Goal: Task Accomplishment & Management: Manage account settings

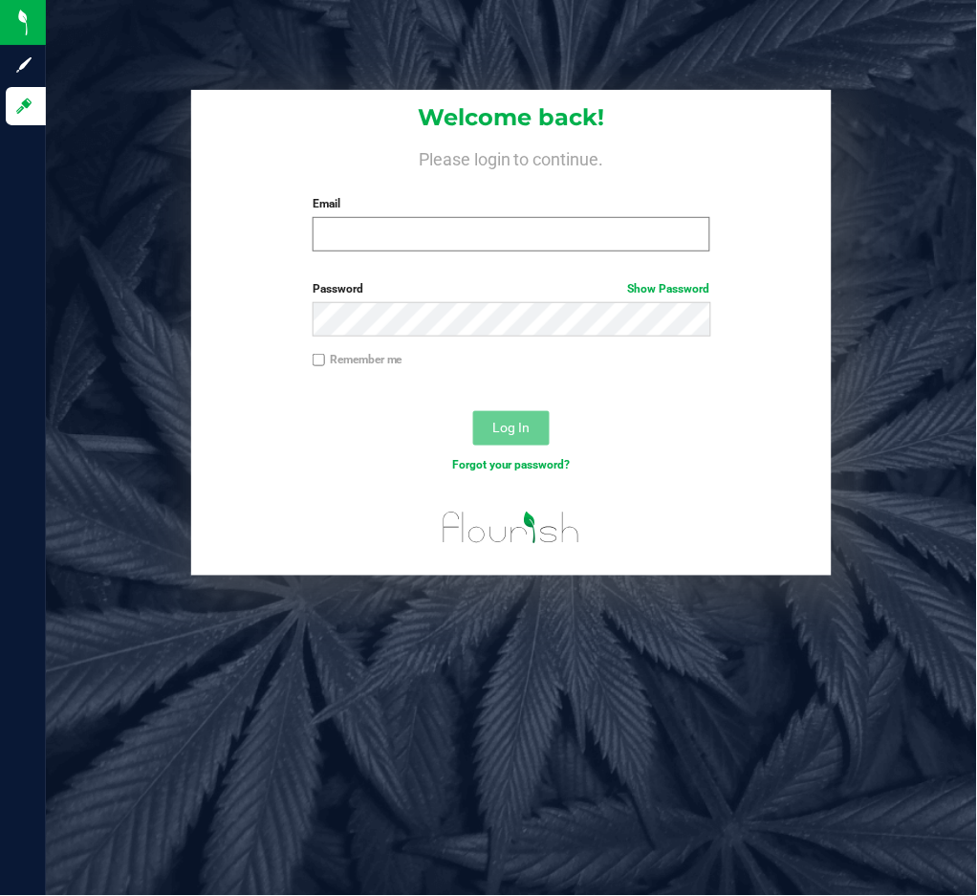
drag, startPoint x: 330, startPoint y: 282, endPoint x: 376, endPoint y: 220, distance: 77.3
click at [360, 240] on form "Welcome back! Please login to continue. Email Required Please format your email…" at bounding box center [511, 333] width 611 height 486
click at [376, 220] on input "Email" at bounding box center [512, 234] width 398 height 34
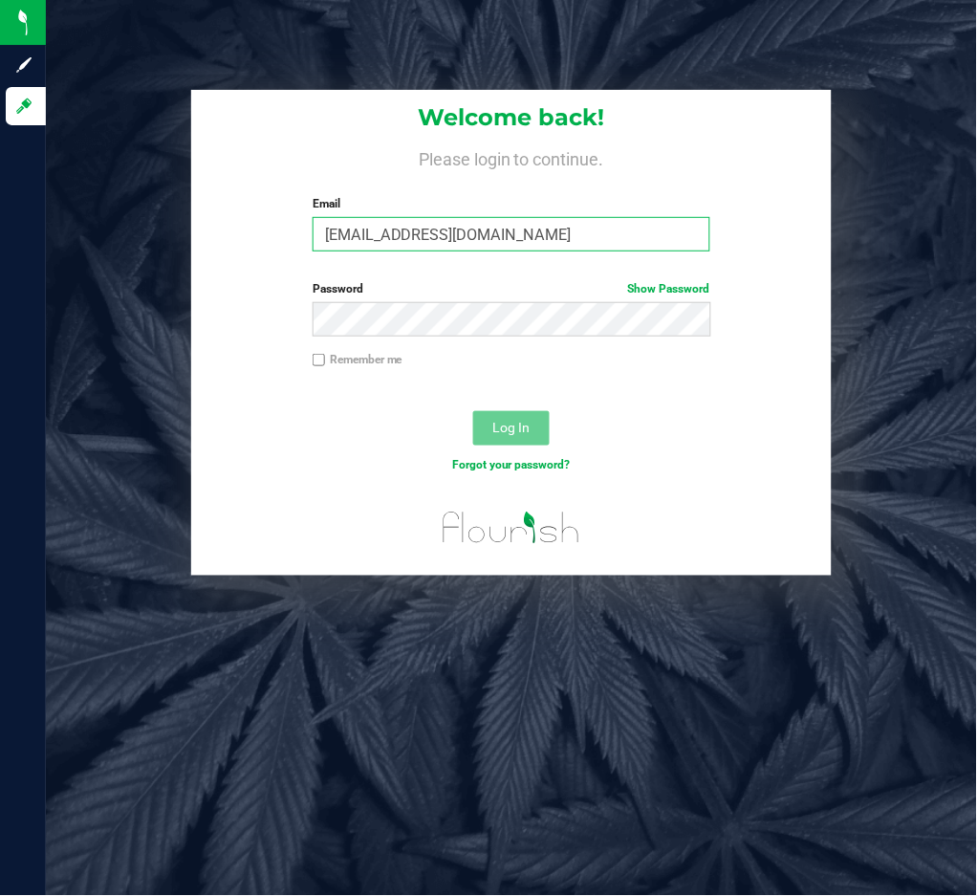
type input "vbeles@liveparallel.com"
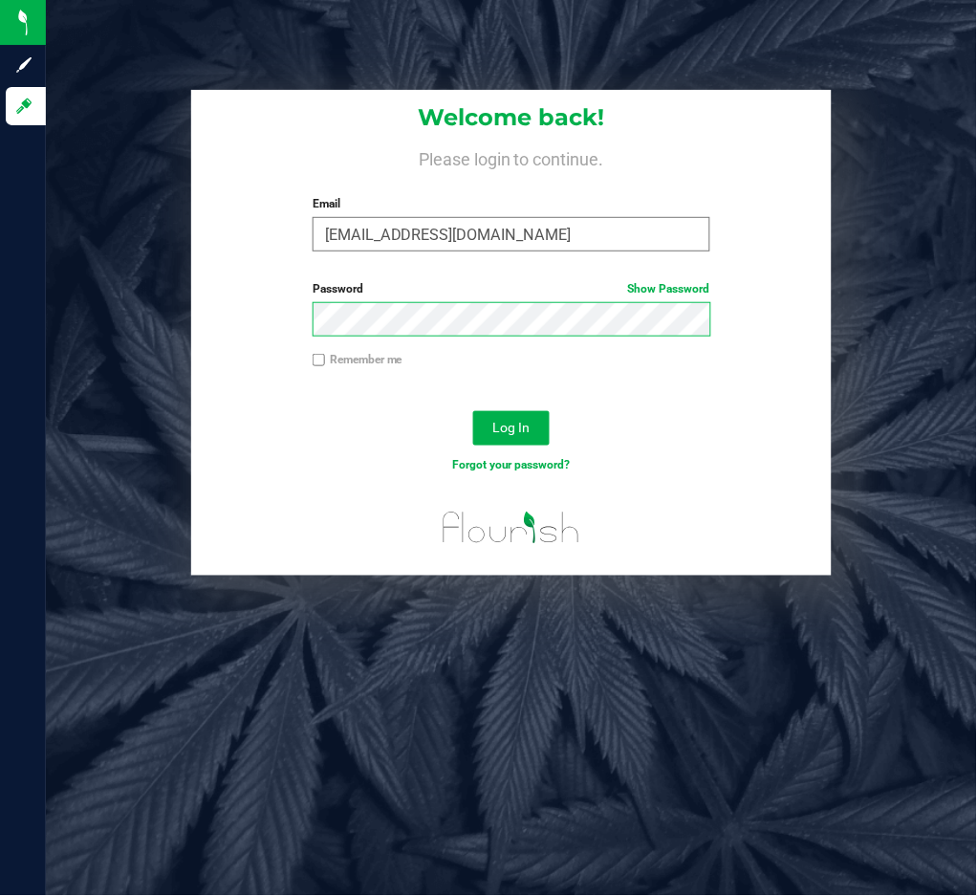
click at [473, 411] on button "Log In" at bounding box center [511, 428] width 77 height 34
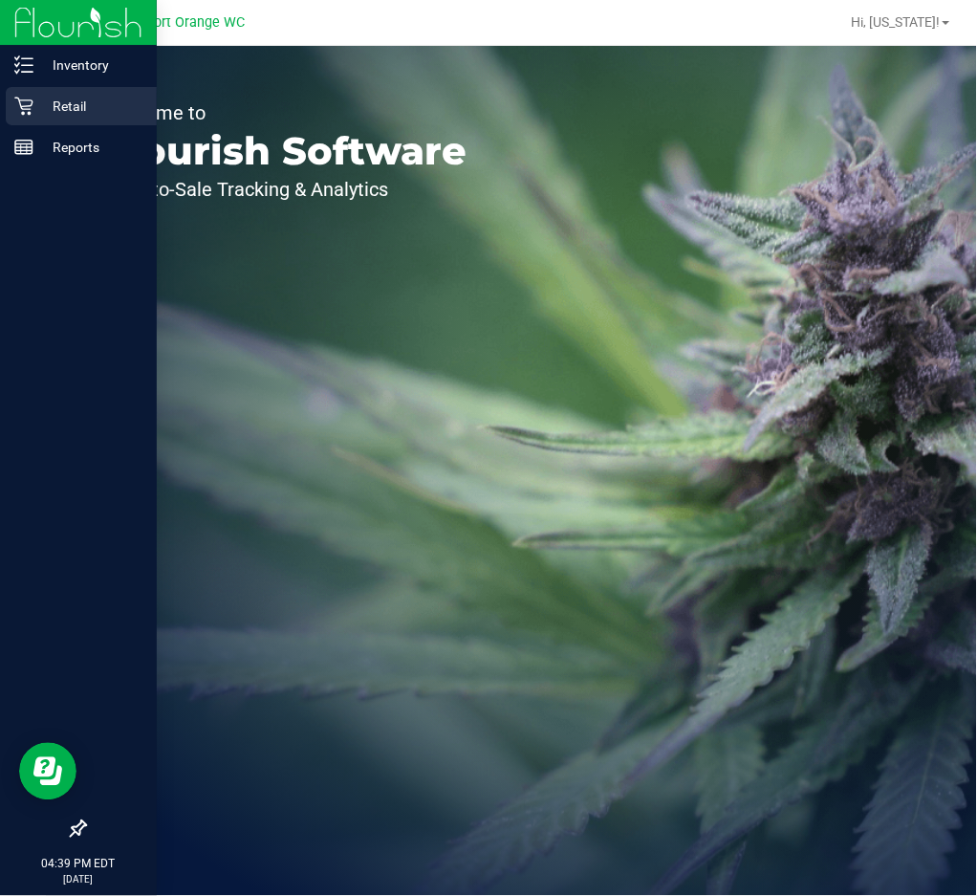
click at [22, 102] on icon at bounding box center [23, 106] width 19 height 19
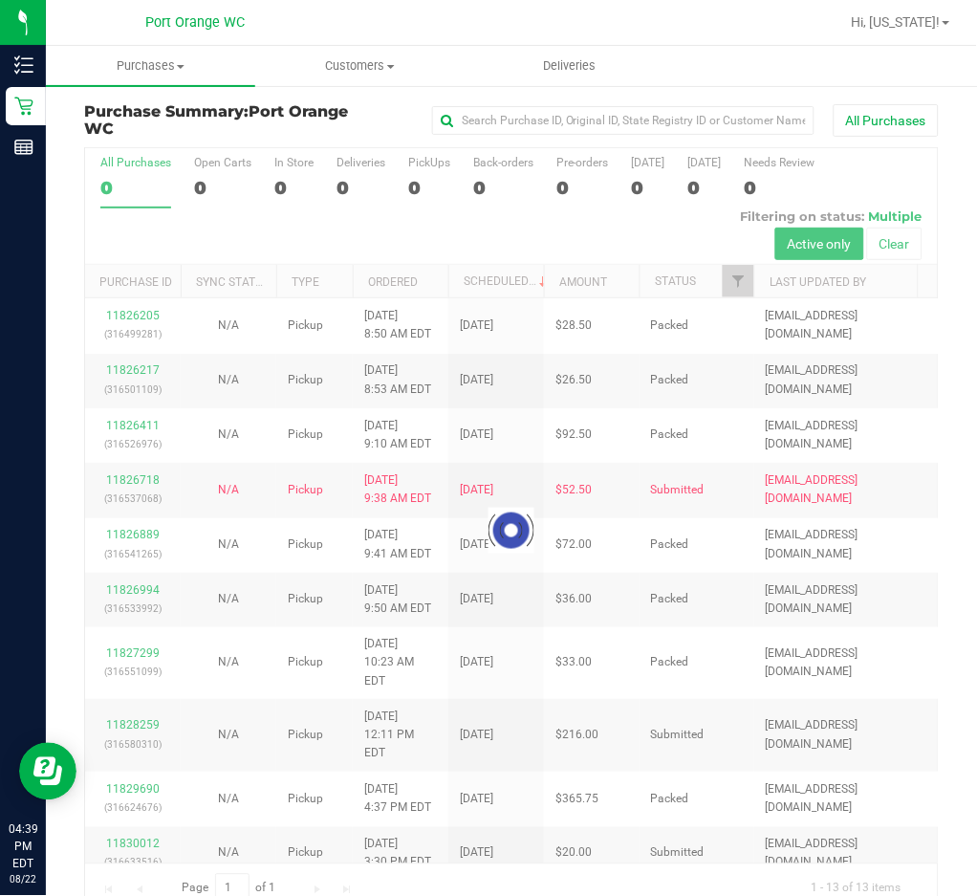
click at [284, 187] on div at bounding box center [511, 530] width 853 height 764
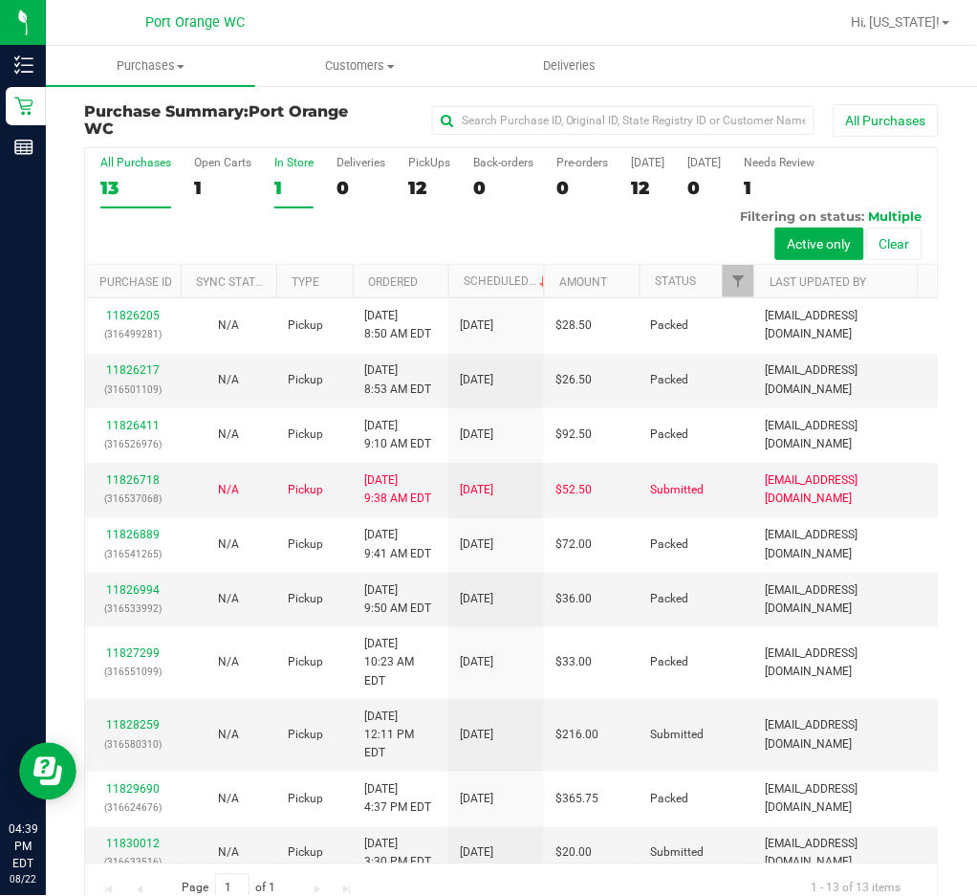
click at [281, 184] on div "1" at bounding box center [293, 188] width 39 height 22
click at [0, 0] on input "In Store 1" at bounding box center [0, 0] width 0 height 0
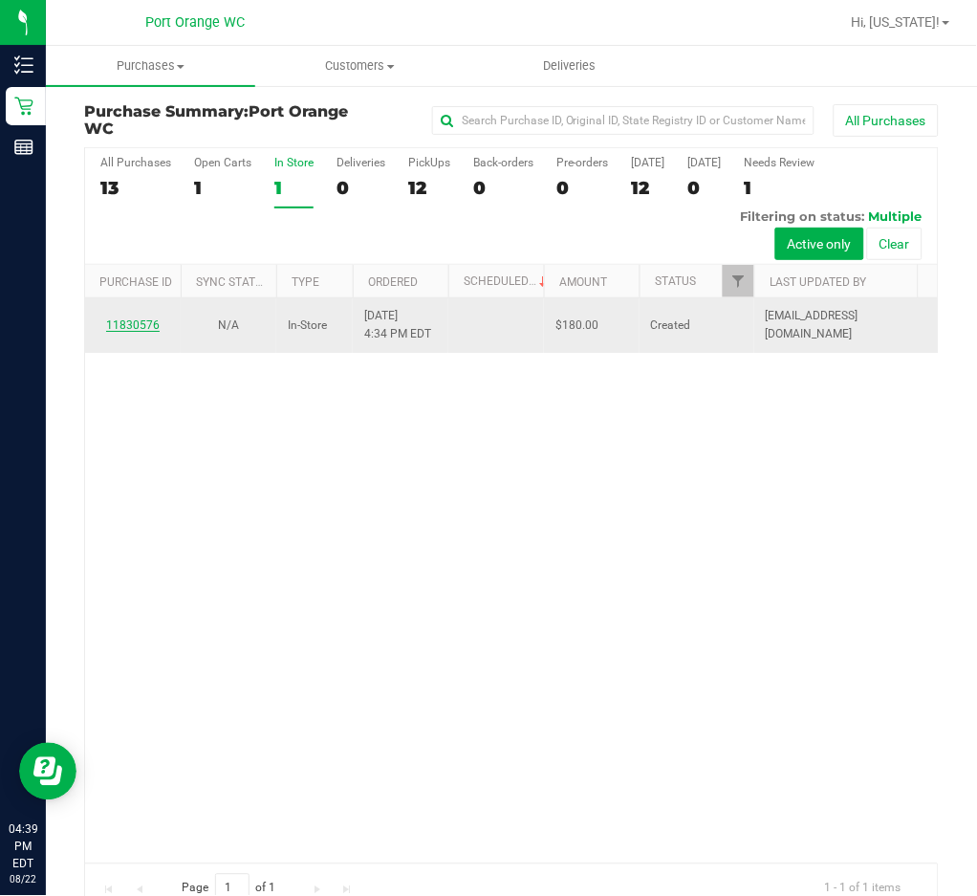
click at [143, 325] on link "11830576" at bounding box center [133, 324] width 54 height 13
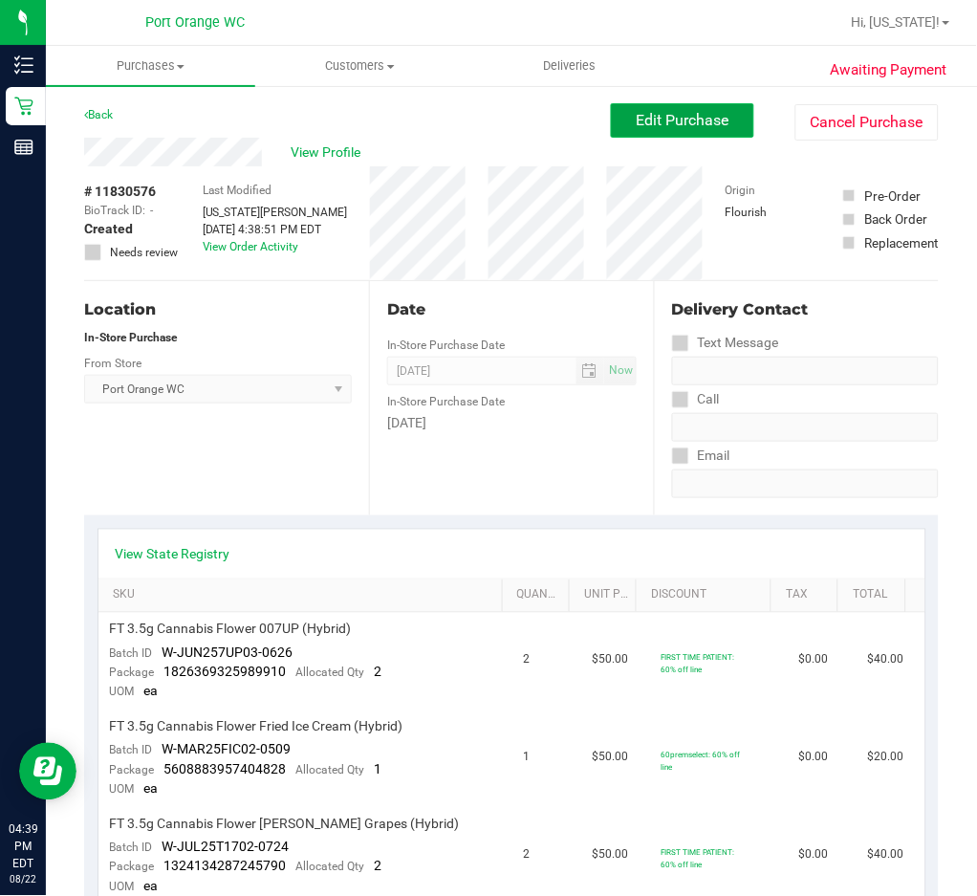
click at [708, 124] on span "Edit Purchase" at bounding box center [683, 120] width 93 height 18
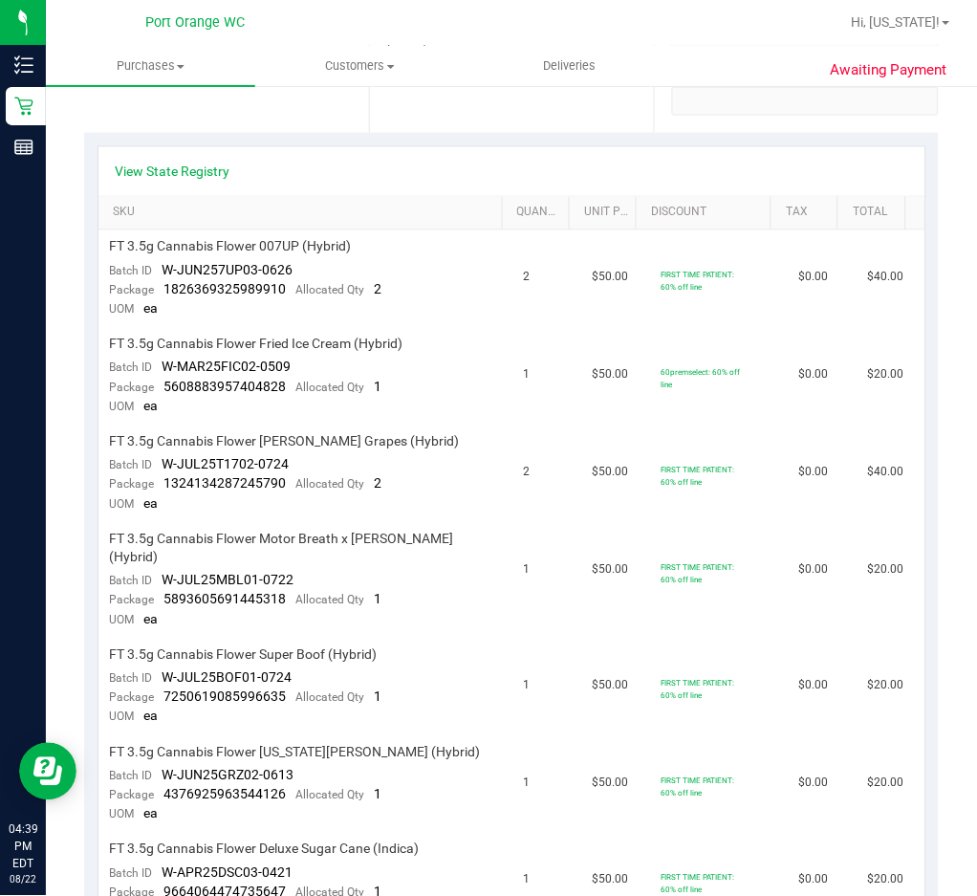
scroll to position [892, 0]
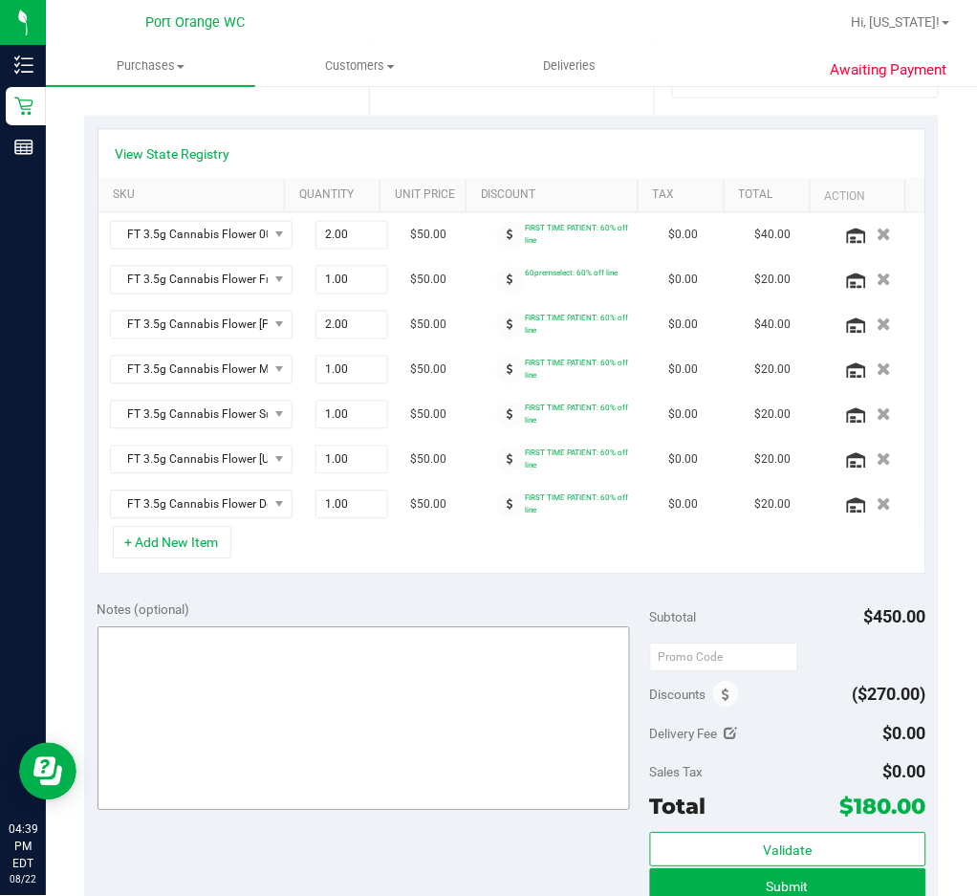
scroll to position [510, 0]
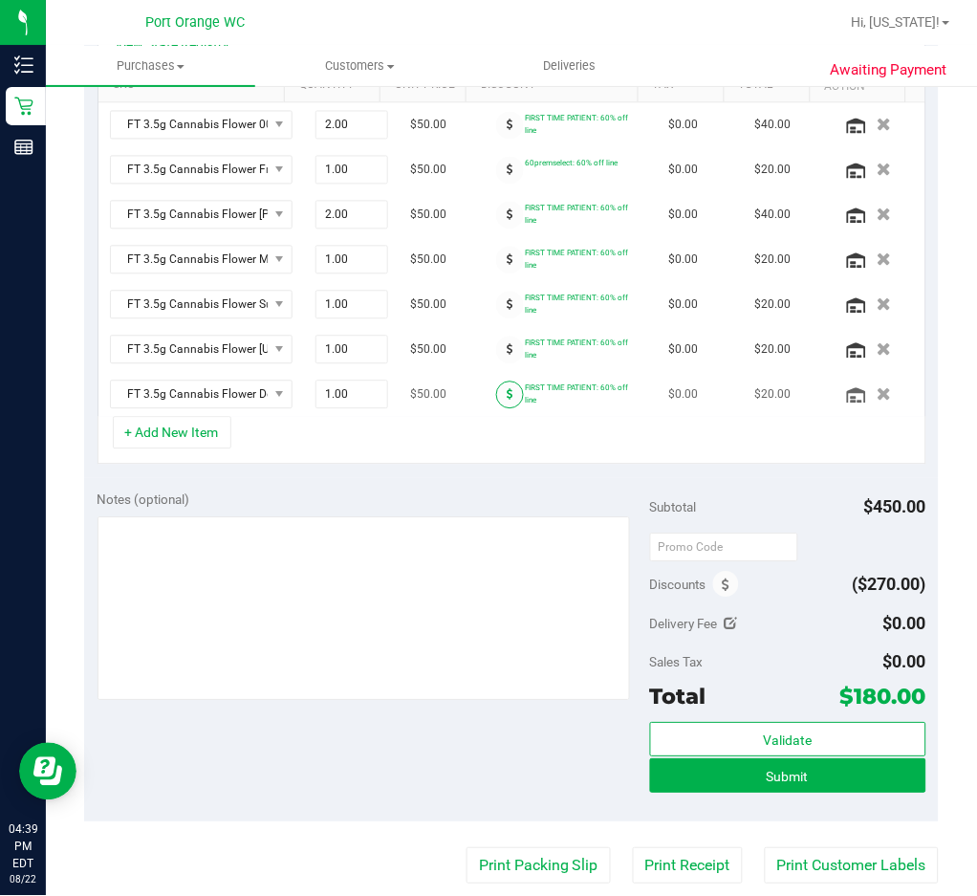
click at [507, 400] on icon at bounding box center [510, 394] width 7 height 11
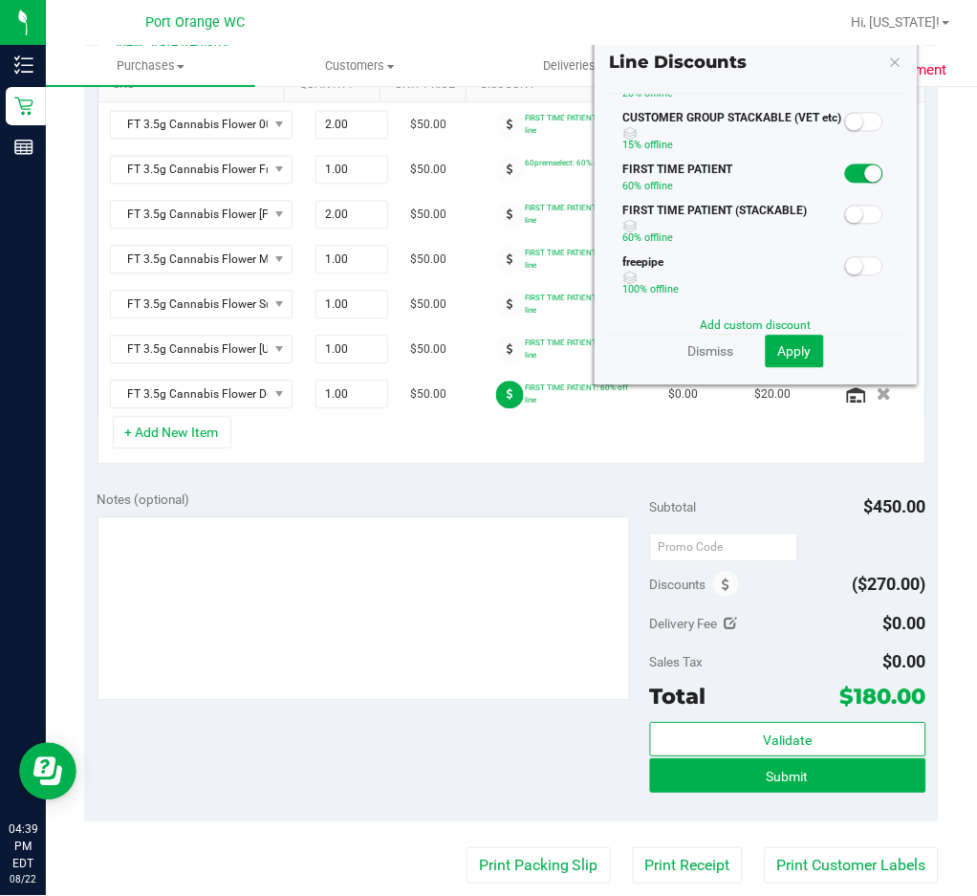
scroll to position [254, 0]
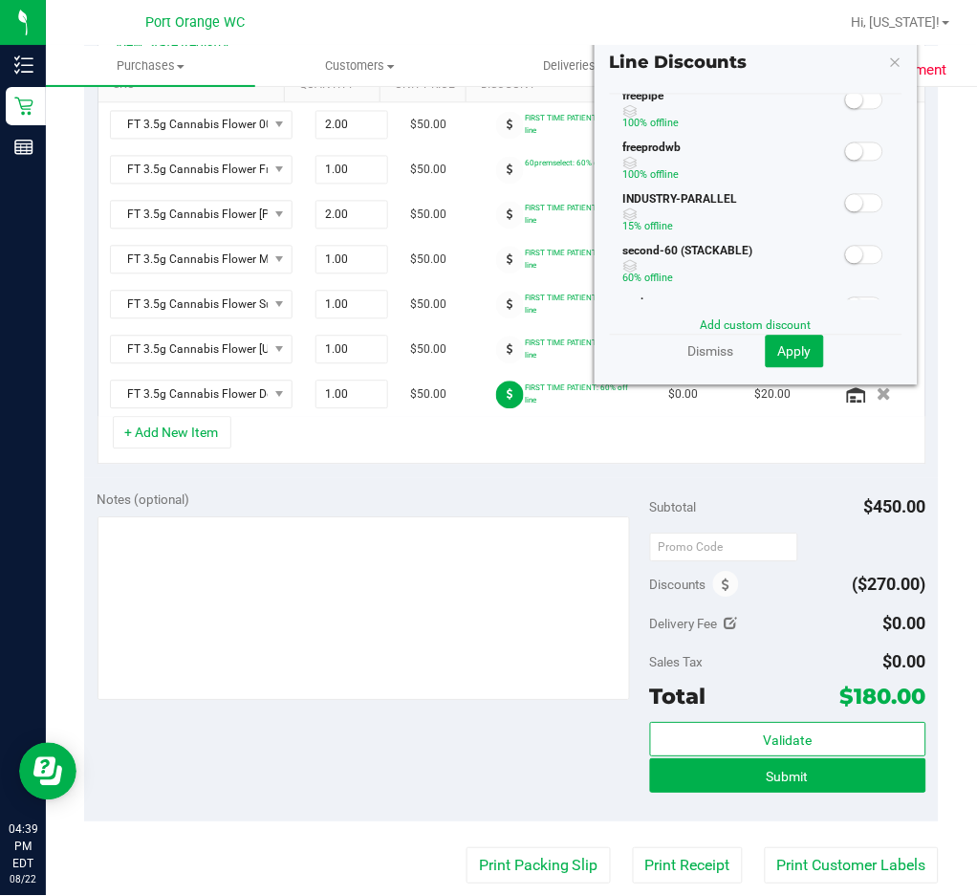
click at [845, 19] on div at bounding box center [864, 7] width 39 height 24
click at [845, 17] on span at bounding box center [864, 7] width 38 height 19
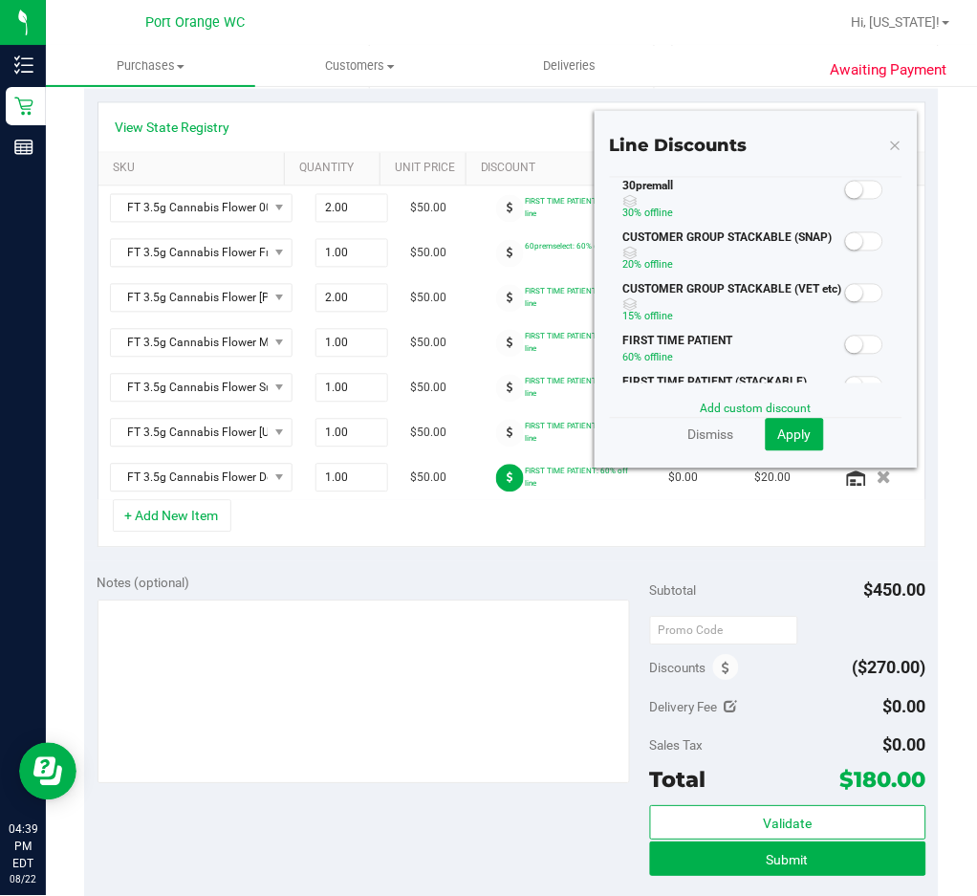
scroll to position [383, 0]
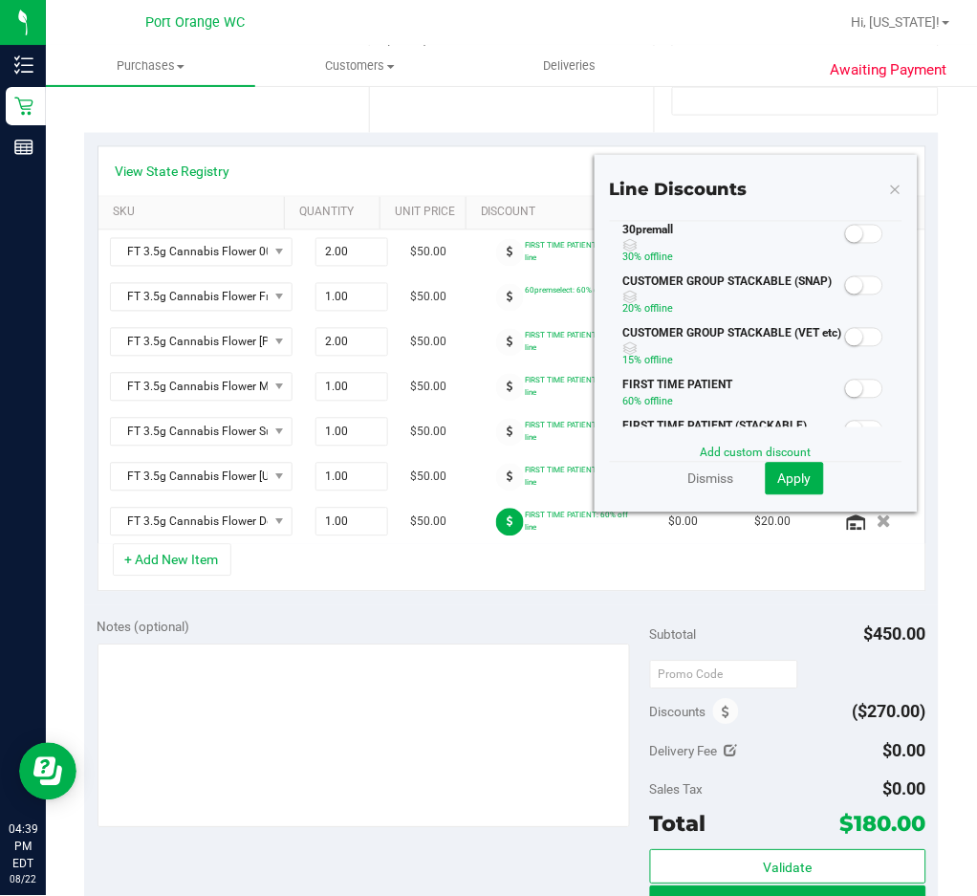
click at [845, 244] on span at bounding box center [864, 234] width 38 height 19
click at [778, 476] on span "Apply" at bounding box center [794, 478] width 33 height 15
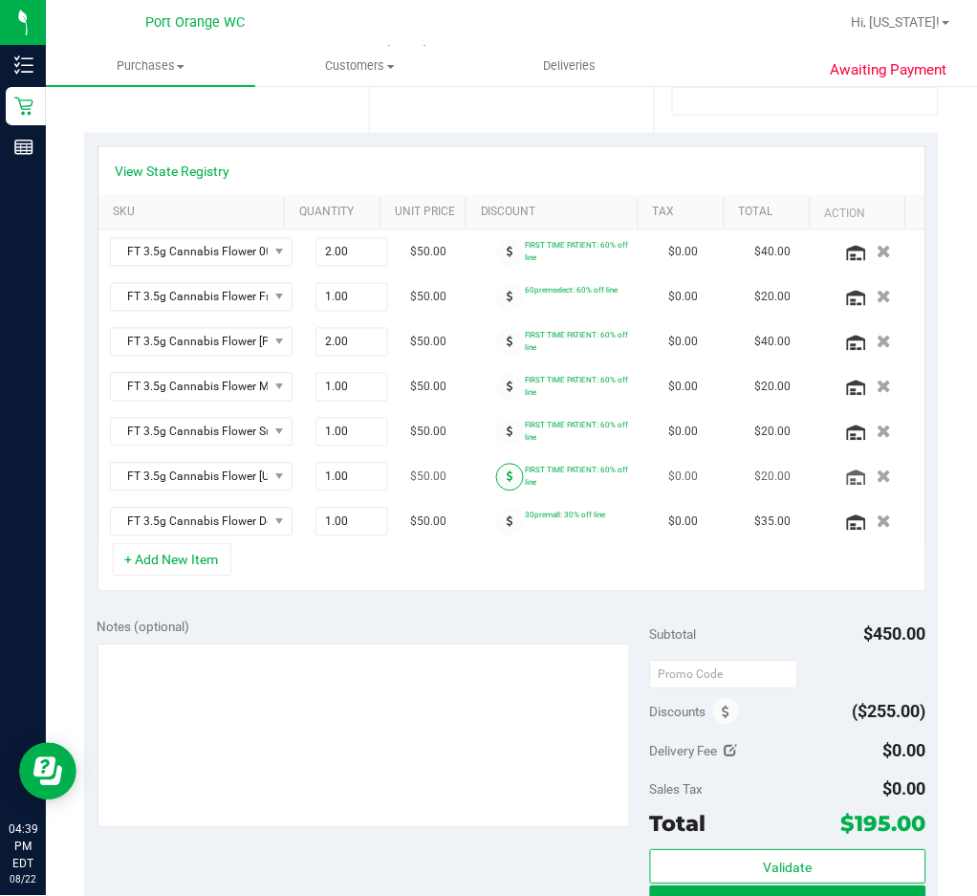
click at [496, 479] on span at bounding box center [510, 478] width 28 height 28
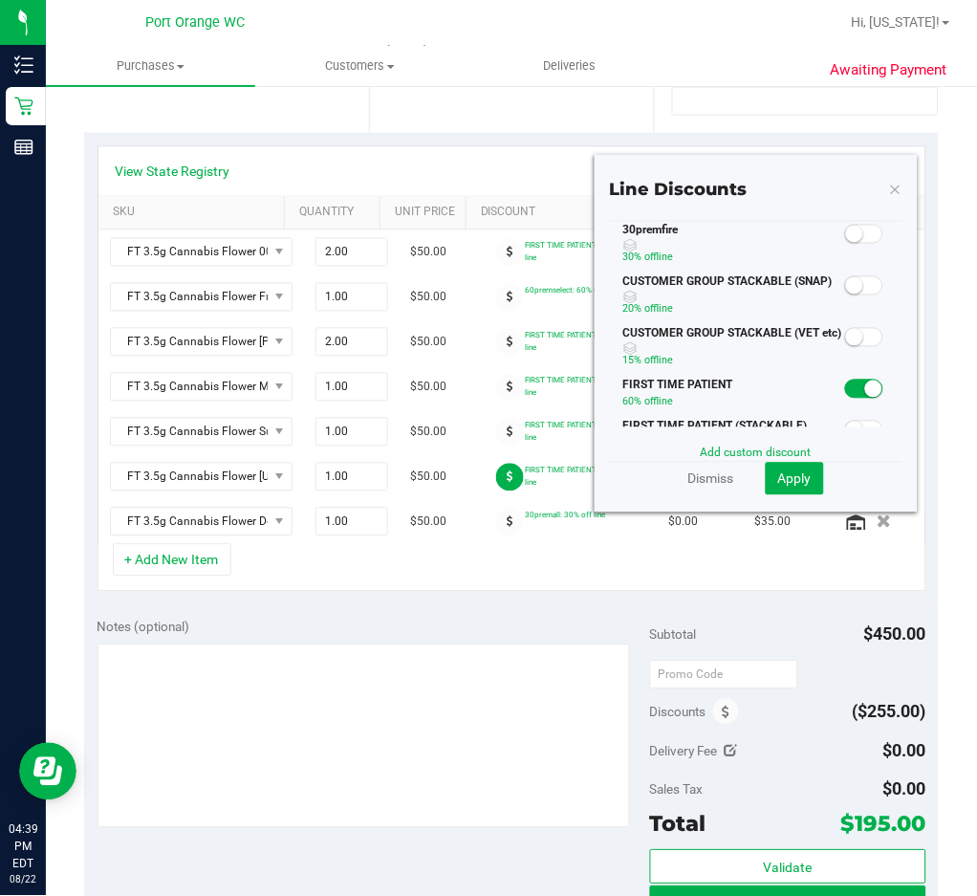
click at [845, 244] on span at bounding box center [864, 234] width 38 height 19
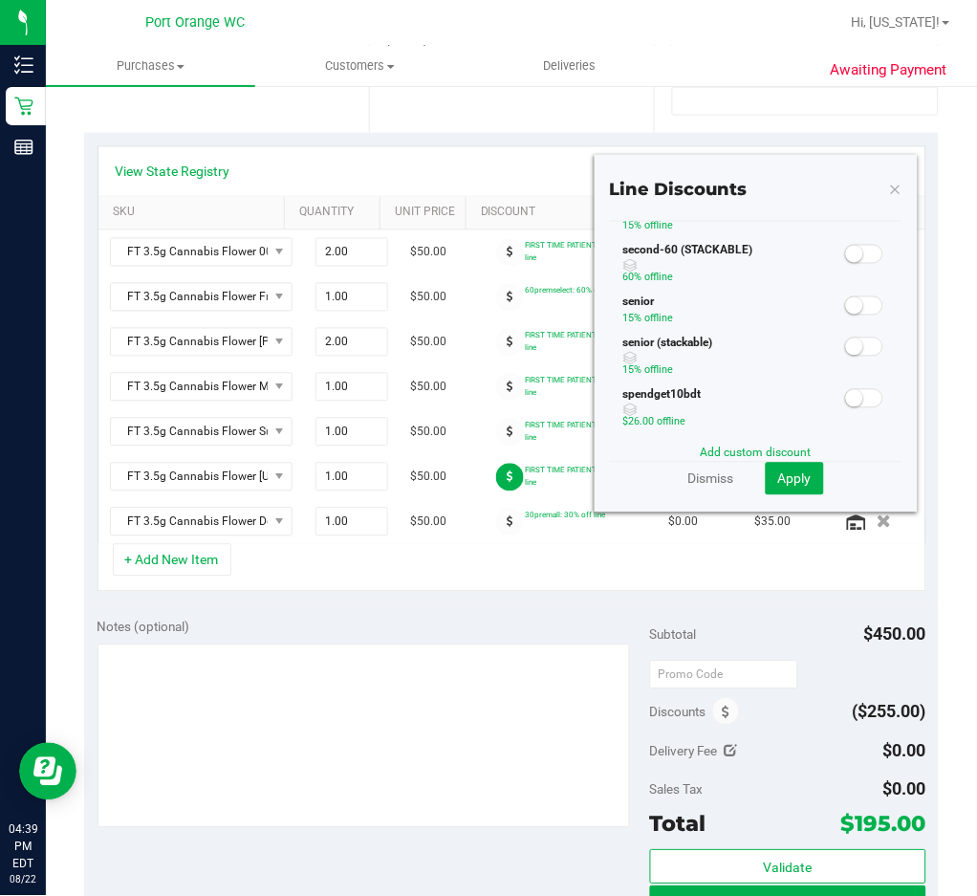
scroll to position [510, 0]
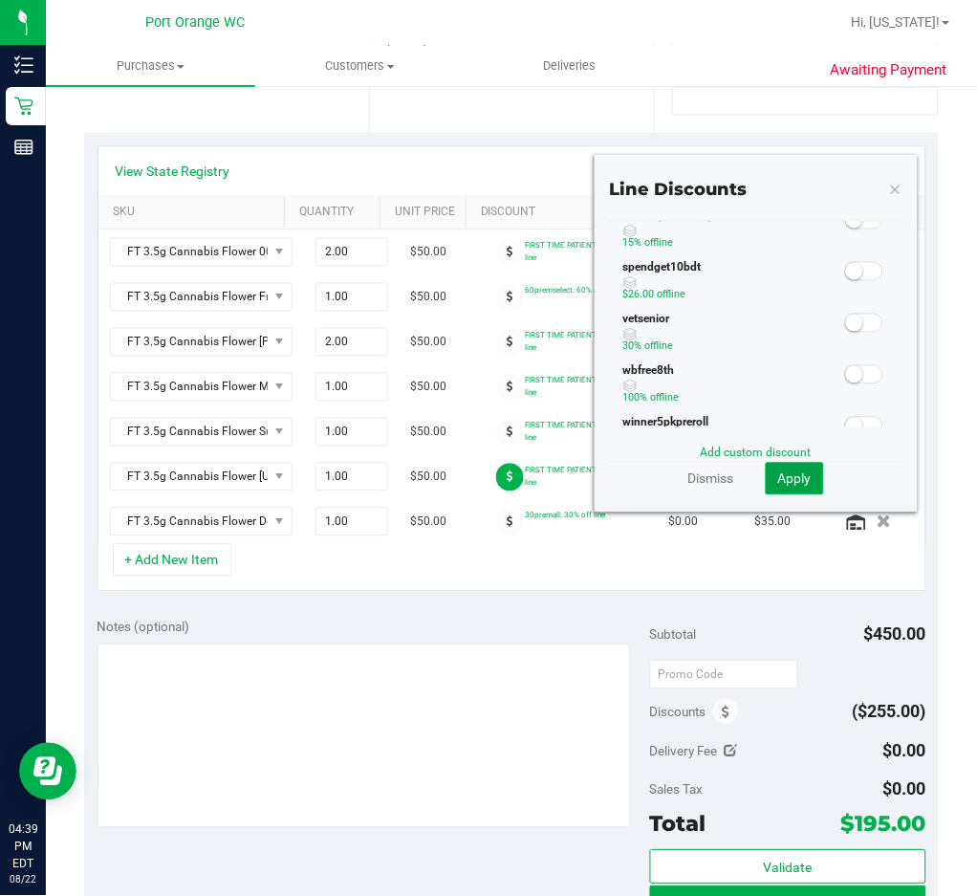
click at [776, 489] on button "Apply" at bounding box center [795, 479] width 58 height 33
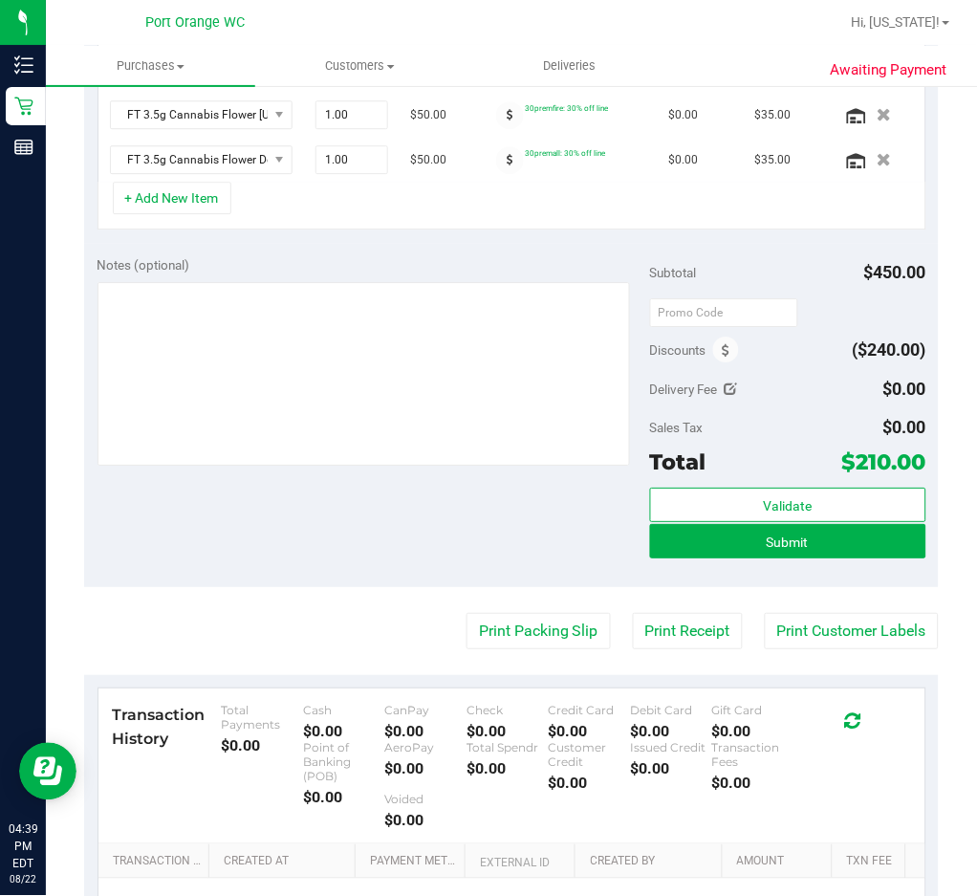
scroll to position [973, 0]
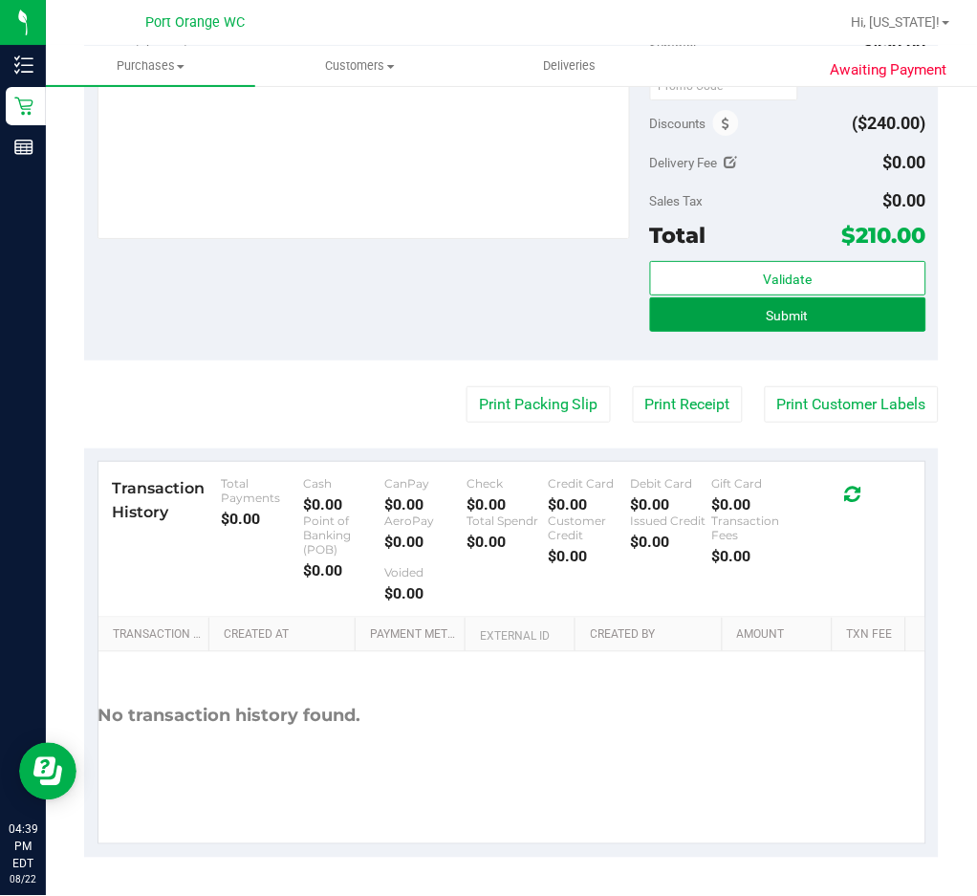
drag, startPoint x: 848, startPoint y: 317, endPoint x: 838, endPoint y: 335, distance: 21.0
click at [848, 316] on button "Submit" at bounding box center [788, 314] width 276 height 34
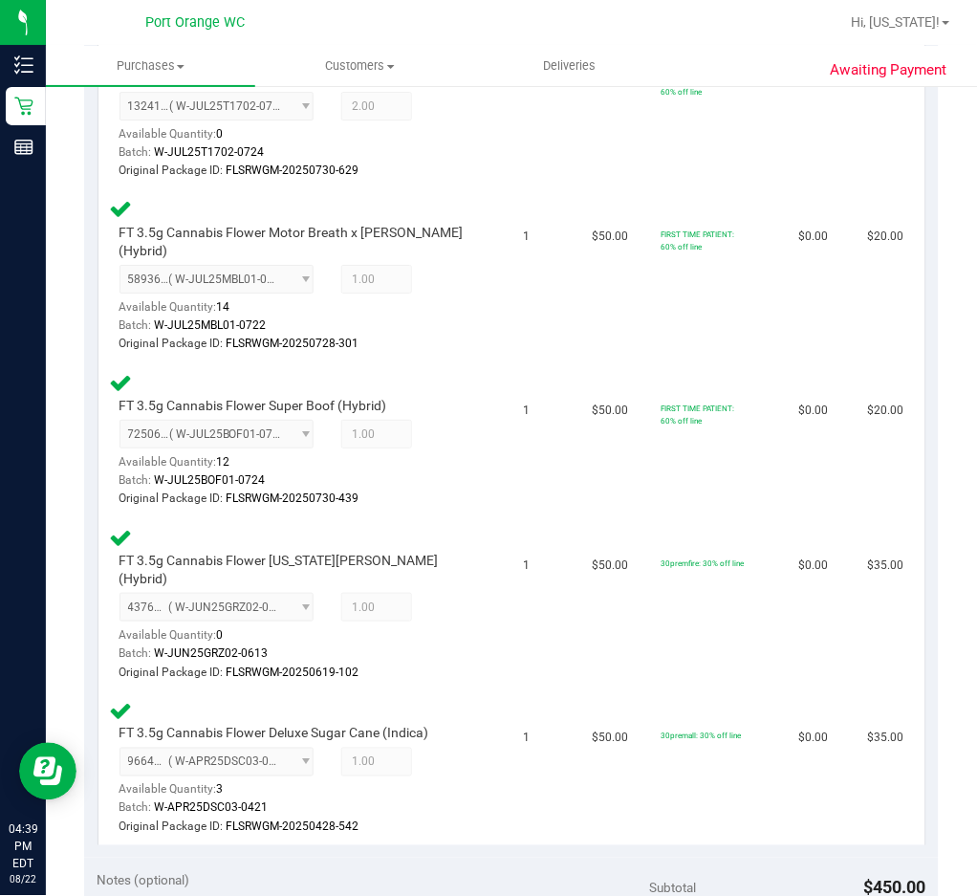
scroll to position [1702, 0]
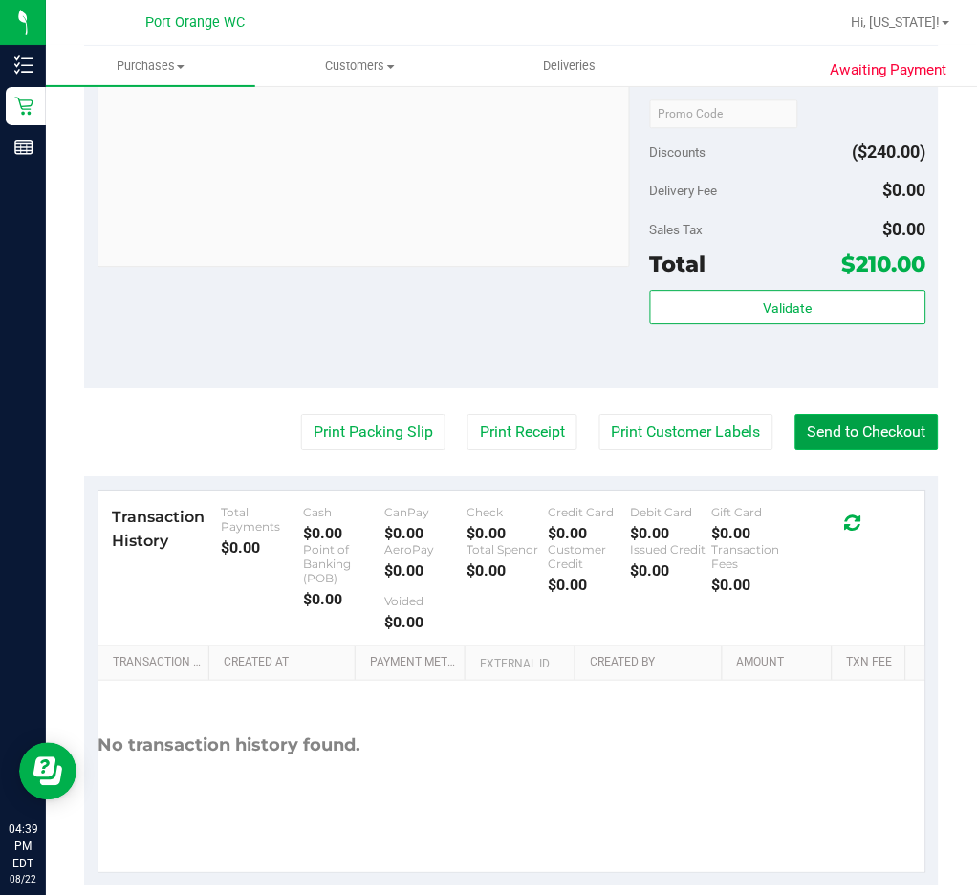
click at [866, 414] on button "Send to Checkout" at bounding box center [867, 432] width 143 height 36
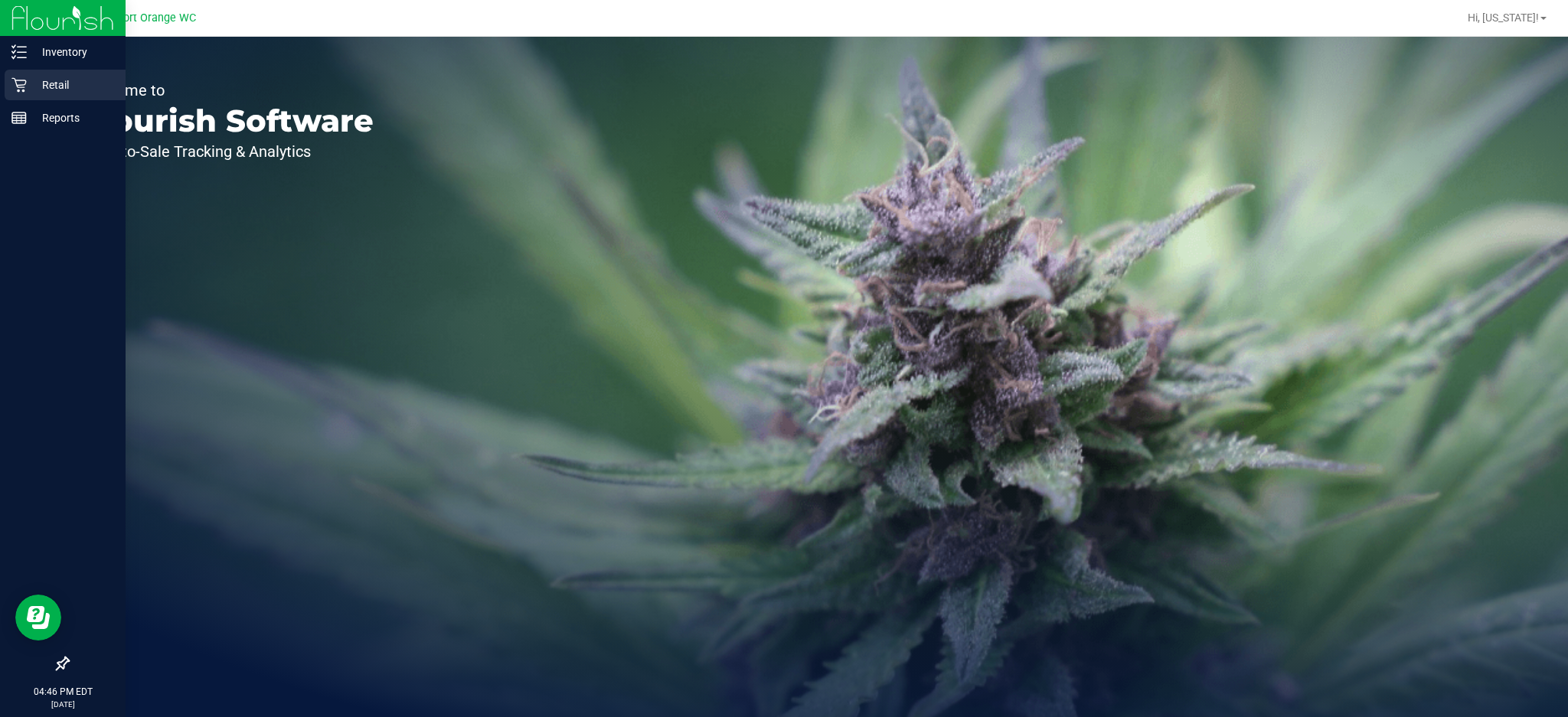
click at [34, 87] on p "Retail" at bounding box center [72, 85] width 92 height 18
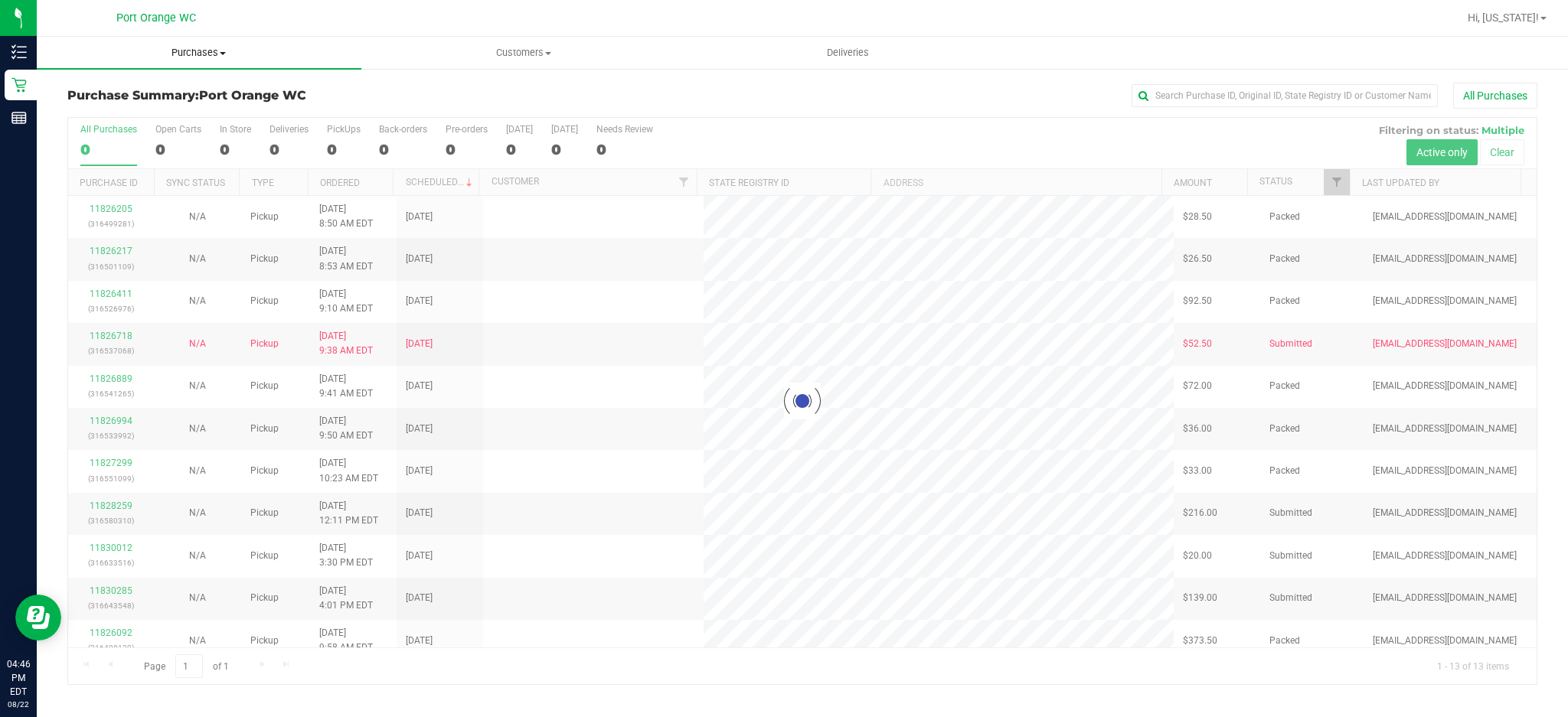
click at [207, 53] on span "Purchases" at bounding box center [199, 52] width 324 height 14
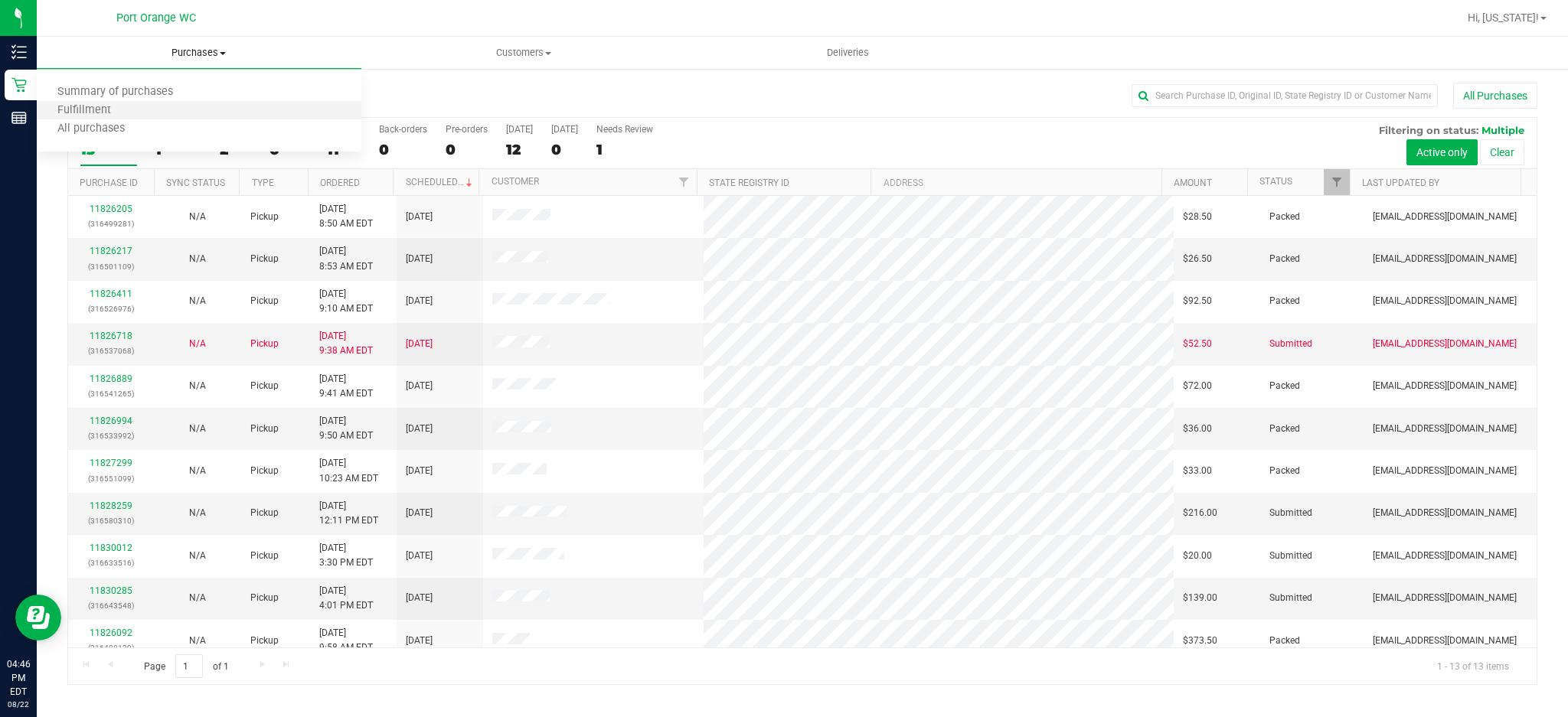
click at [146, 103] on li "Fulfillment" at bounding box center [199, 110] width 324 height 18
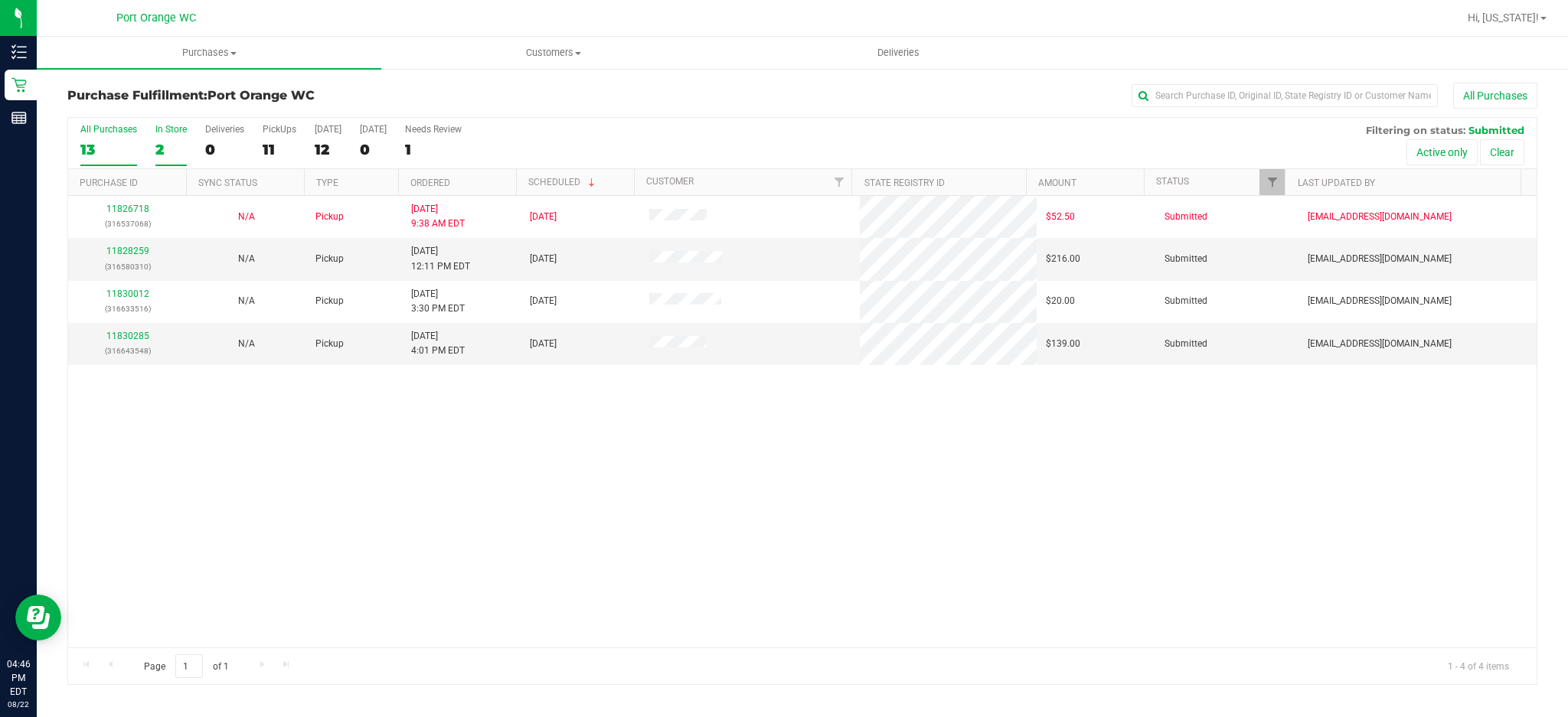
drag, startPoint x: 148, startPoint y: 141, endPoint x: 156, endPoint y: 151, distance: 12.8
click at [151, 146] on div "All Purchases 13 In Store 2 Deliveries 0 PickUps 11 Today 12 Tomorrow 0 Needs R…" at bounding box center [802, 143] width 1468 height 51
click at [168, 154] on div "0" at bounding box center [170, 150] width 31 height 18
click at [0, 0] on input "In Store 0" at bounding box center [0, 0] width 0 height 0
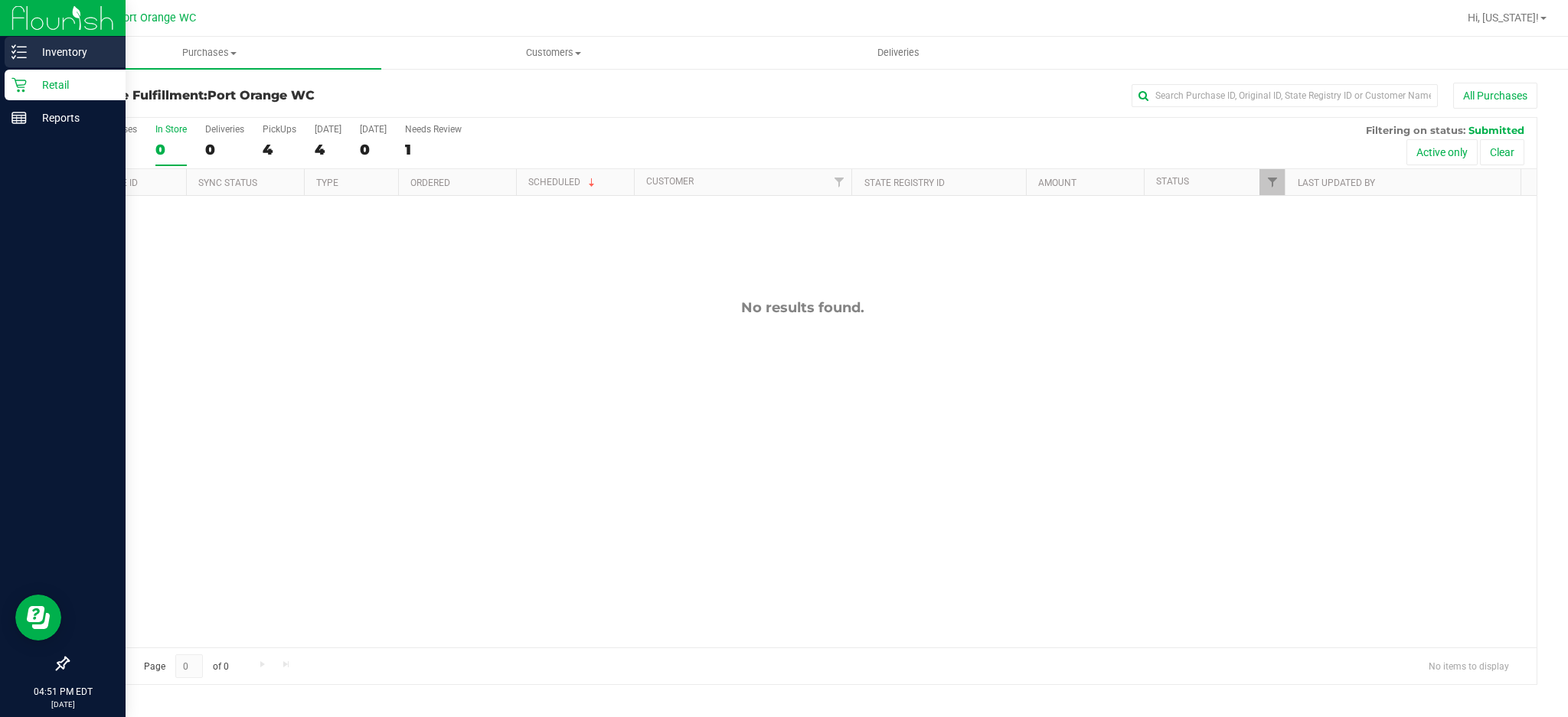
click at [35, 53] on p "Inventory" at bounding box center [72, 52] width 92 height 18
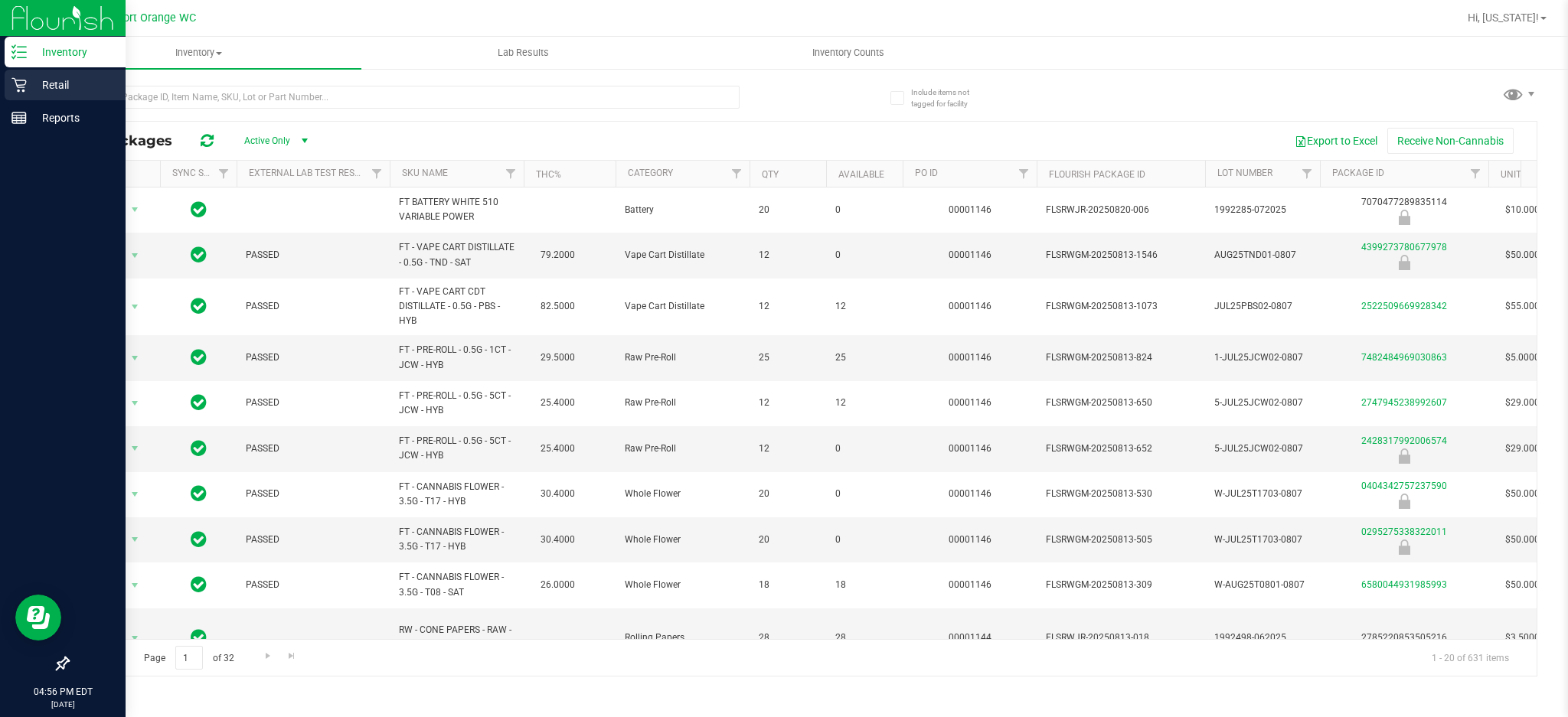
click at [30, 86] on p "Retail" at bounding box center [72, 85] width 92 height 18
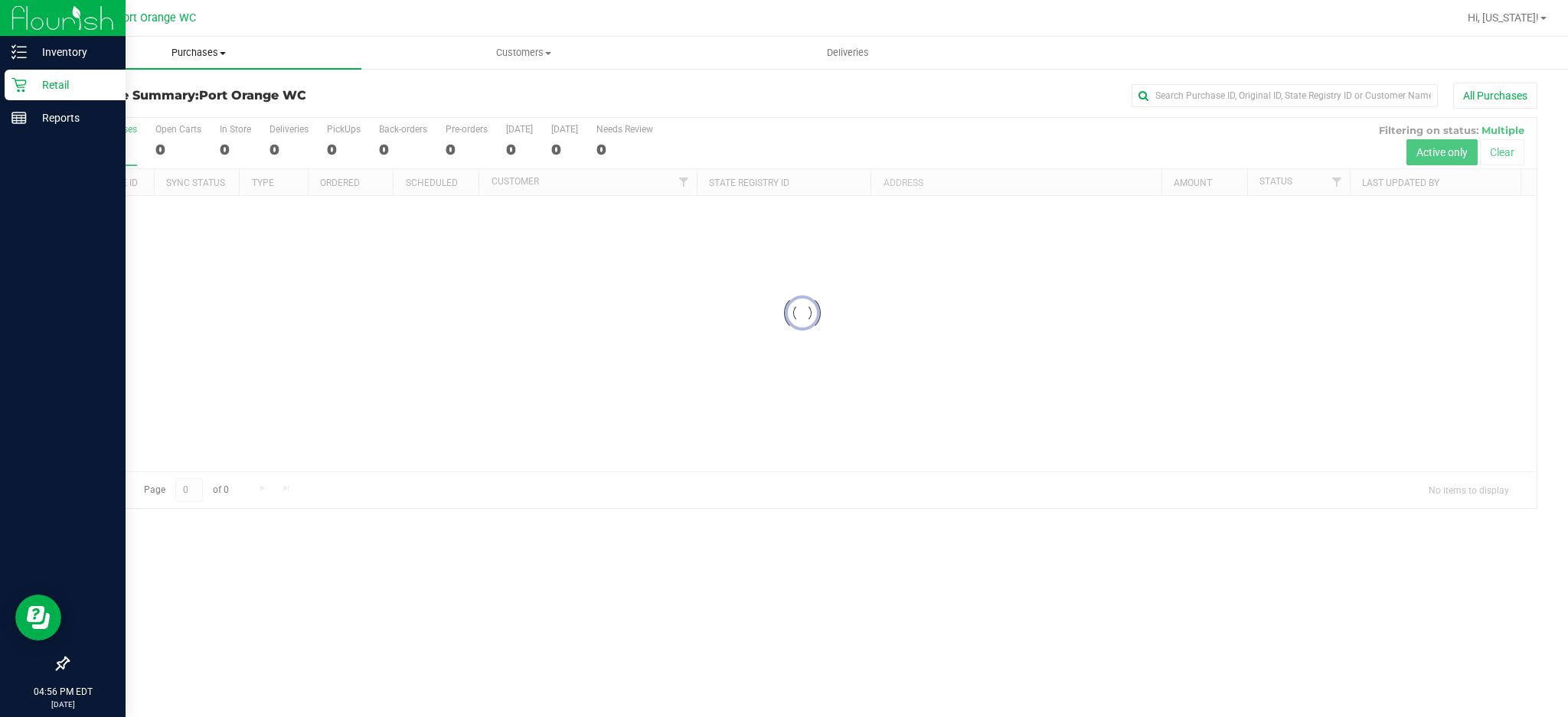
click at [178, 62] on uib-tab-heading "Purchases Summary of purchases Fulfillment All purchases" at bounding box center [199, 53] width 324 height 32
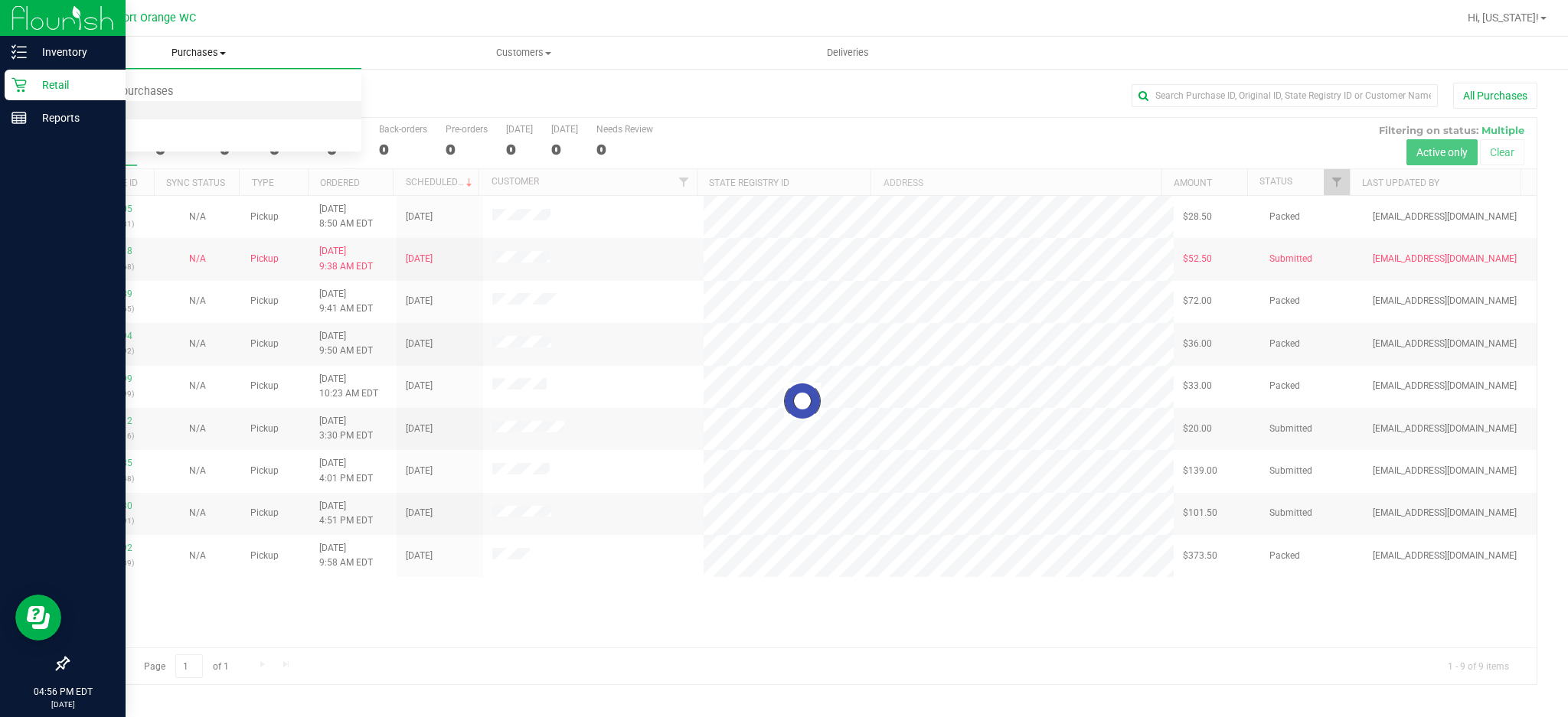
click at [162, 107] on li "Fulfillment" at bounding box center [199, 110] width 324 height 18
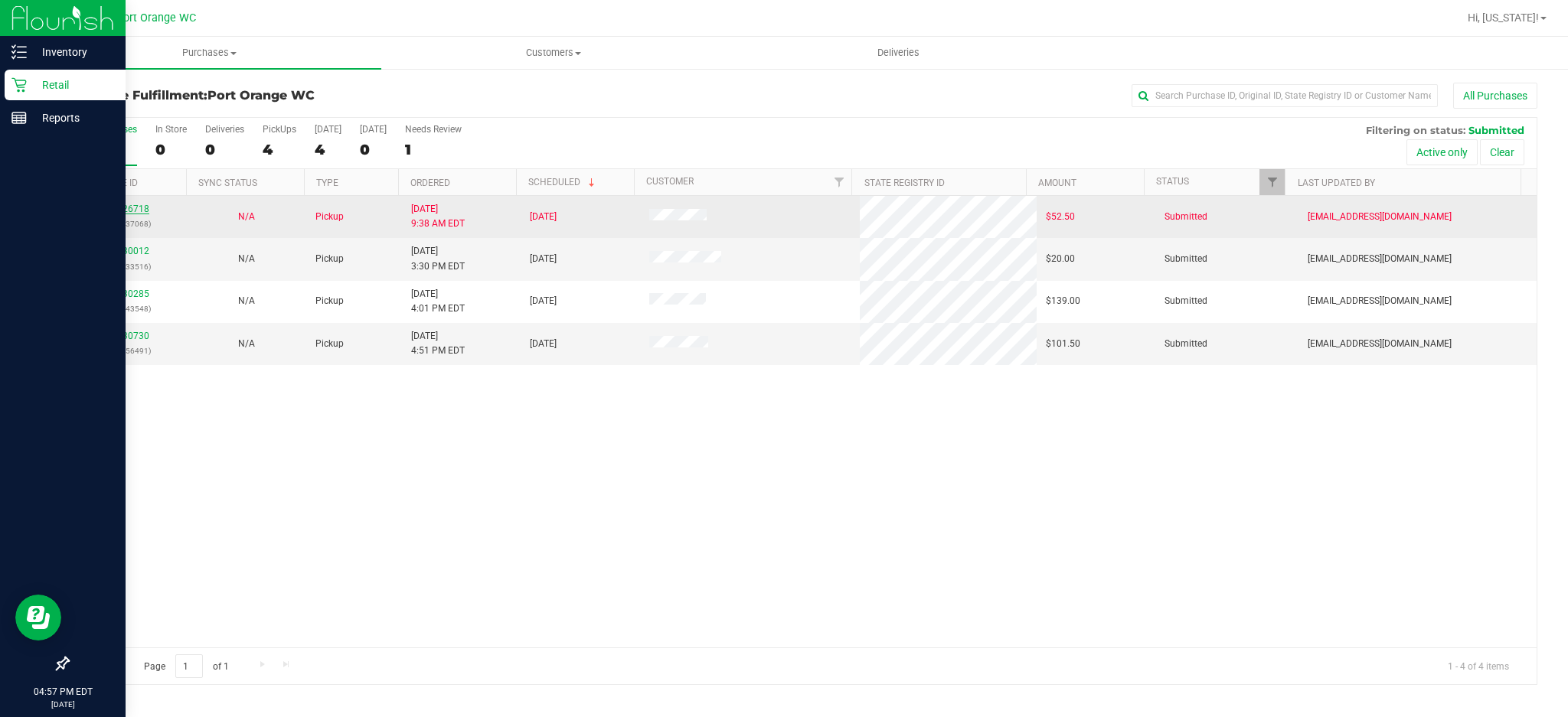
click at [122, 209] on link "11826718" at bounding box center [128, 208] width 43 height 10
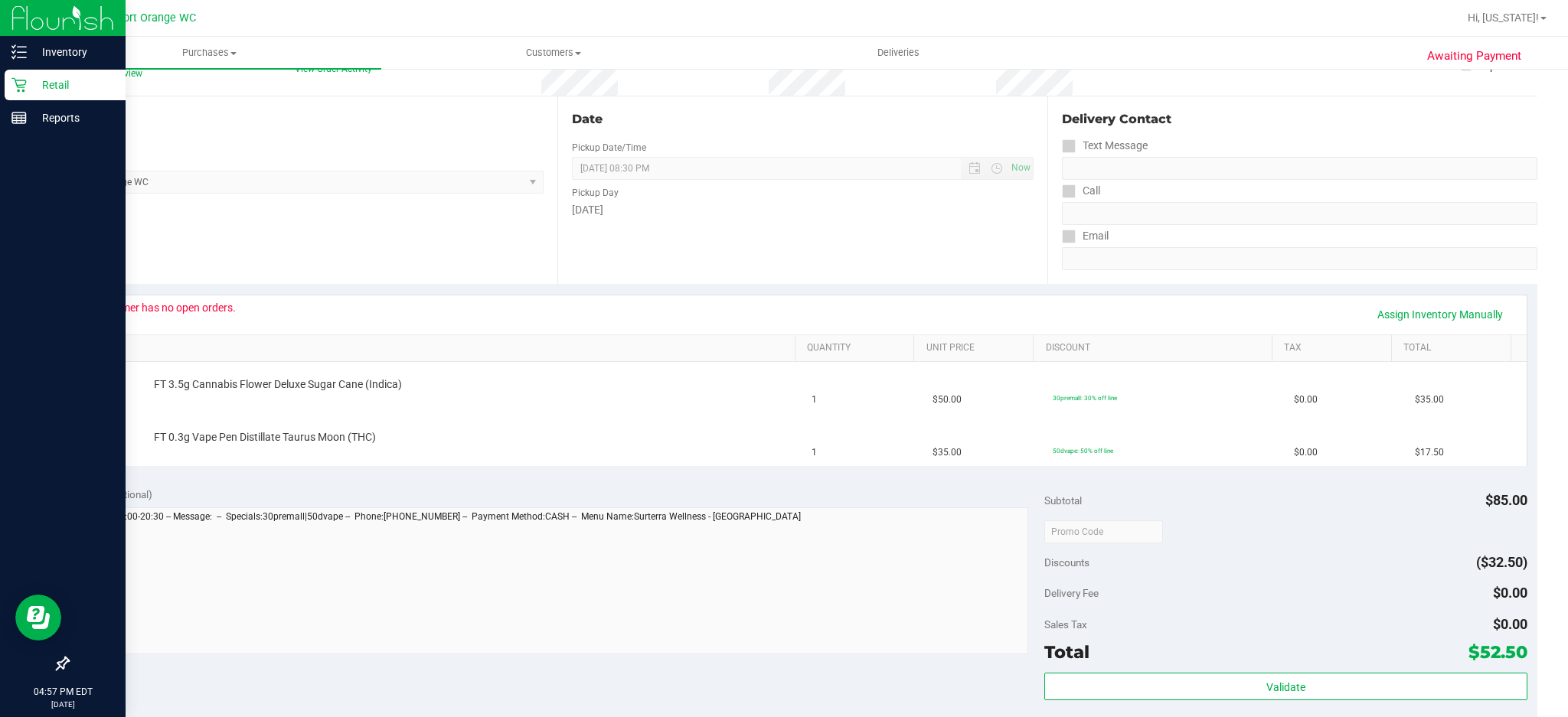
scroll to position [203, 0]
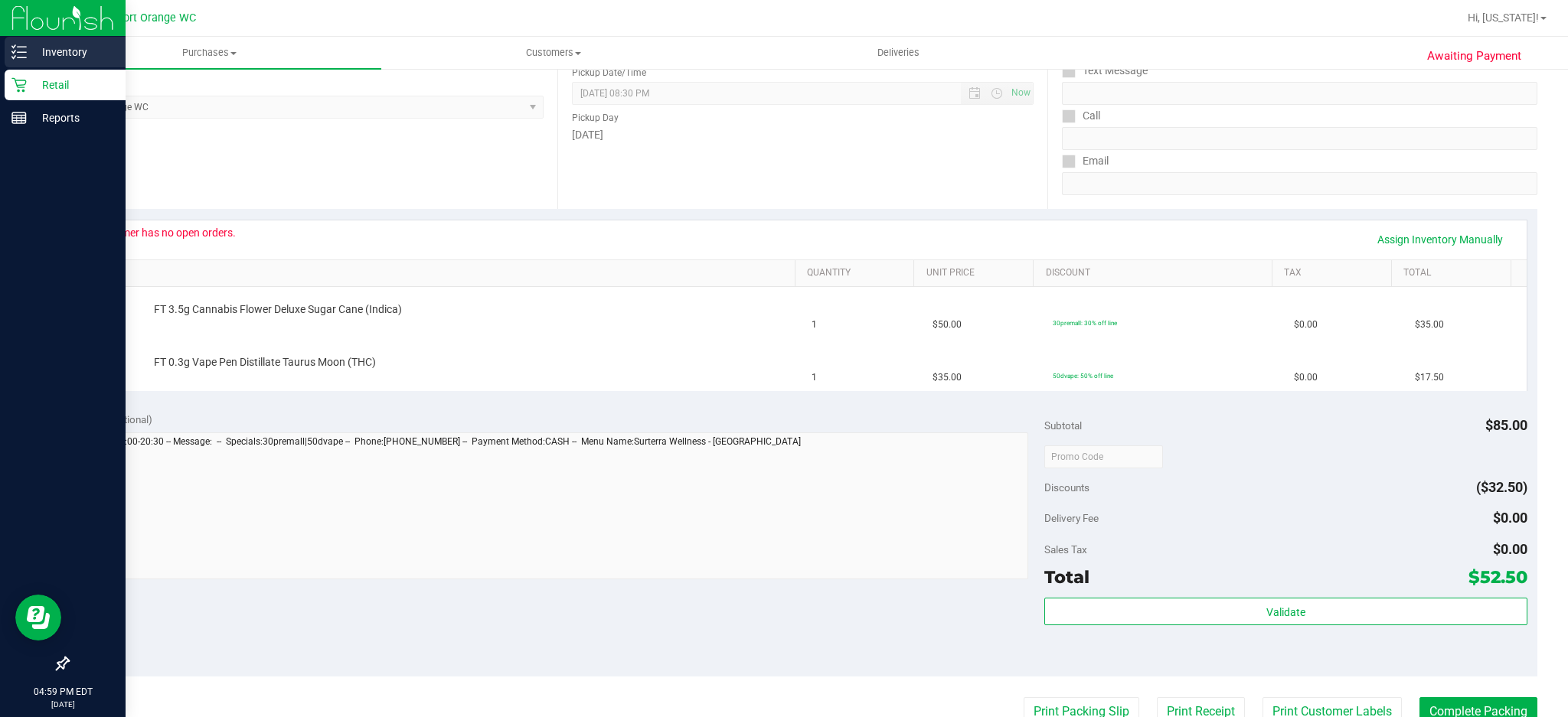
click at [44, 55] on p "Inventory" at bounding box center [72, 52] width 92 height 18
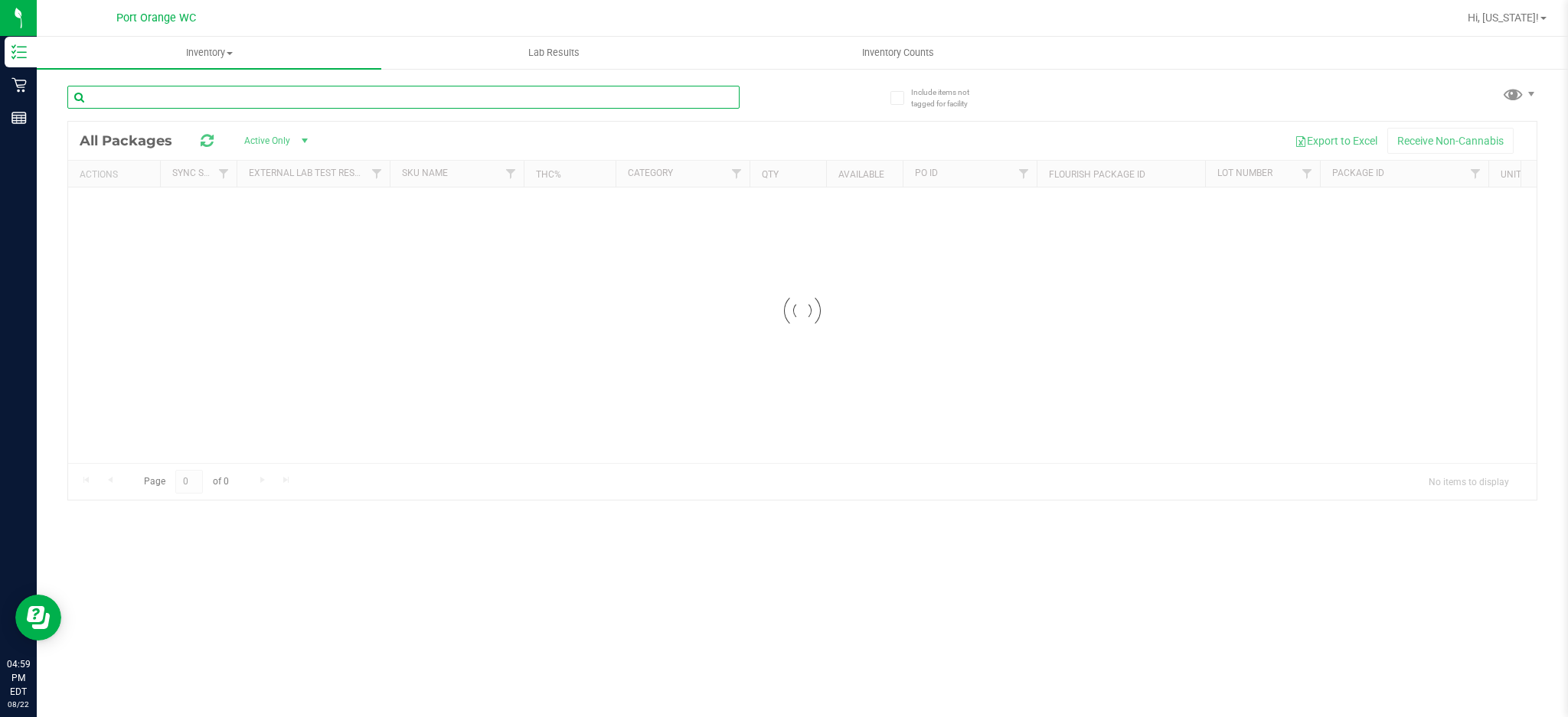
click at [290, 86] on input "text" at bounding box center [403, 97] width 672 height 23
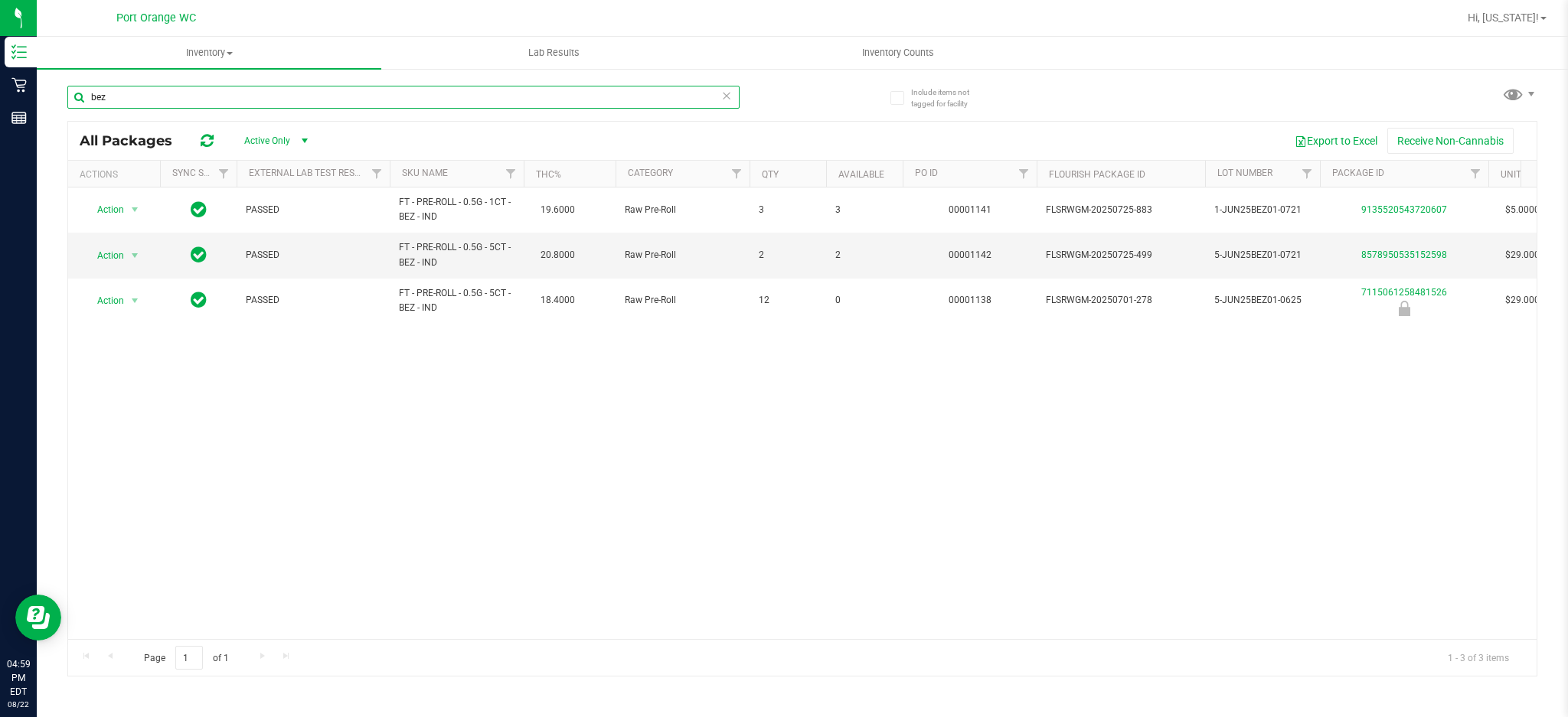
click at [317, 94] on input "bez" at bounding box center [403, 97] width 672 height 23
click at [316, 98] on input "bez" at bounding box center [403, 97] width 672 height 23
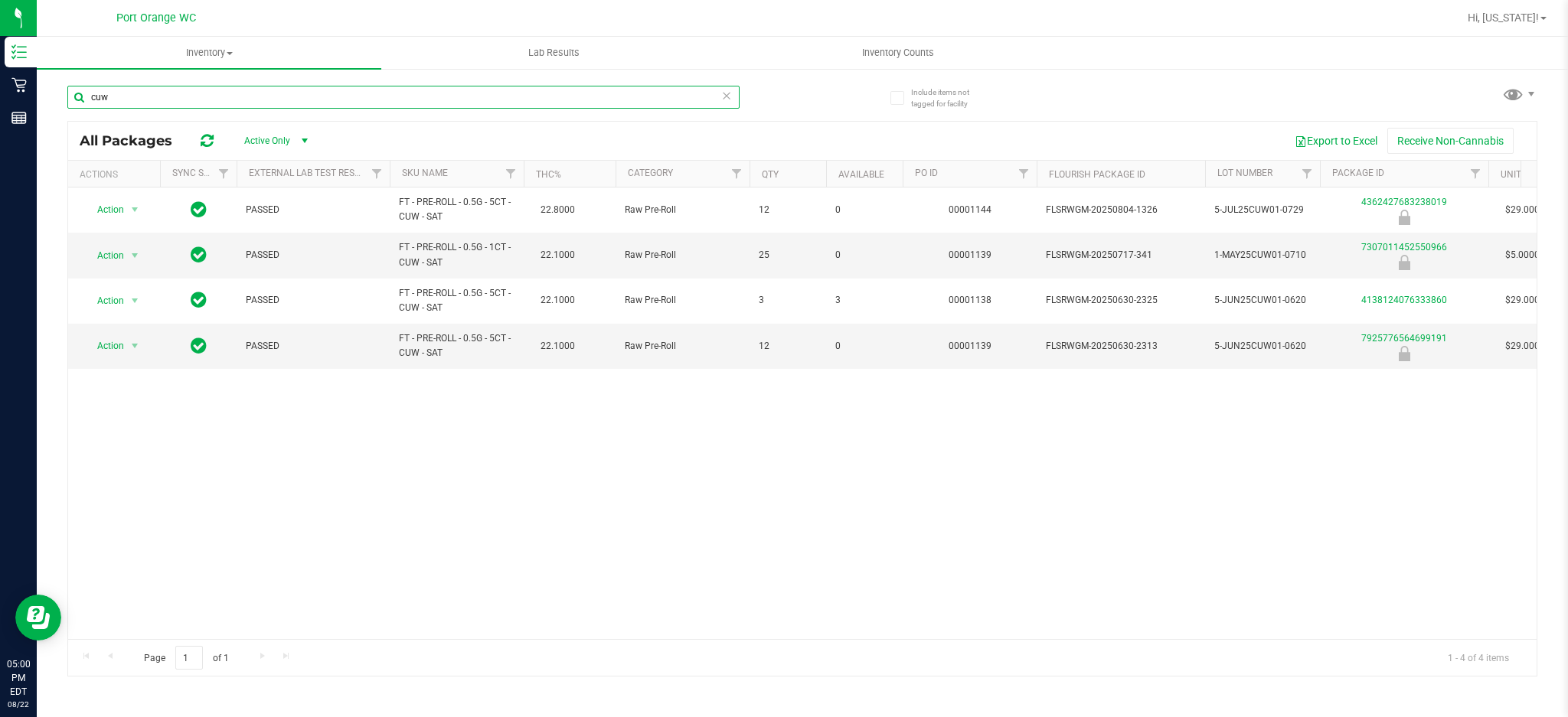
click at [316, 97] on input "cuw" at bounding box center [403, 97] width 672 height 23
type input "t"
click at [316, 98] on input "yon" at bounding box center [403, 97] width 672 height 23
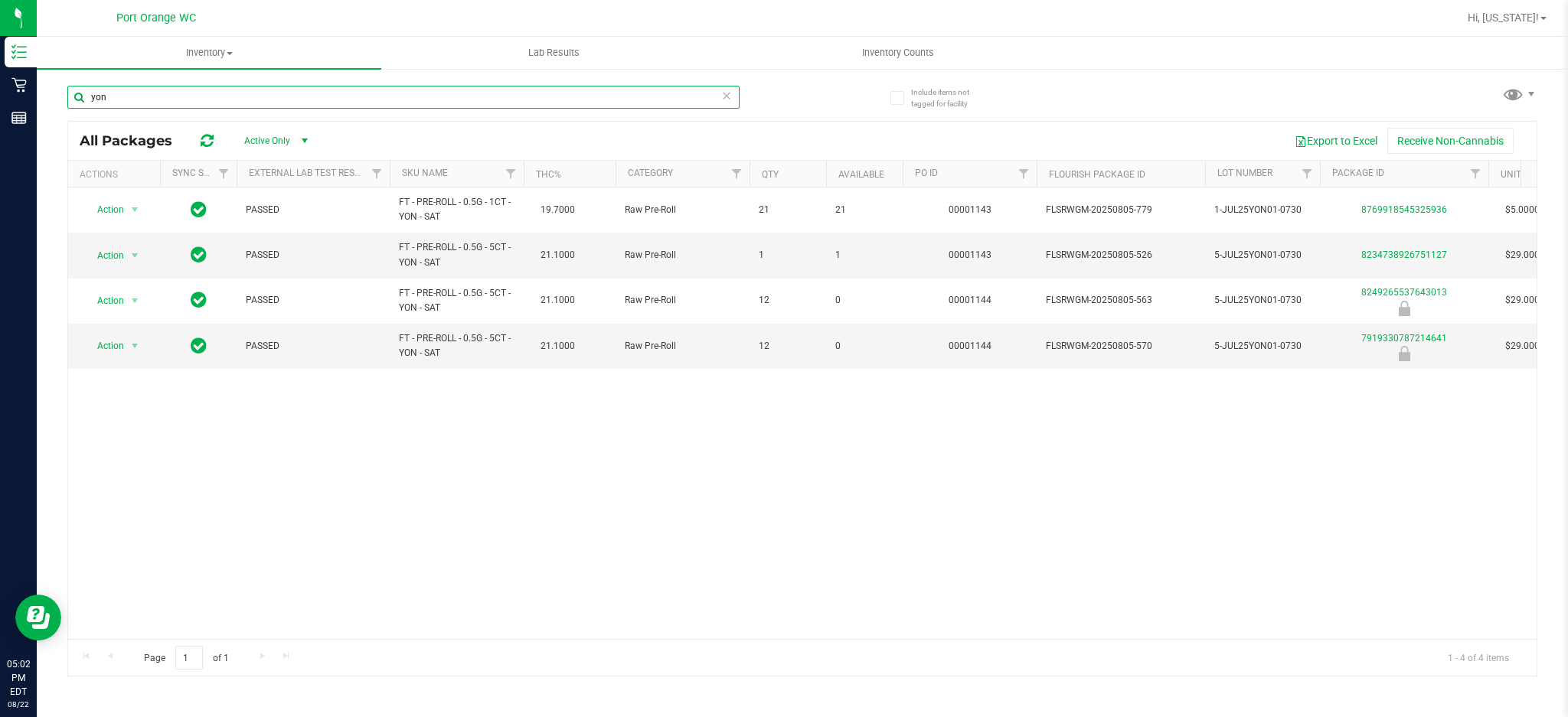
click at [316, 98] on input "yon" at bounding box center [403, 97] width 672 height 23
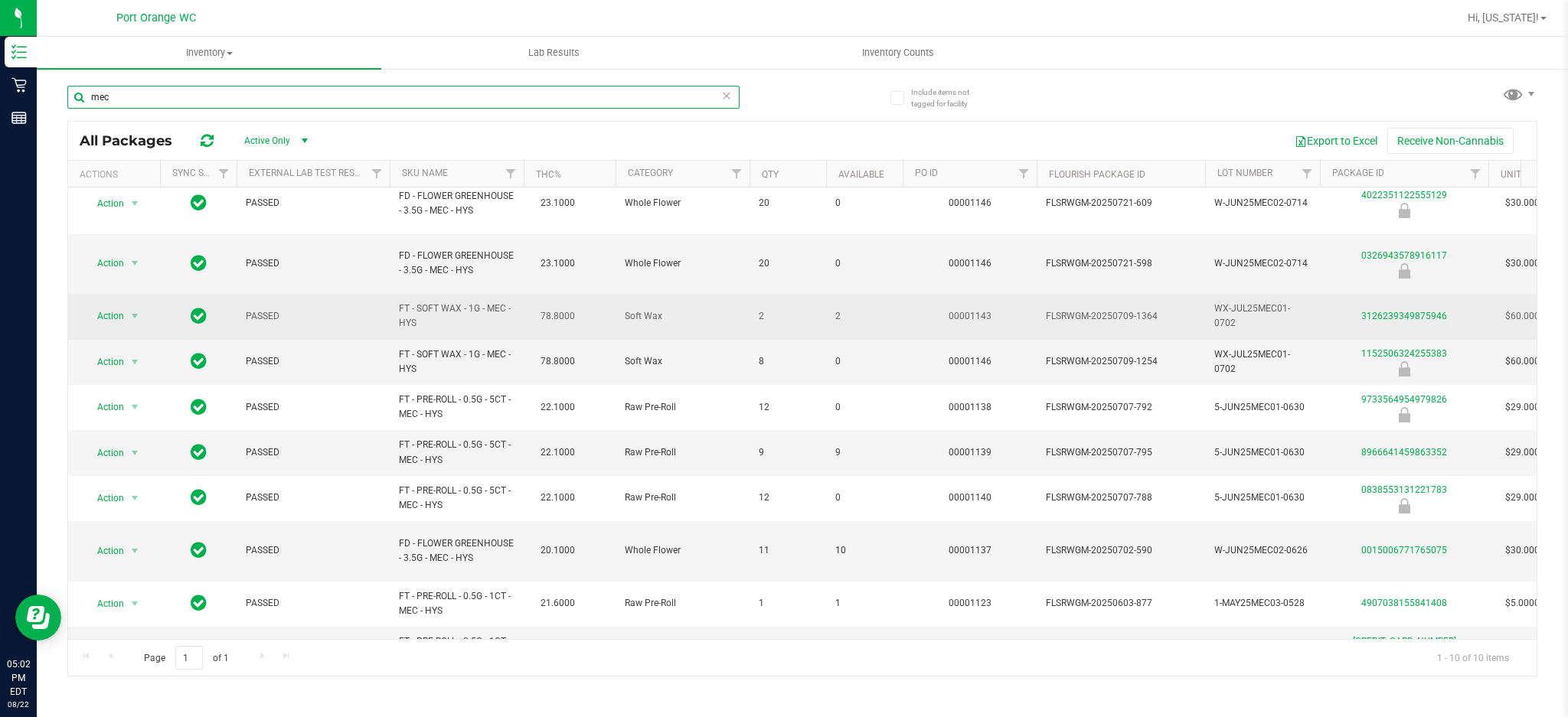
scroll to position [17, 0]
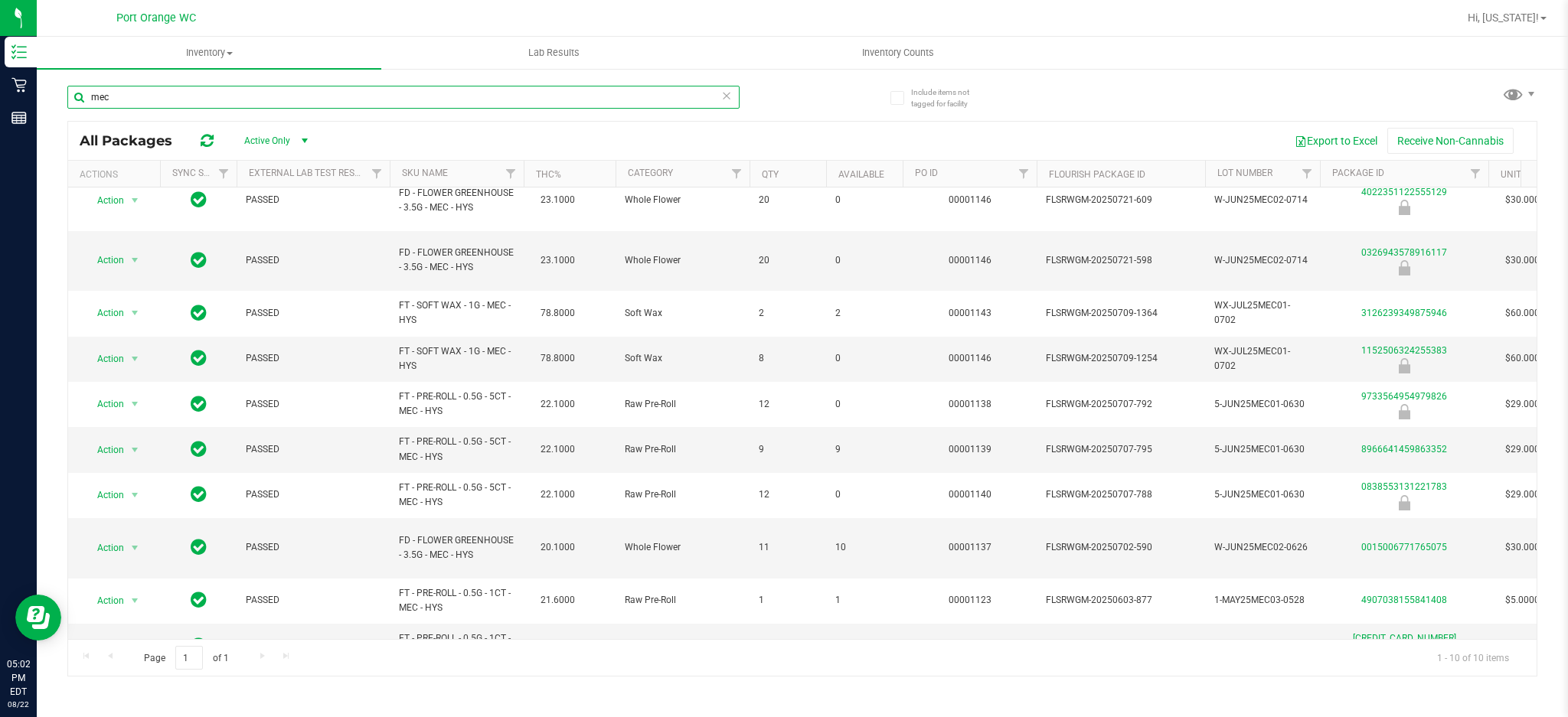
click at [358, 102] on input "mec" at bounding box center [403, 97] width 672 height 23
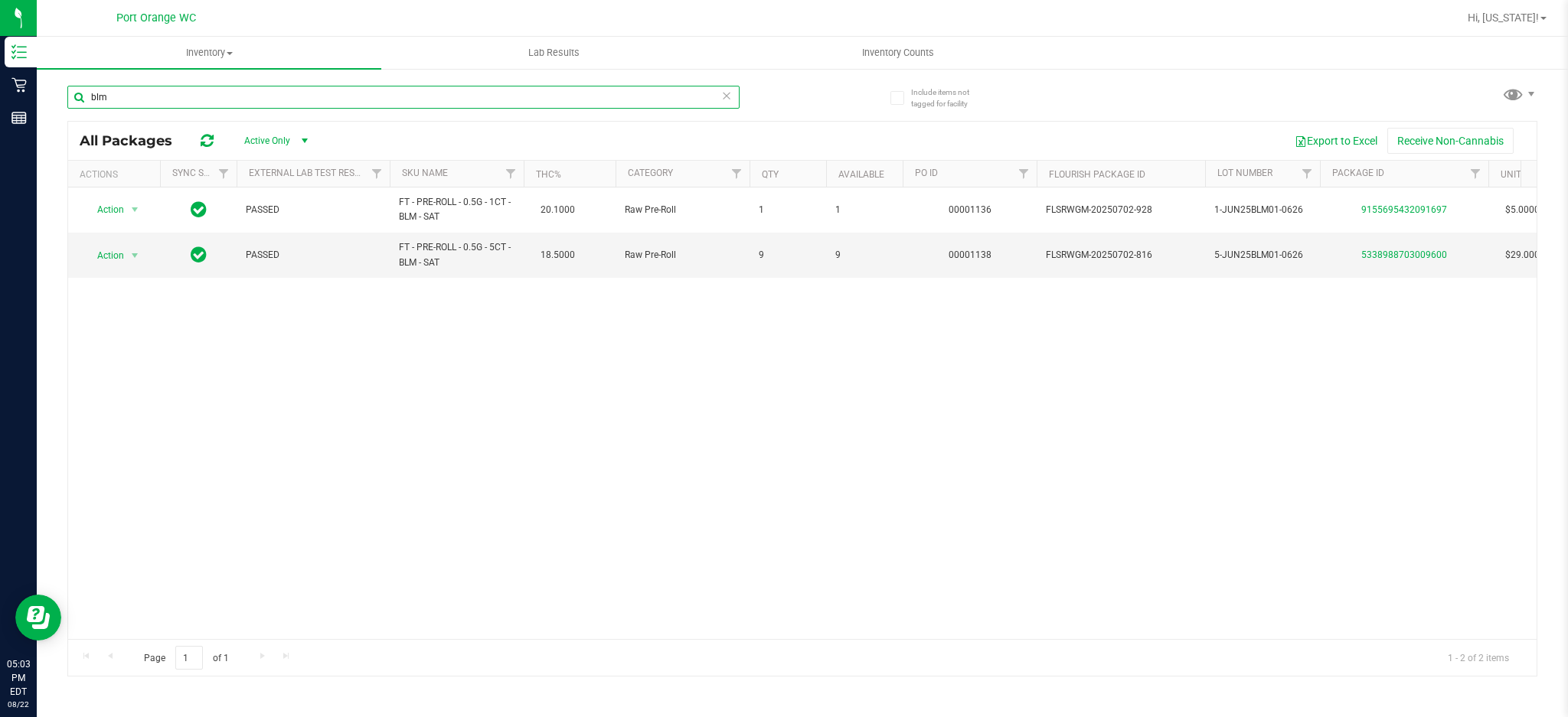
click at [358, 102] on input "blm" at bounding box center [403, 97] width 672 height 23
click at [358, 102] on input "blm" at bounding box center [403, 97] width 672 height 23
click at [358, 104] on input "blm" at bounding box center [403, 97] width 672 height 23
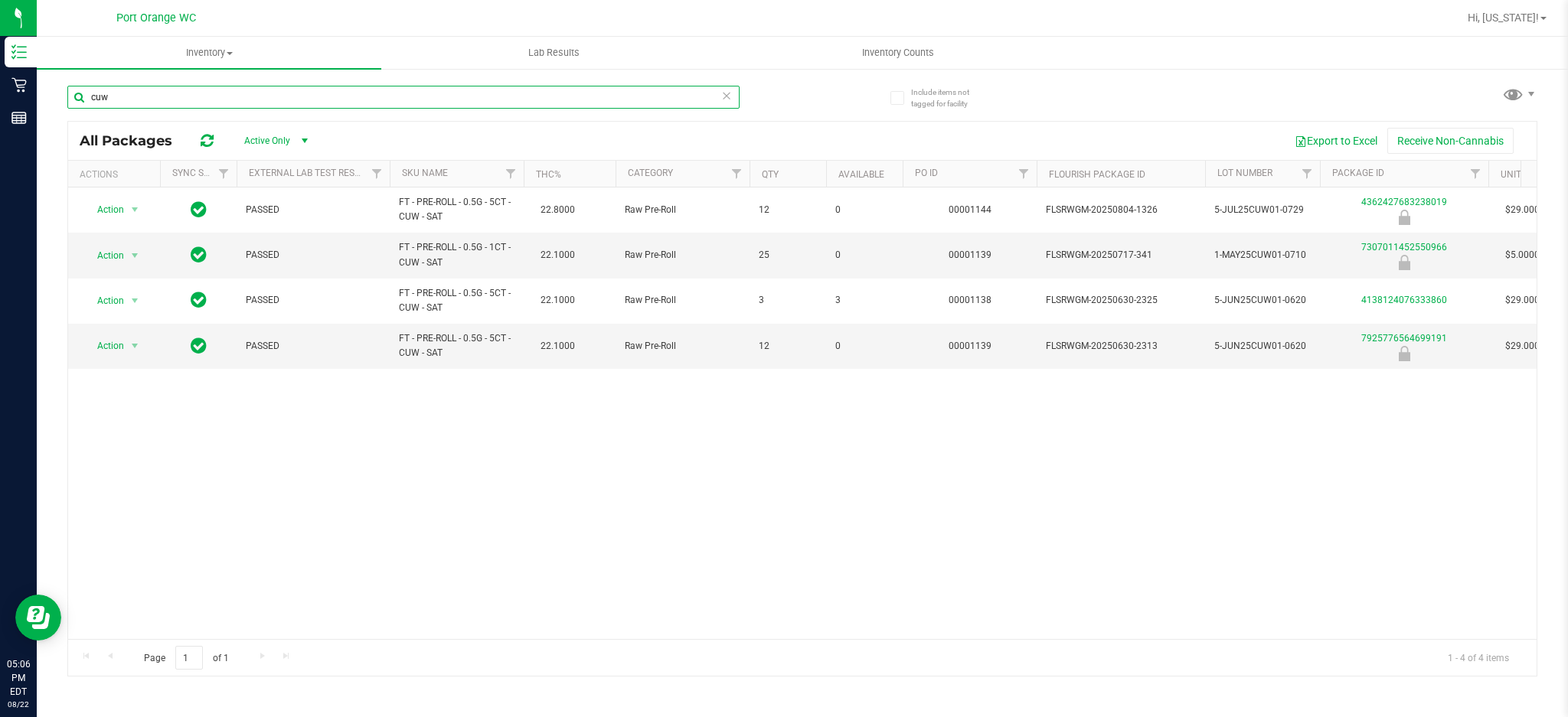
drag, startPoint x: 359, startPoint y: 102, endPoint x: 377, endPoint y: 78, distance: 30.0
click at [377, 78] on div "cuw" at bounding box center [435, 96] width 735 height 49
click at [377, 75] on div "cuw" at bounding box center [435, 96] width 735 height 49
click at [373, 101] on input "cuw" at bounding box center [403, 97] width 672 height 23
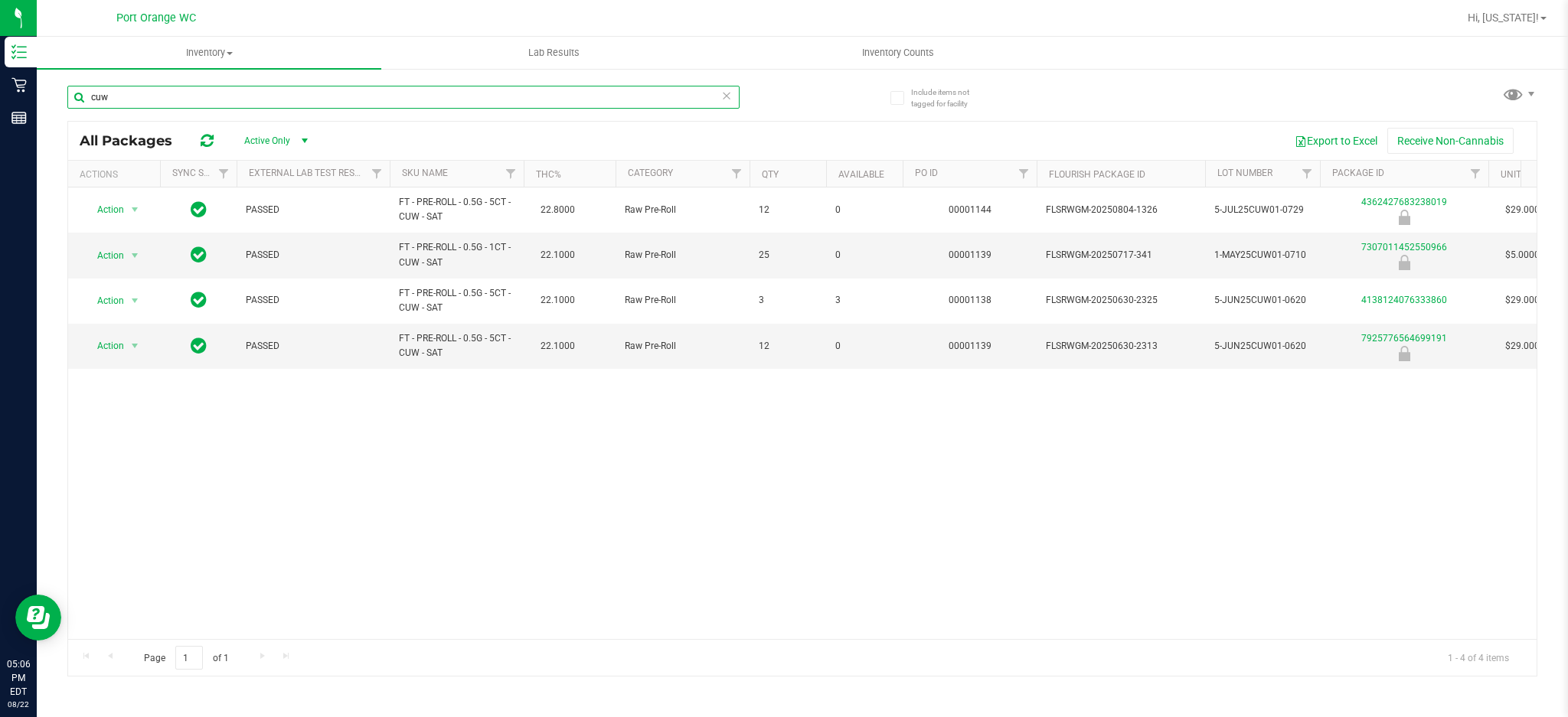
click at [373, 101] on input "cuw" at bounding box center [403, 97] width 672 height 23
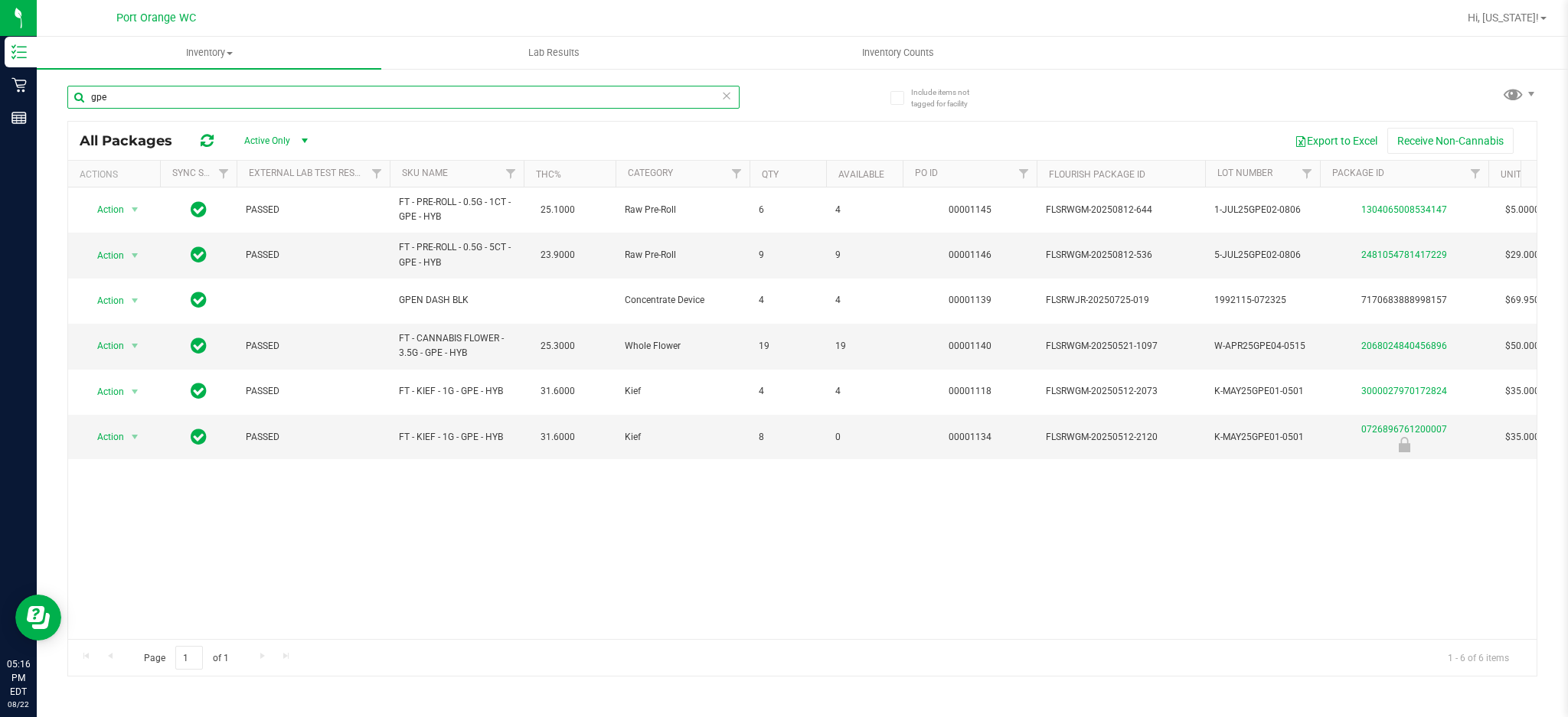
click at [215, 91] on input "gpe" at bounding box center [403, 97] width 672 height 23
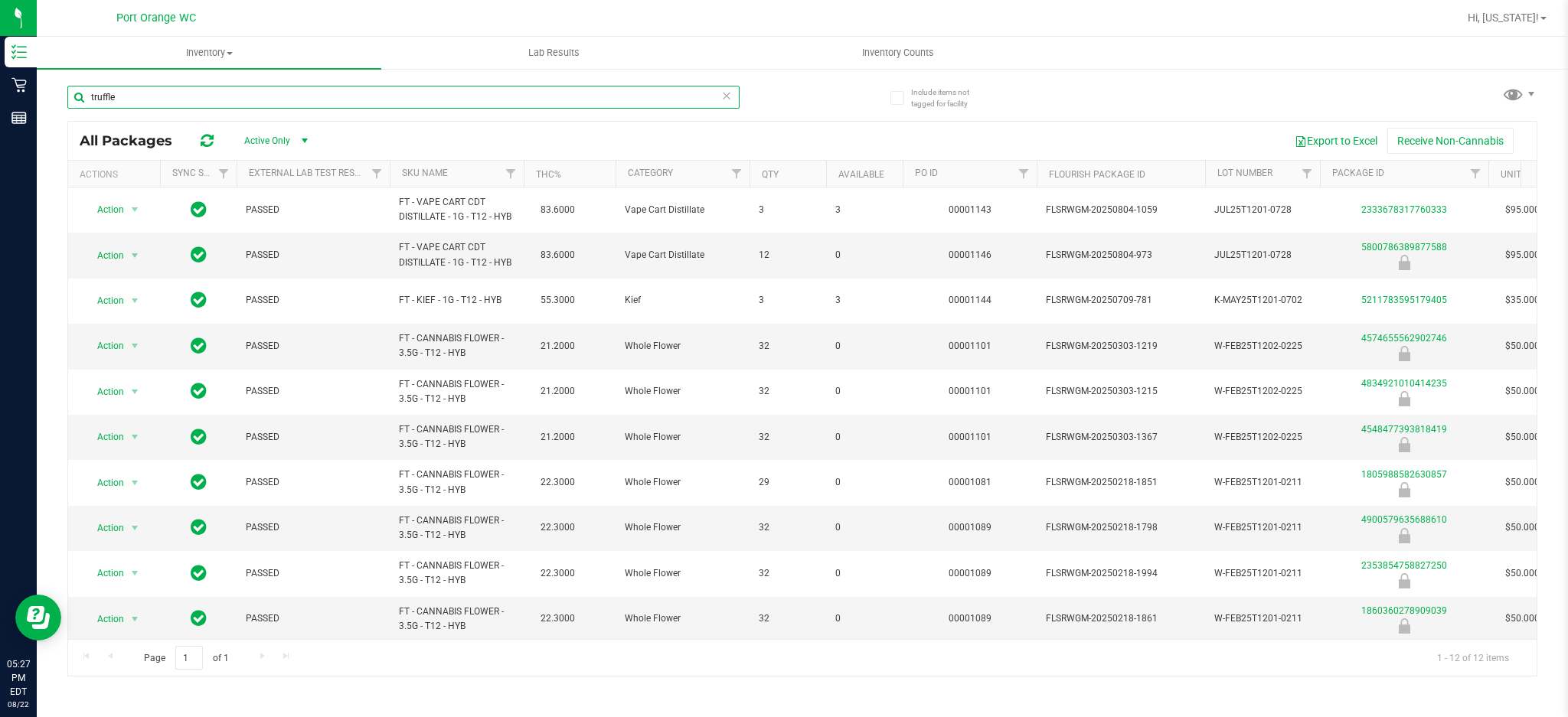
click at [239, 92] on input "truffle" at bounding box center [403, 97] width 672 height 23
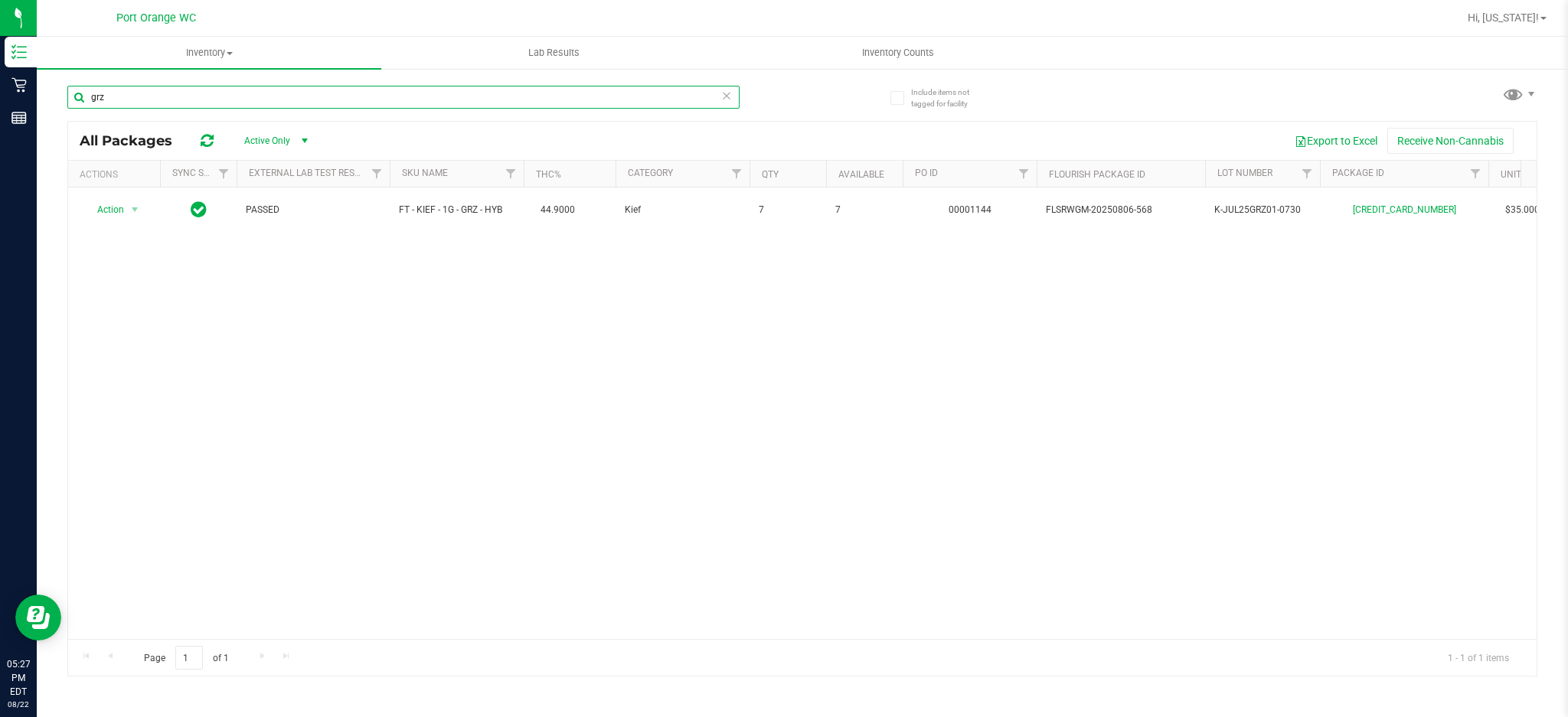
click at [223, 92] on input "grz" at bounding box center [403, 97] width 672 height 23
click at [223, 94] on input "grz" at bounding box center [403, 97] width 672 height 23
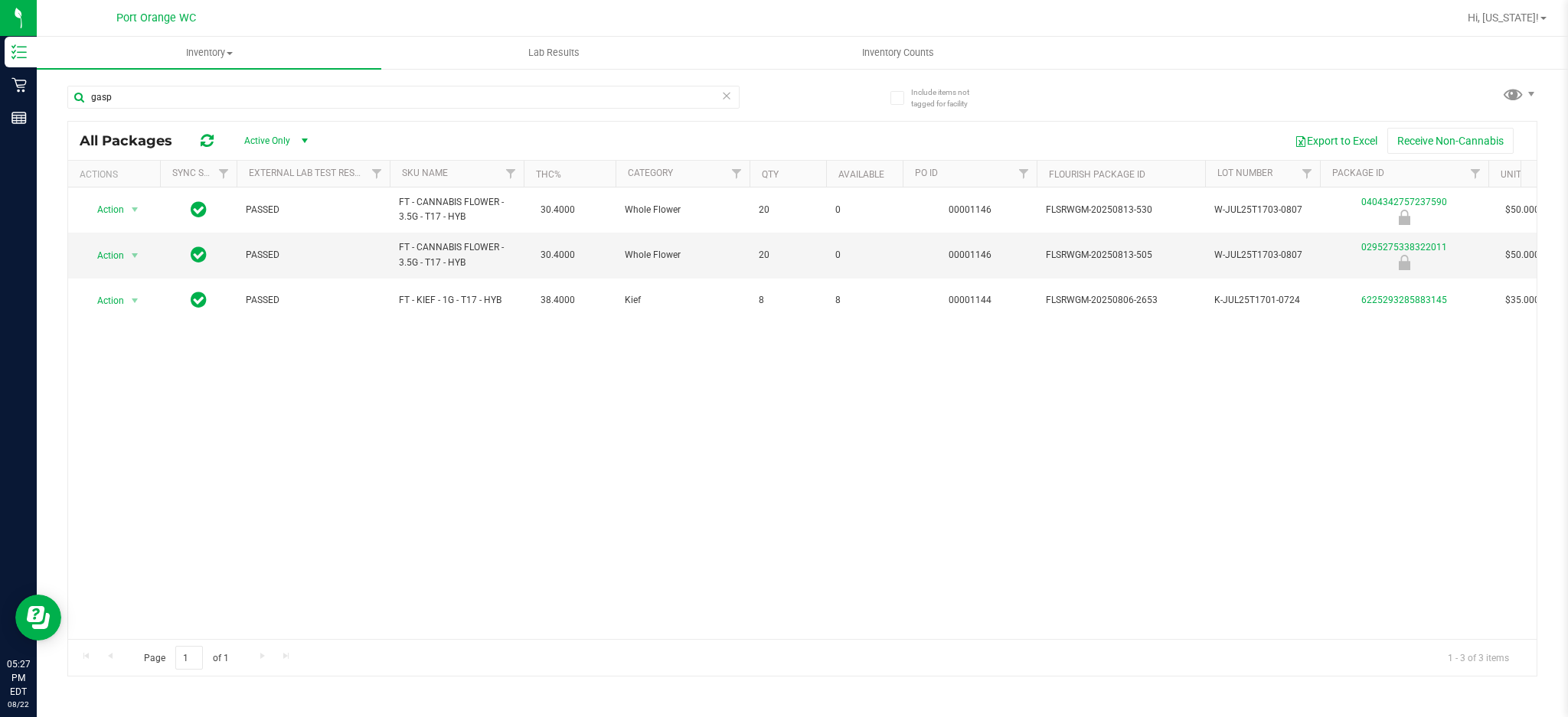
click at [600, 543] on div "Action Action Global inventory Package audit log Print package label Print prod…" at bounding box center [802, 413] width 1468 height 451
click at [735, 554] on div "Action Action Global inventory Package audit log Print package label Print prod…" at bounding box center [802, 413] width 1468 height 451
click at [149, 87] on input "gasp" at bounding box center [403, 97] width 672 height 23
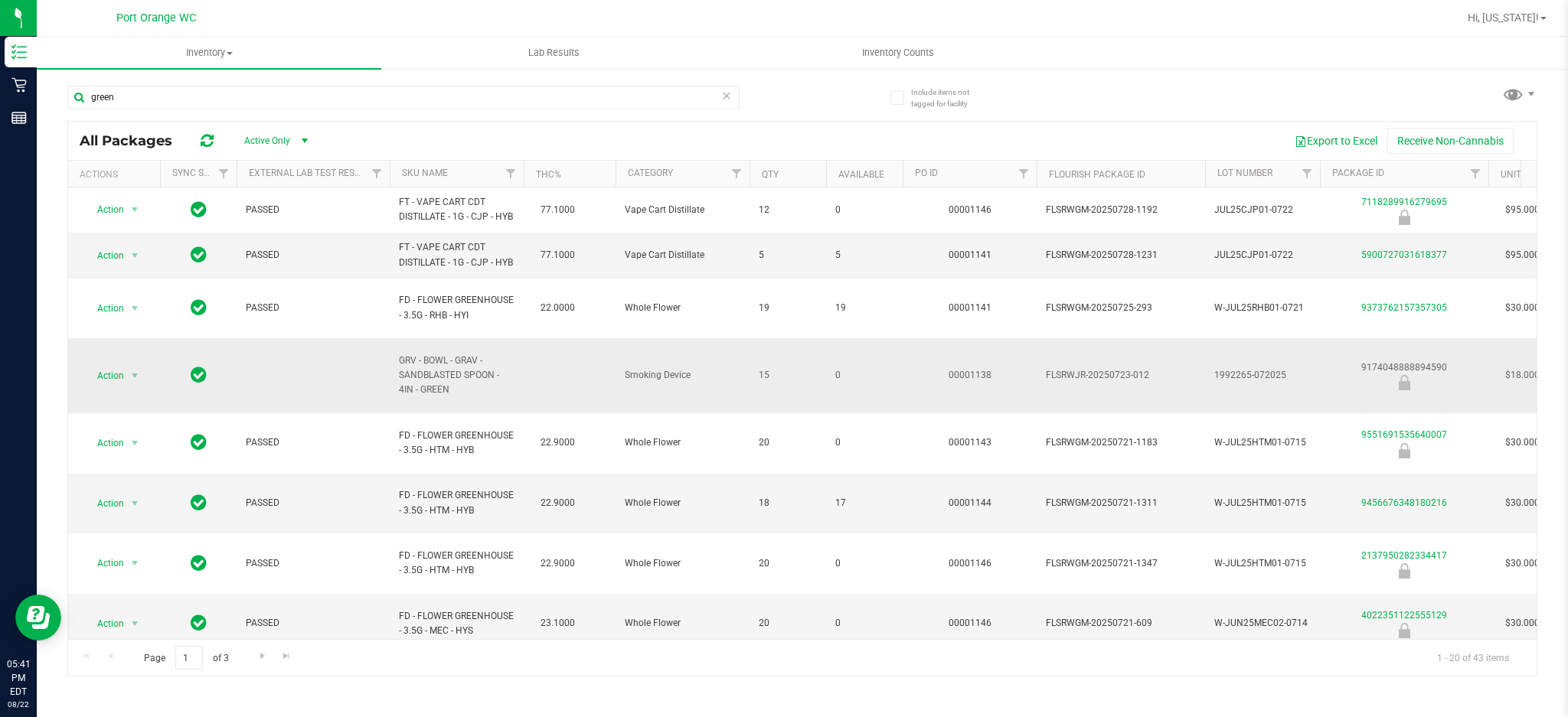
drag, startPoint x: 463, startPoint y: 372, endPoint x: 392, endPoint y: 340, distance: 77.9
click at [392, 340] on td "GRV - BOWL - GRAV - SANDBLASTED SPOON - 4IN - GREEN" at bounding box center [456, 376] width 134 height 75
copy span "GRV - BOWL - GRAV - SANDBLASTED SPOON - 4IN - GREEN"
click at [271, 105] on input "green" at bounding box center [403, 97] width 672 height 23
click at [271, 103] on input "green" at bounding box center [403, 97] width 672 height 23
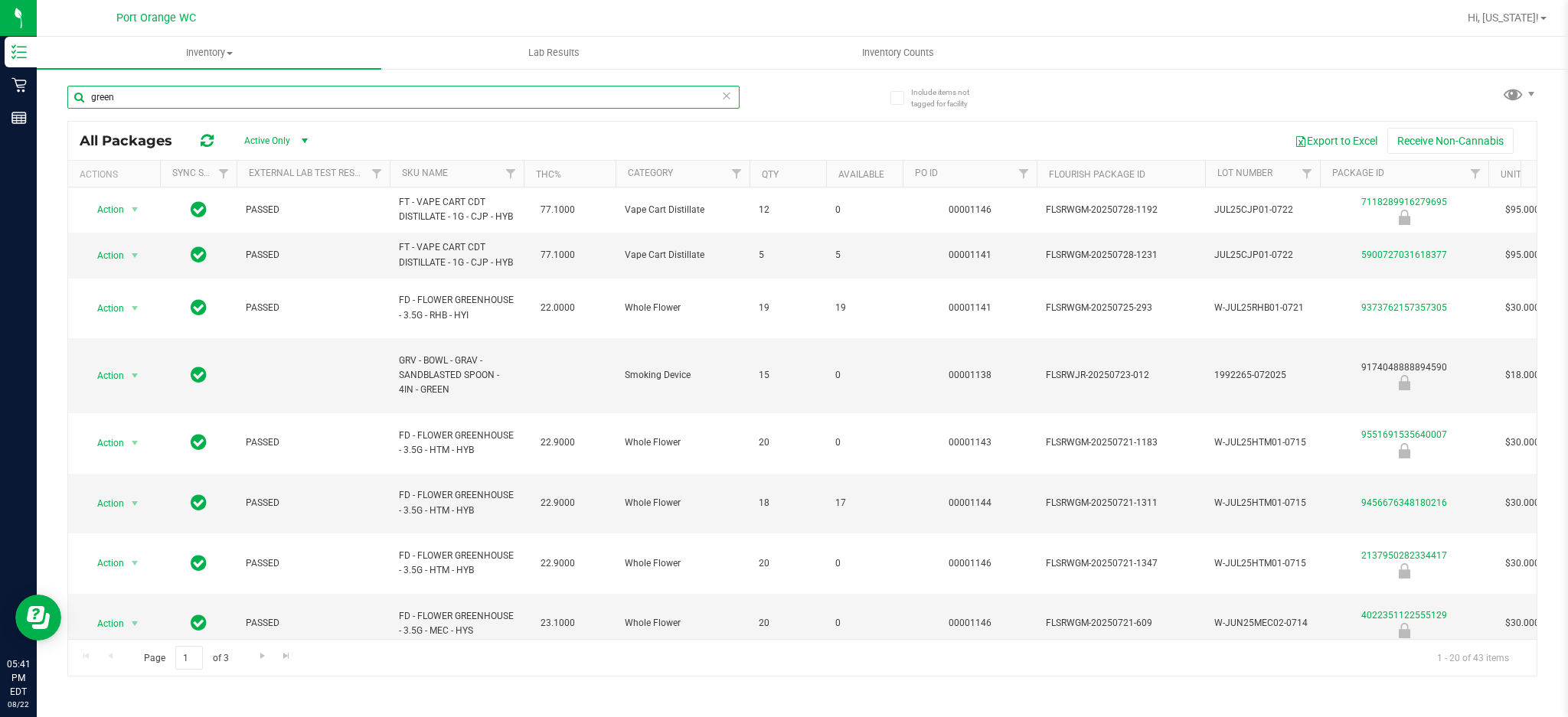
click at [271, 103] on input "green" at bounding box center [403, 97] width 672 height 23
paste input "GRV - BOWL - GRAV - SANDBLASTED SPOON - 4IN - GREEN"
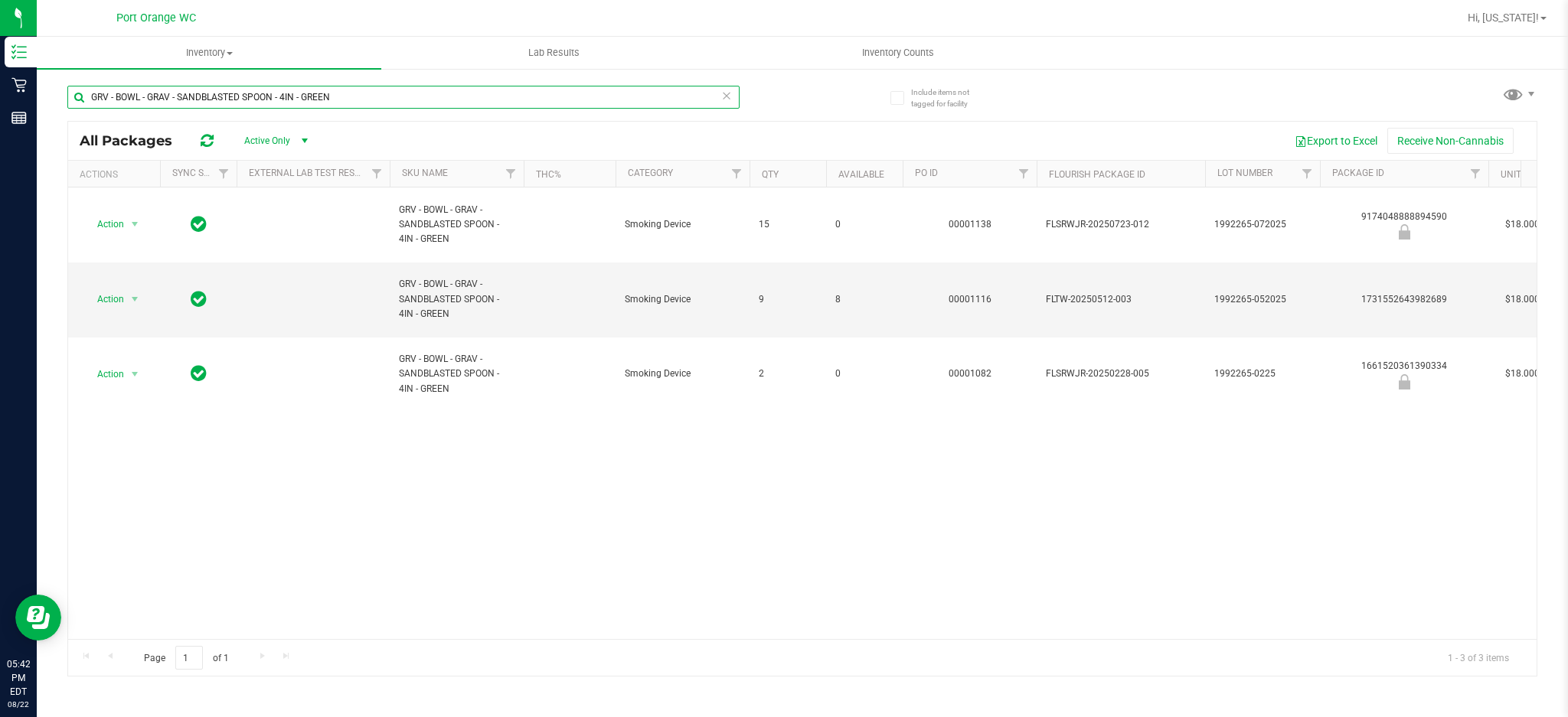
click at [259, 86] on input "GRV - BOWL - GRAV - SANDBLASTED SPOON - 4IN - GREEN" at bounding box center [403, 97] width 672 height 23
click at [267, 79] on div "GRV - BOWL - GRAV - SANDBLASTED SPOON - 4IN - GREEN" at bounding box center [435, 96] width 735 height 49
click at [270, 78] on div "GRV - BOWL - GRAV - SANDBLASTED SPOON - 4IN - GREEN" at bounding box center [435, 96] width 735 height 49
click at [259, 94] on input "GRV - BOWL - GRAV - SANDBLASTED SPOON - 4IN - GREEN" at bounding box center [403, 97] width 672 height 23
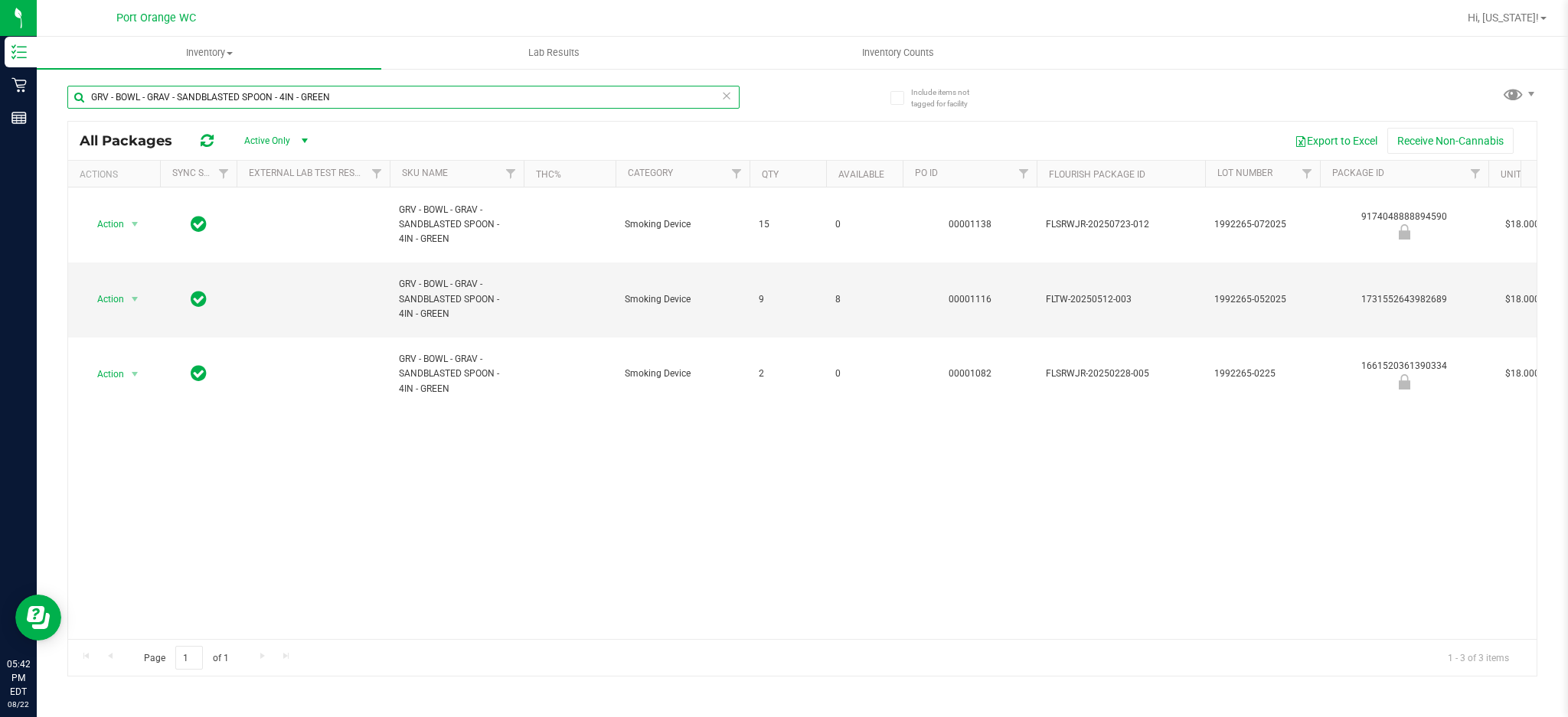
click at [259, 94] on input "GRV - BOWL - GRAV - SANDBLASTED SPOON - 4IN - GREEN" at bounding box center [403, 97] width 672 height 23
type input "mint"
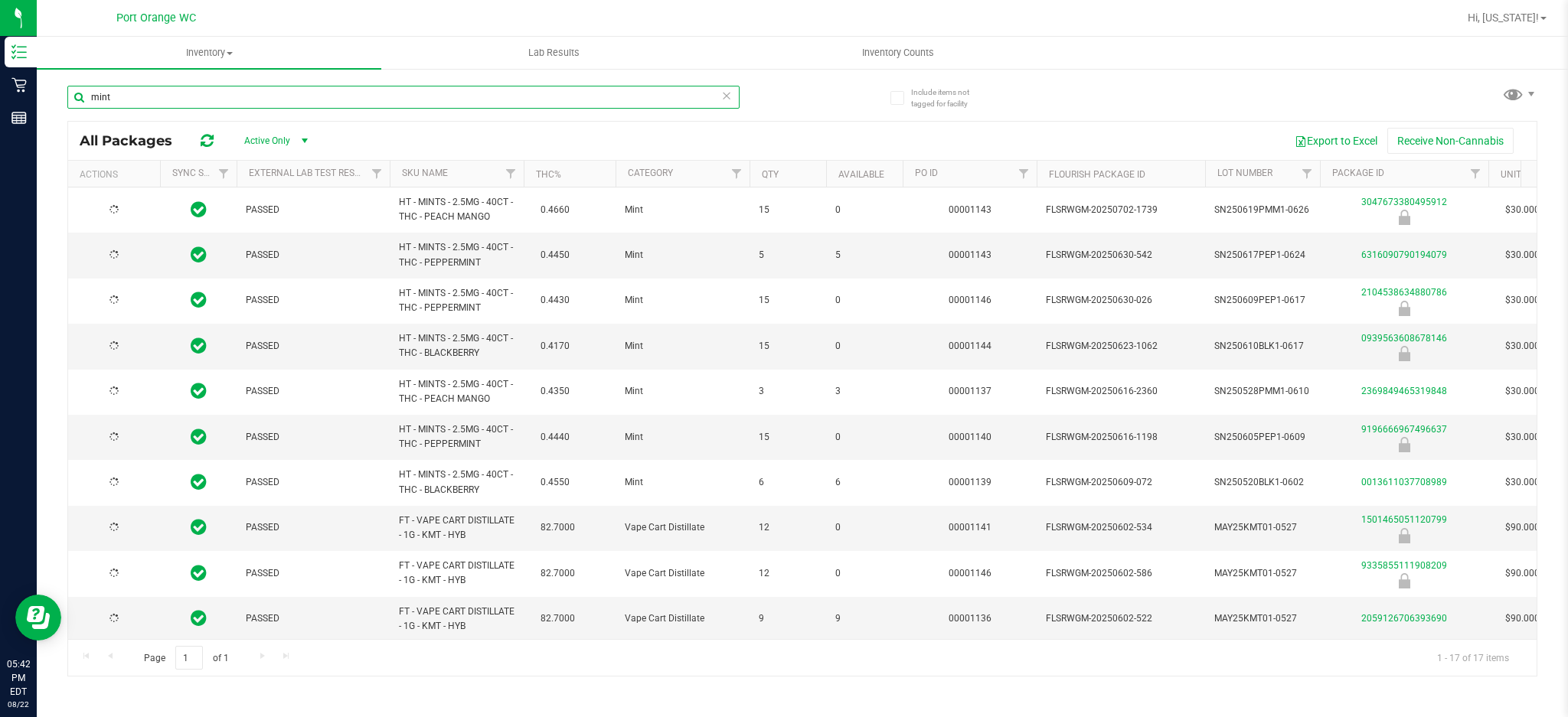
type input "2025-12-28"
type input "2025-12-21"
type input "2025-12-16"
type input "2025-12-20"
type input "2025-12-02"
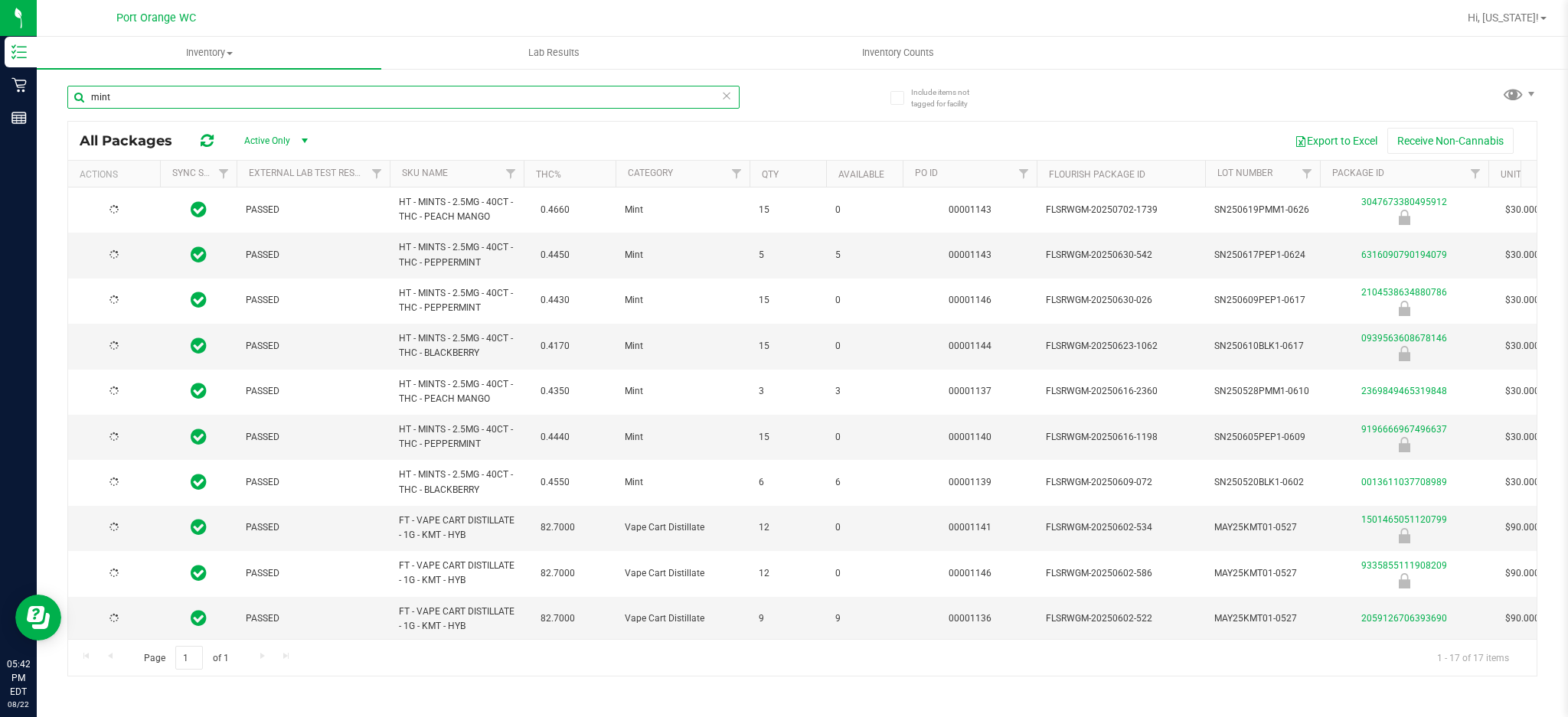
type input "2025-12-15"
type input "2025-11-29"
type input "2025-11-24"
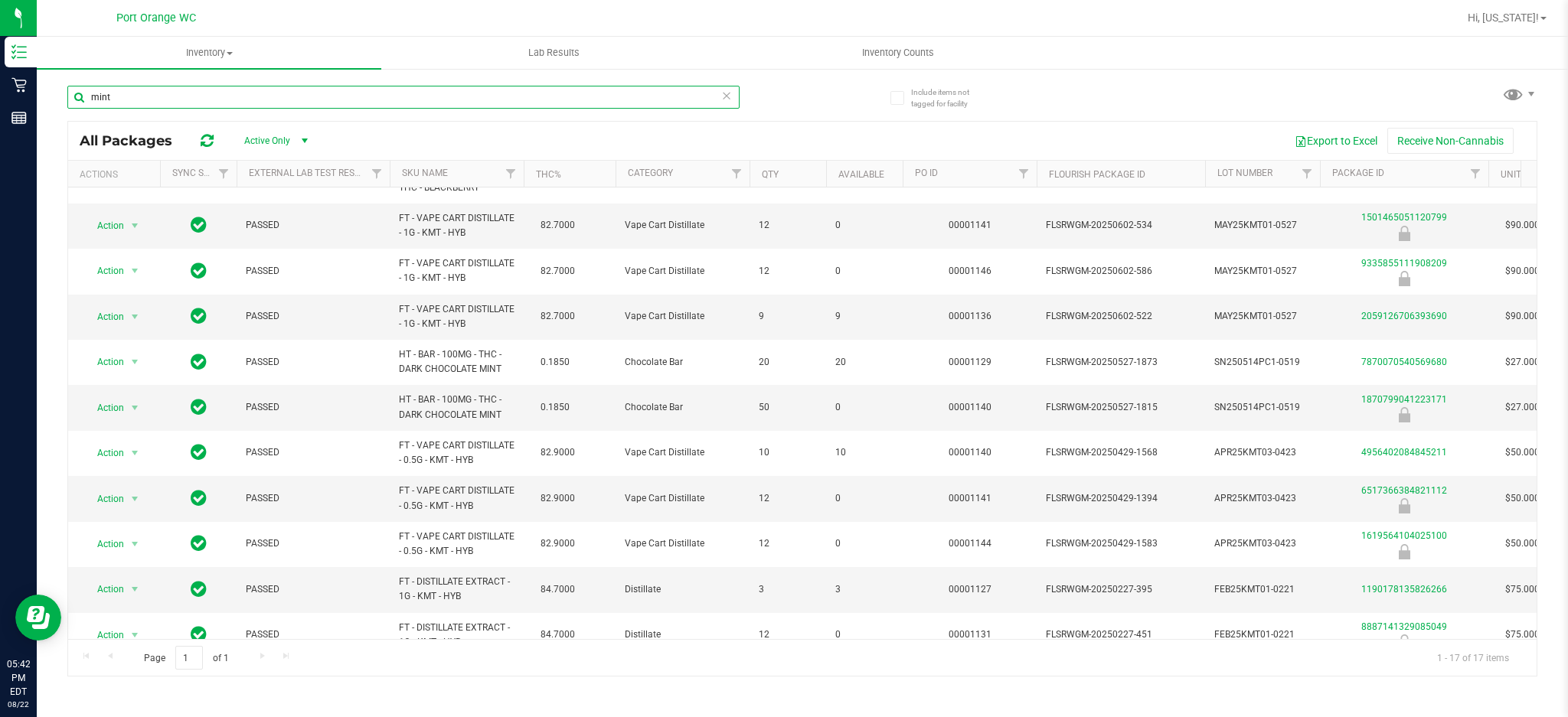
scroll to position [336, 0]
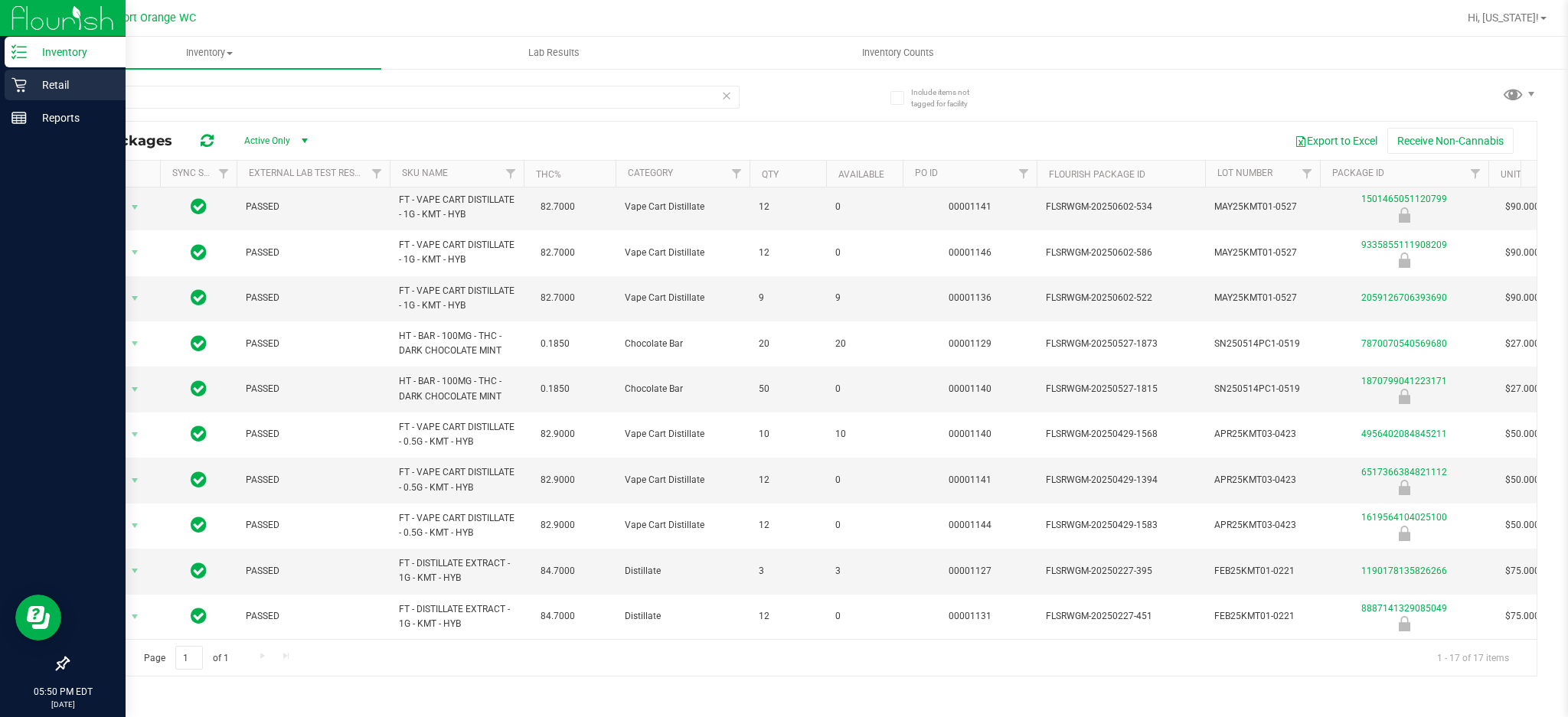
drag, startPoint x: 26, startPoint y: 91, endPoint x: 91, endPoint y: 68, distance: 68.9
click at [27, 90] on p "Retail" at bounding box center [72, 85] width 92 height 18
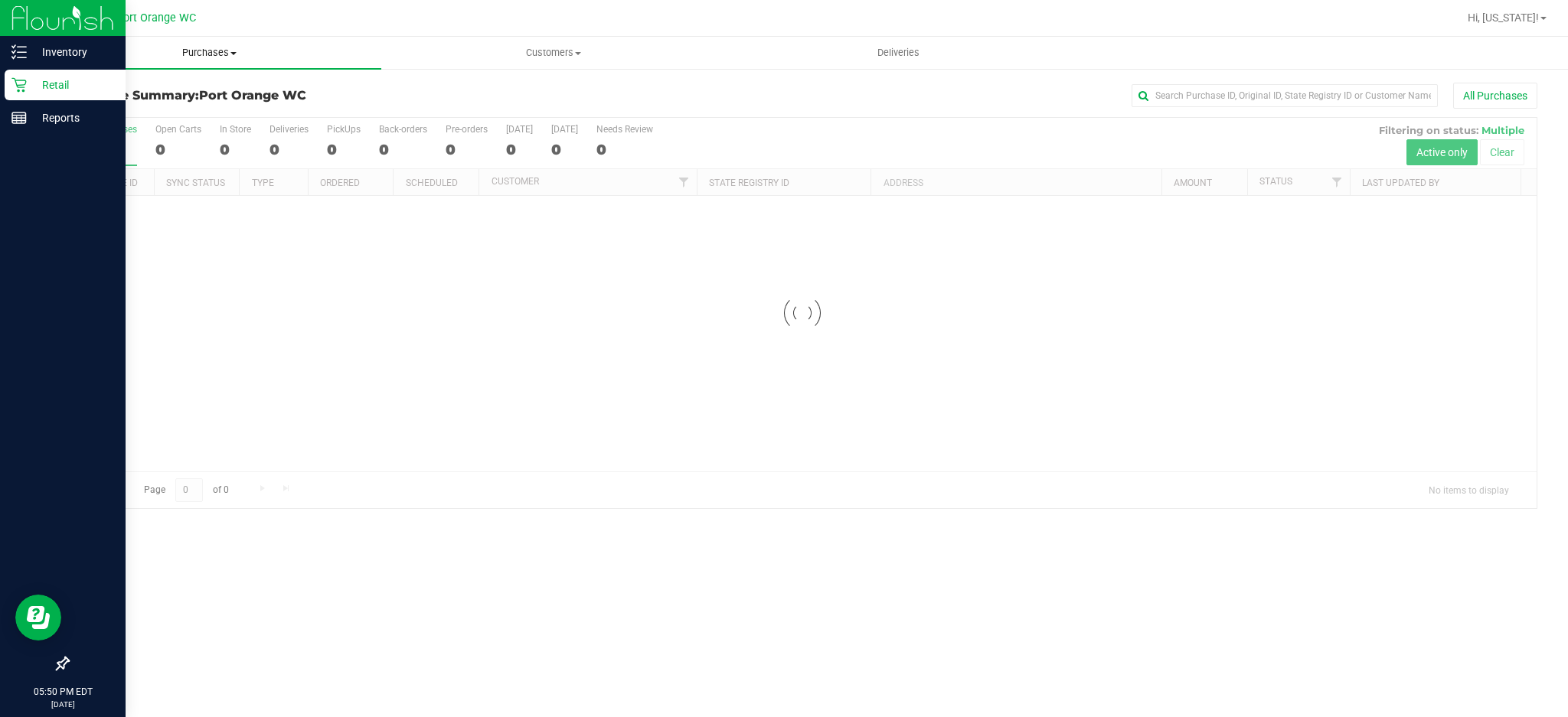
click at [233, 50] on span "Purchases" at bounding box center [209, 52] width 344 height 14
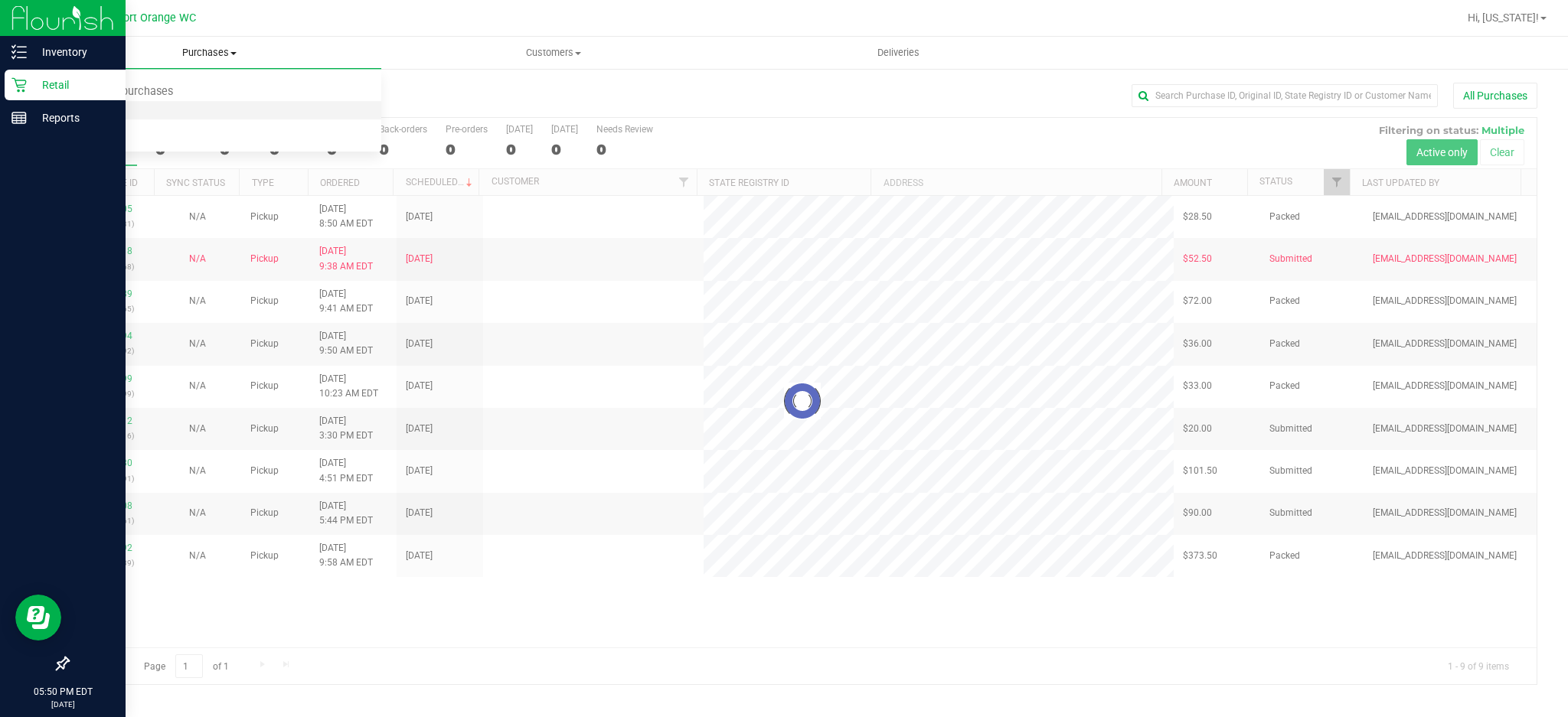
click at [184, 116] on li "Fulfillment" at bounding box center [209, 110] width 344 height 18
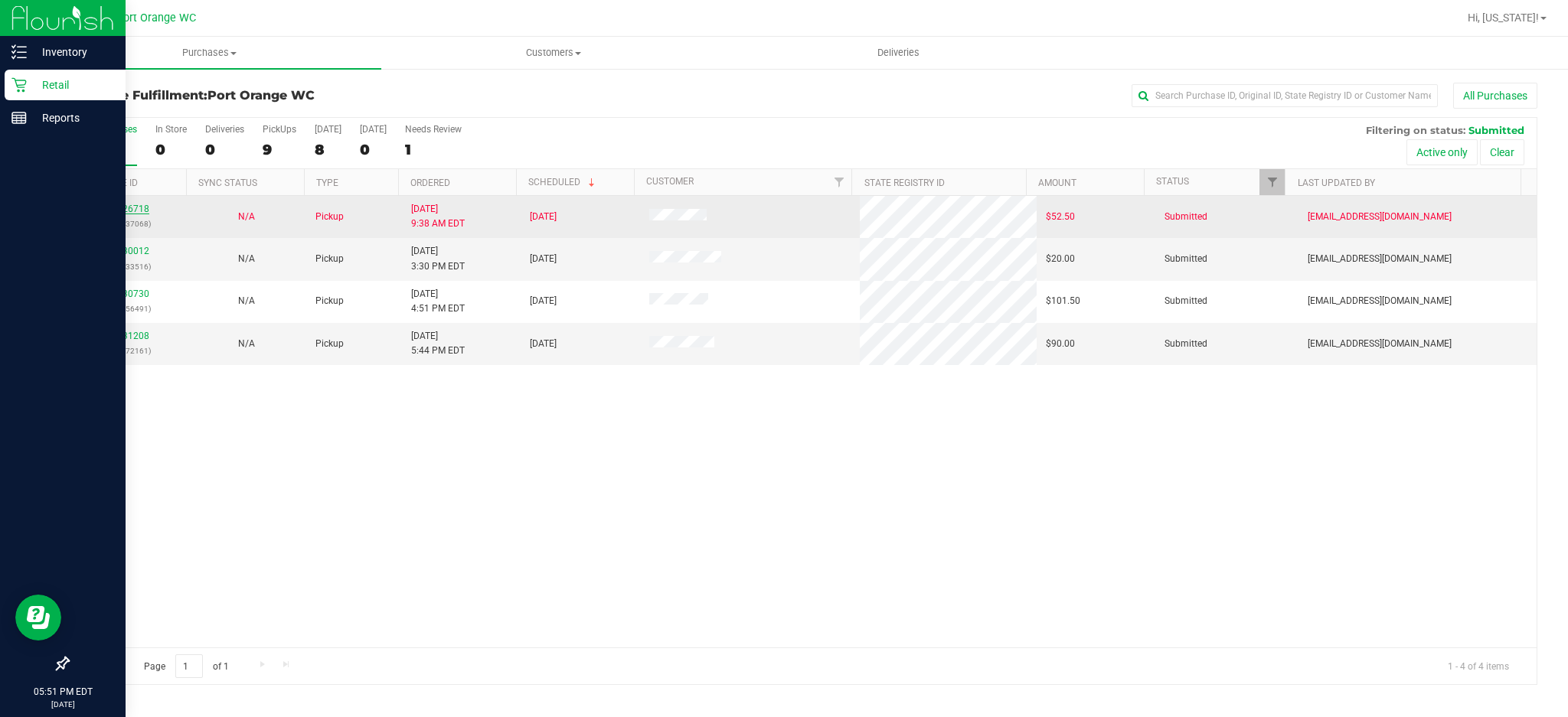
click at [138, 210] on link "11826718" at bounding box center [128, 208] width 43 height 10
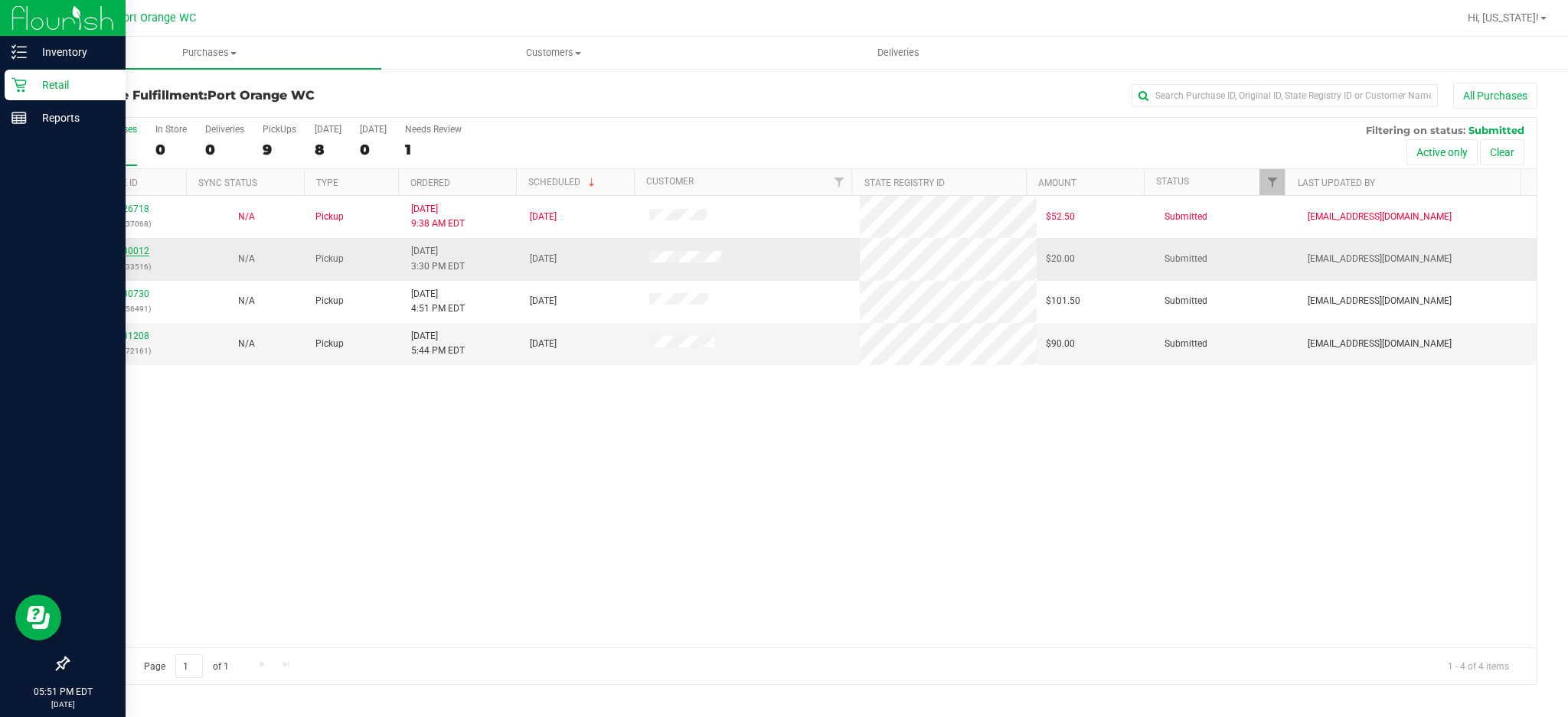
click at [113, 250] on link "11830012" at bounding box center [128, 250] width 43 height 10
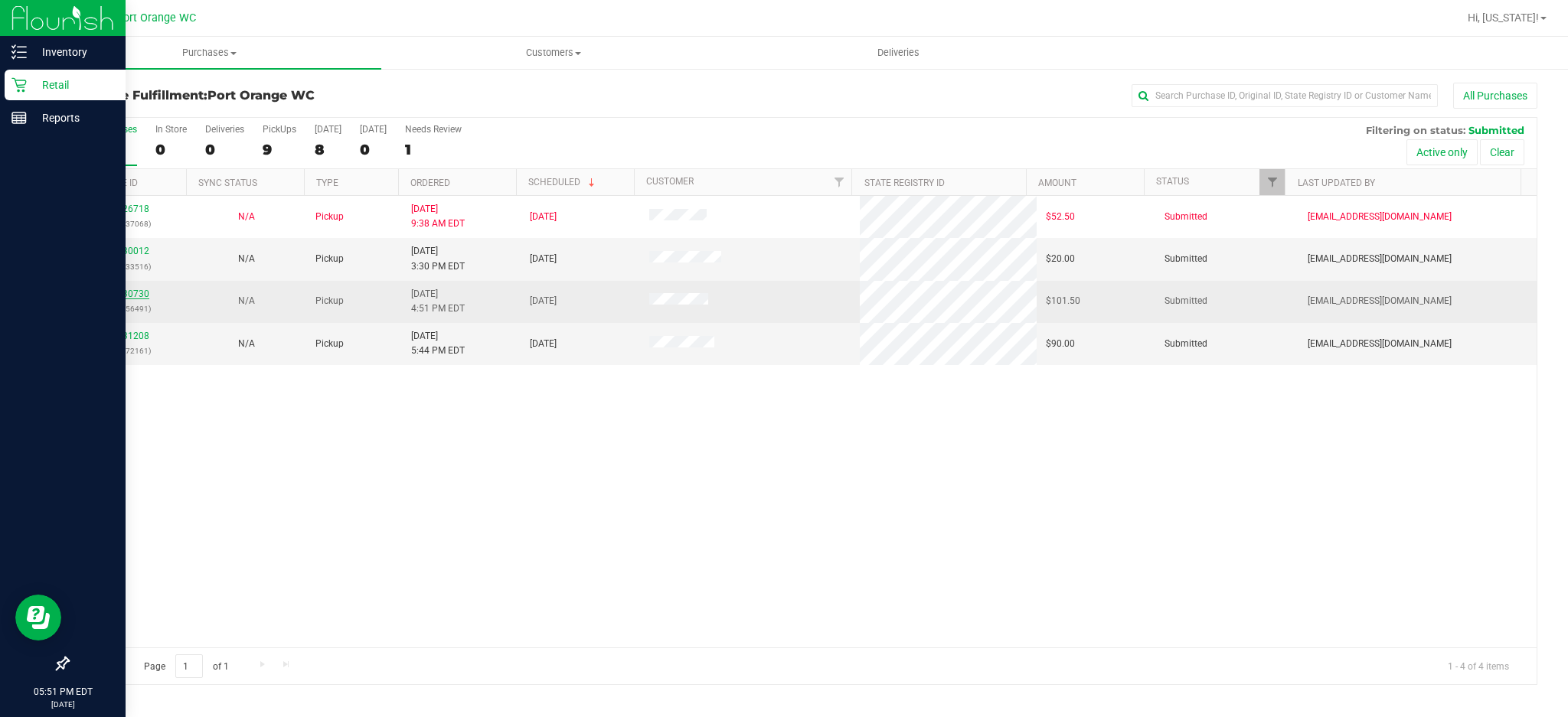
click at [106, 298] on link "11830730" at bounding box center [128, 294] width 43 height 10
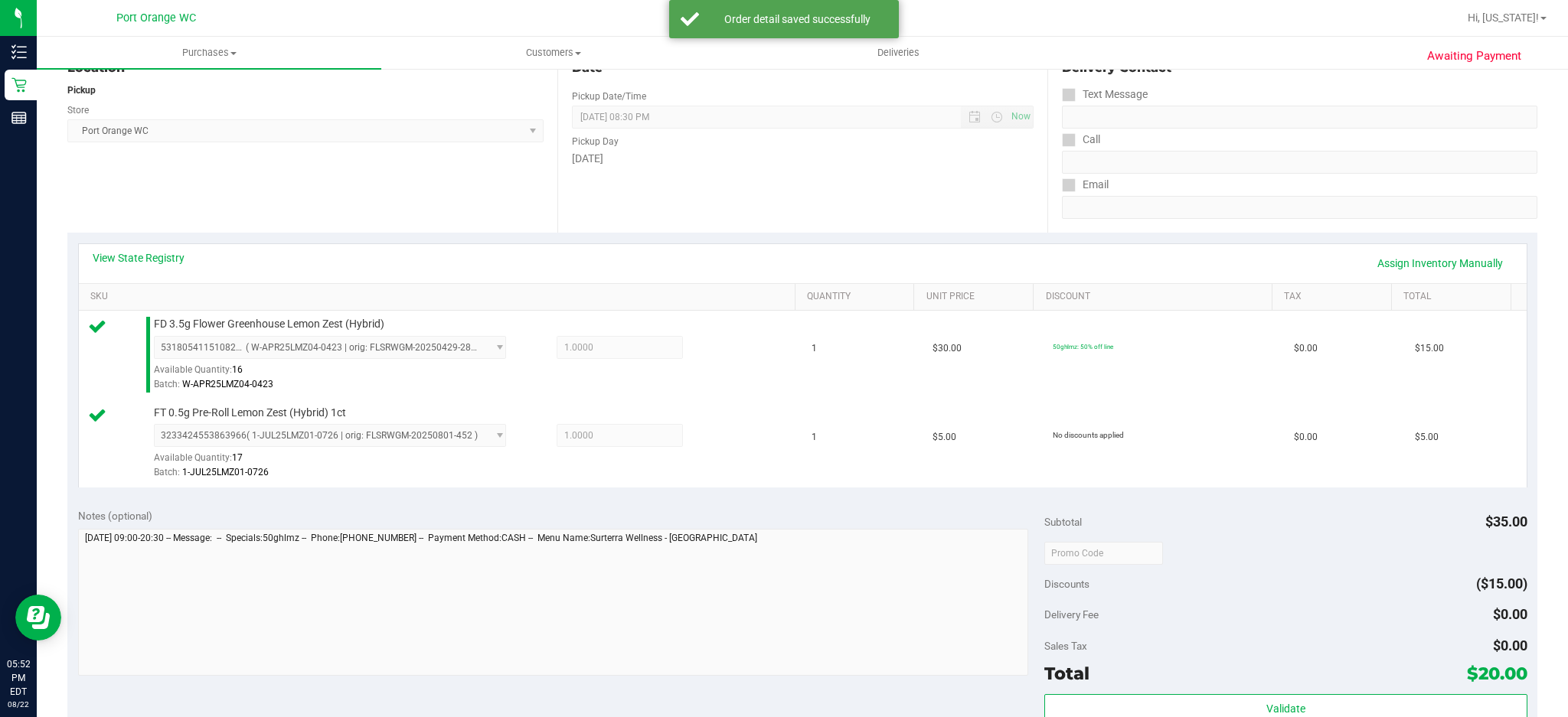
scroll to position [623, 0]
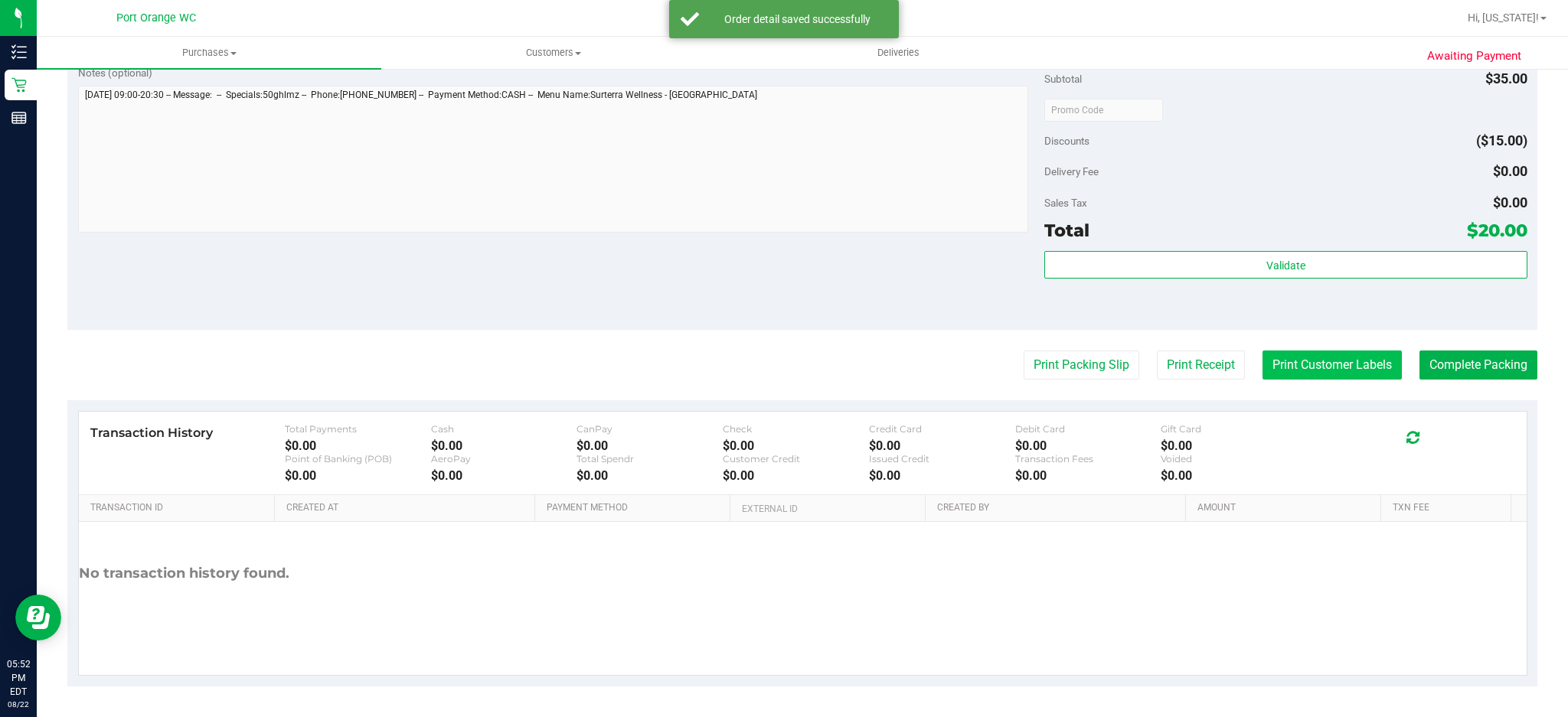
click at [1335, 359] on button "Print Customer Labels" at bounding box center [1332, 365] width 139 height 29
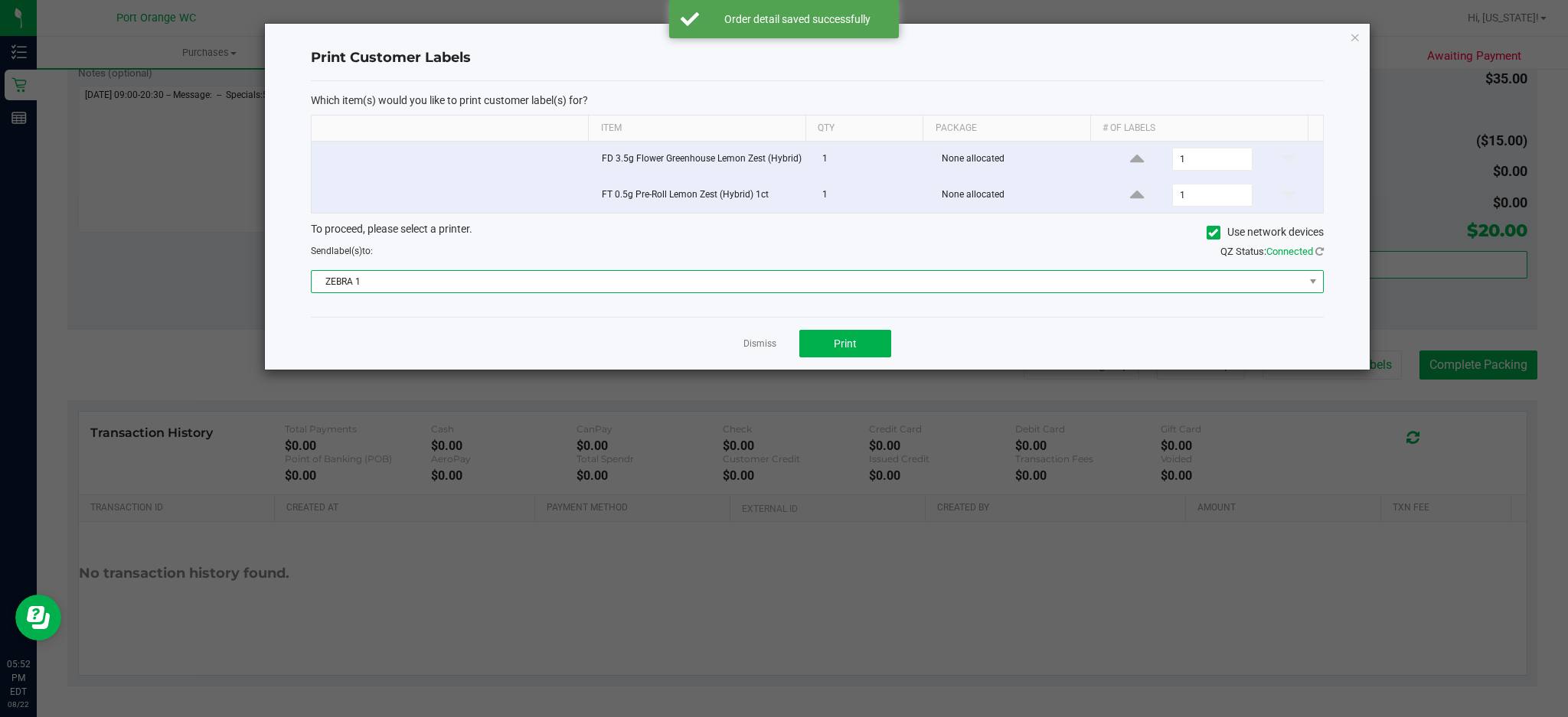
click at [989, 282] on span "ZEBRA 1" at bounding box center [807, 282] width 991 height 22
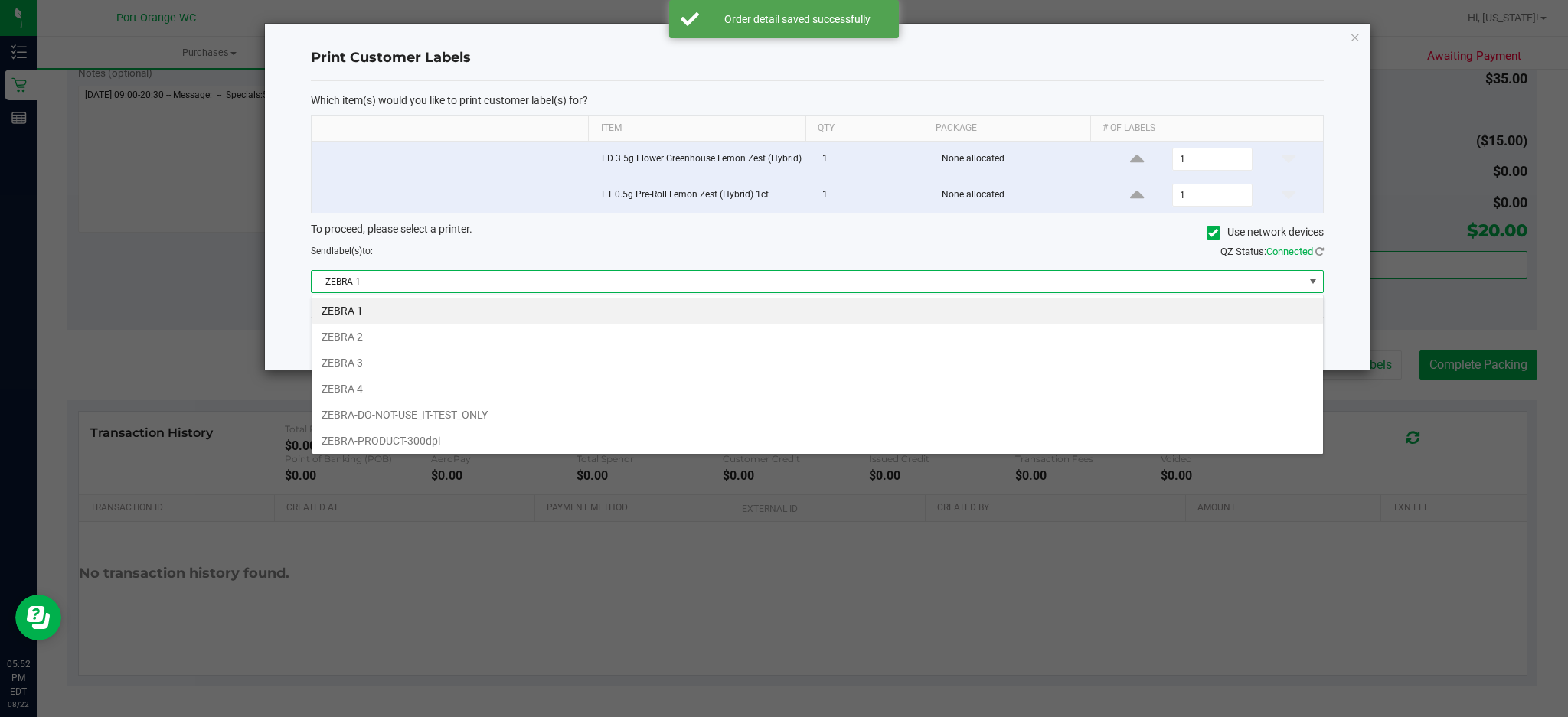
scroll to position [23, 1012]
click at [391, 334] on li "ZEBRA 2" at bounding box center [817, 337] width 1010 height 26
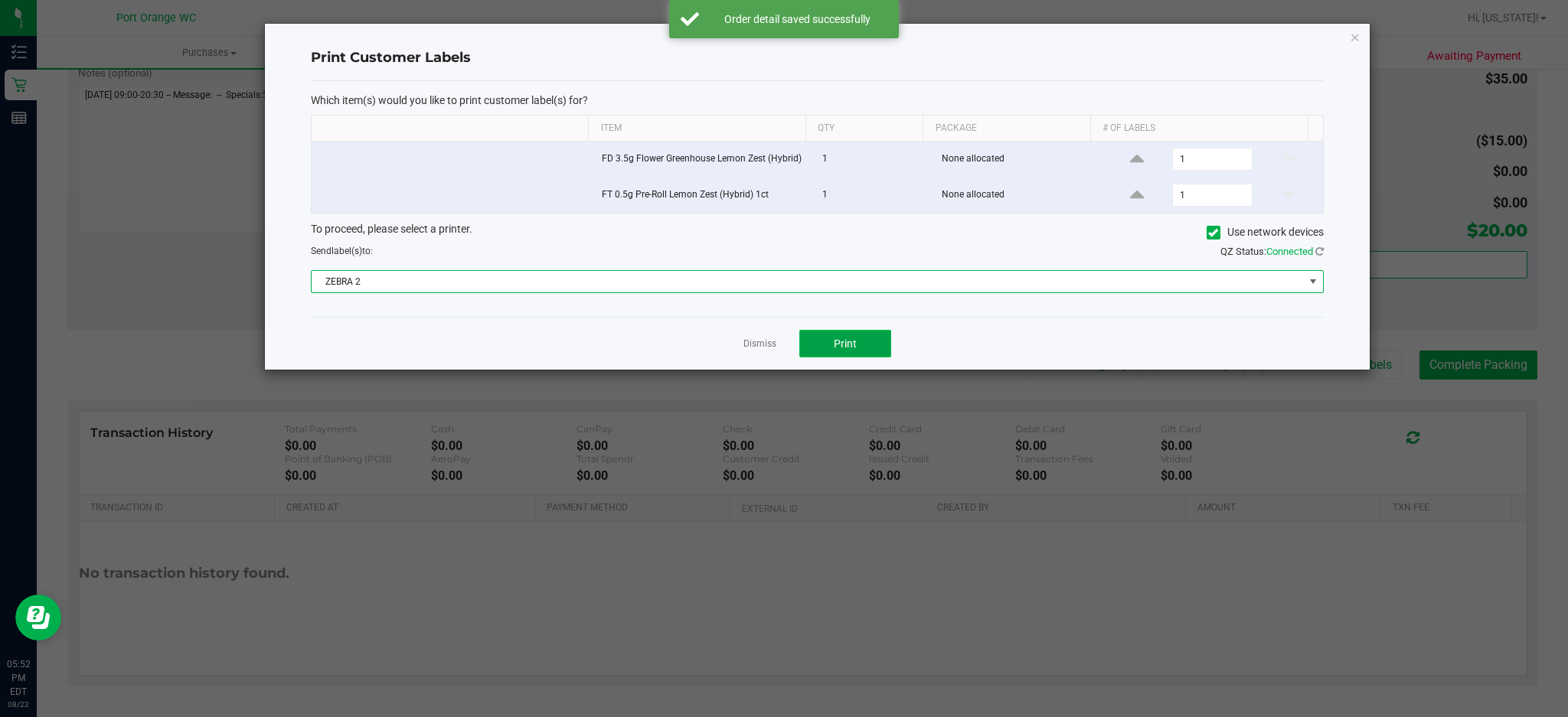
click at [832, 336] on button "Print" at bounding box center [844, 343] width 92 height 27
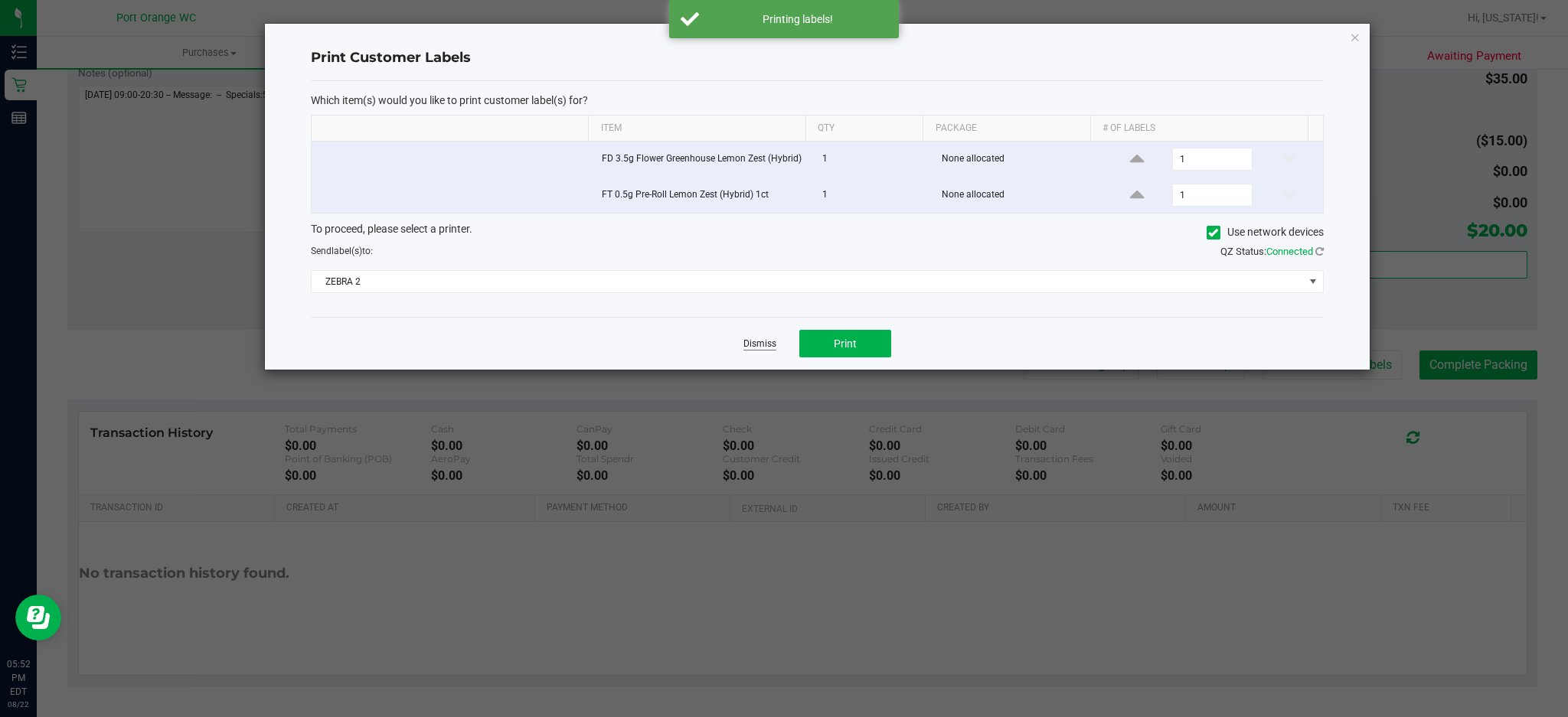
click at [752, 345] on link "Dismiss" at bounding box center [760, 344] width 33 height 13
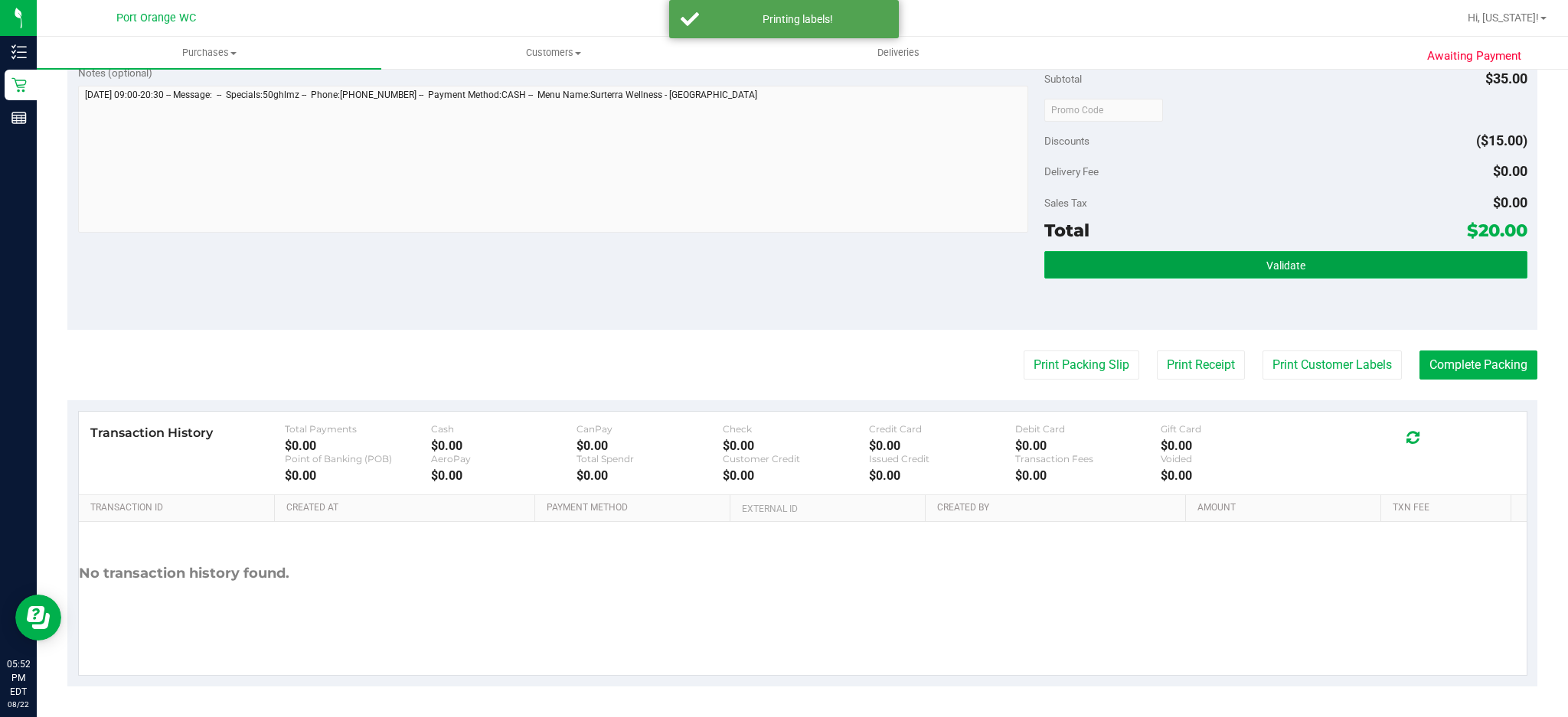
click at [1325, 270] on button "Validate" at bounding box center [1285, 265] width 483 height 27
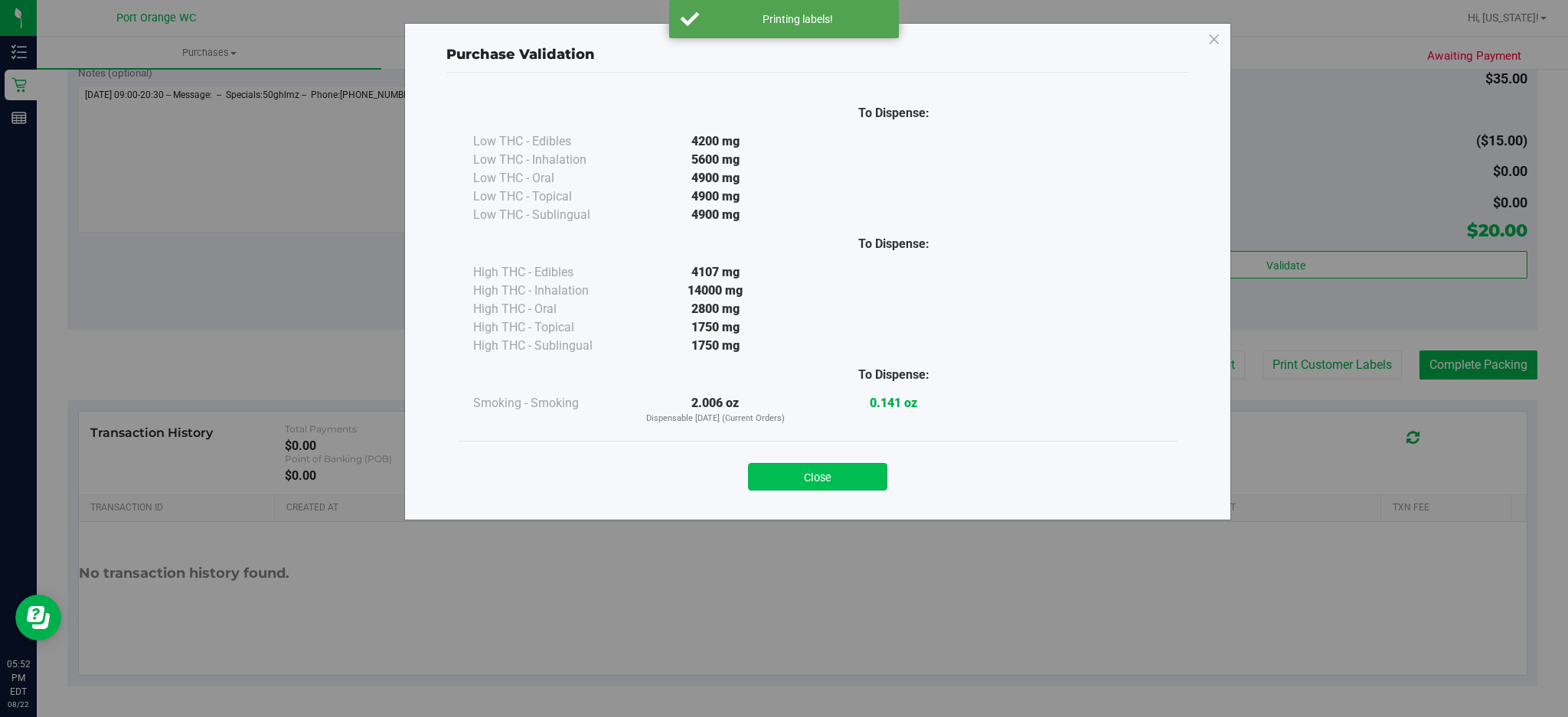
click at [821, 467] on button "Close" at bounding box center [817, 477] width 139 height 27
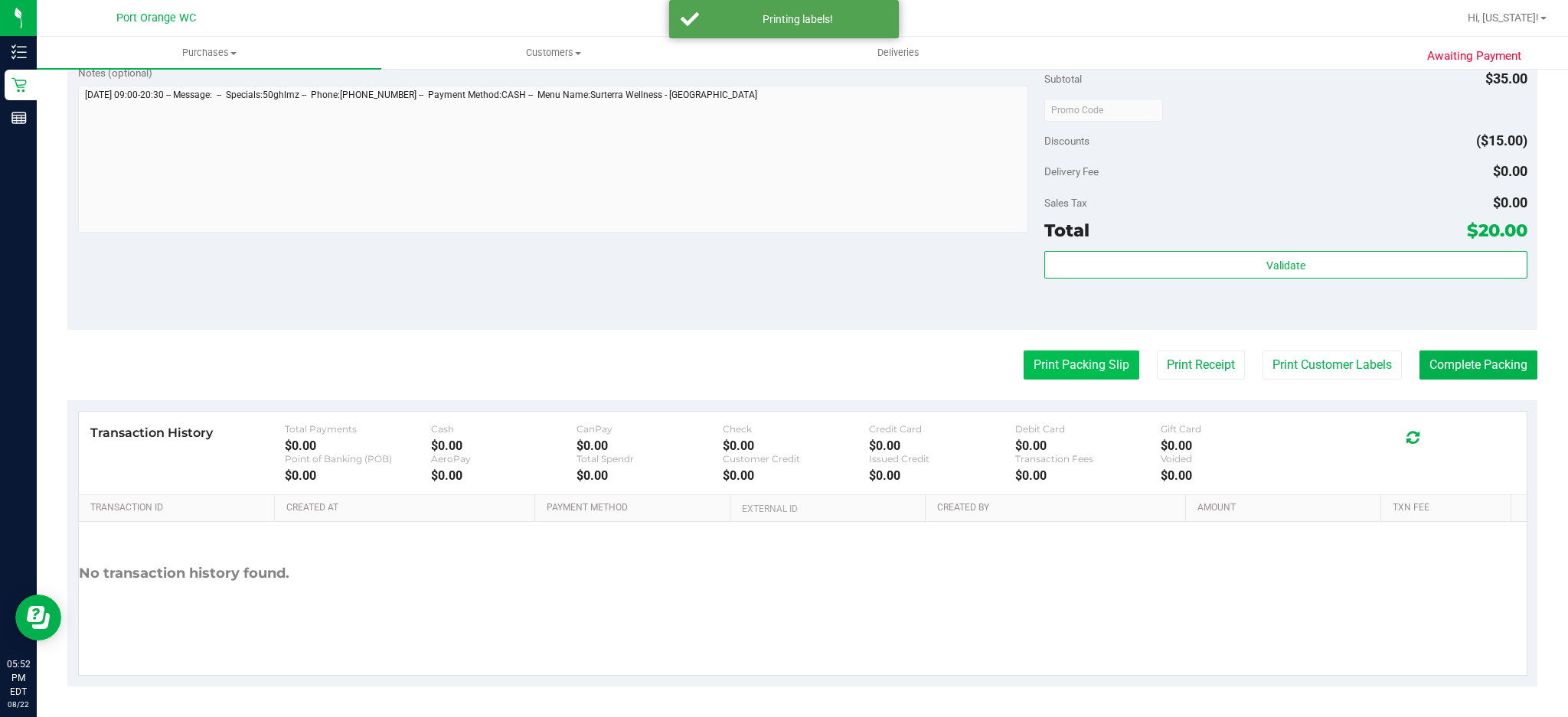
click at [1073, 363] on button "Print Packing Slip" at bounding box center [1081, 365] width 115 height 29
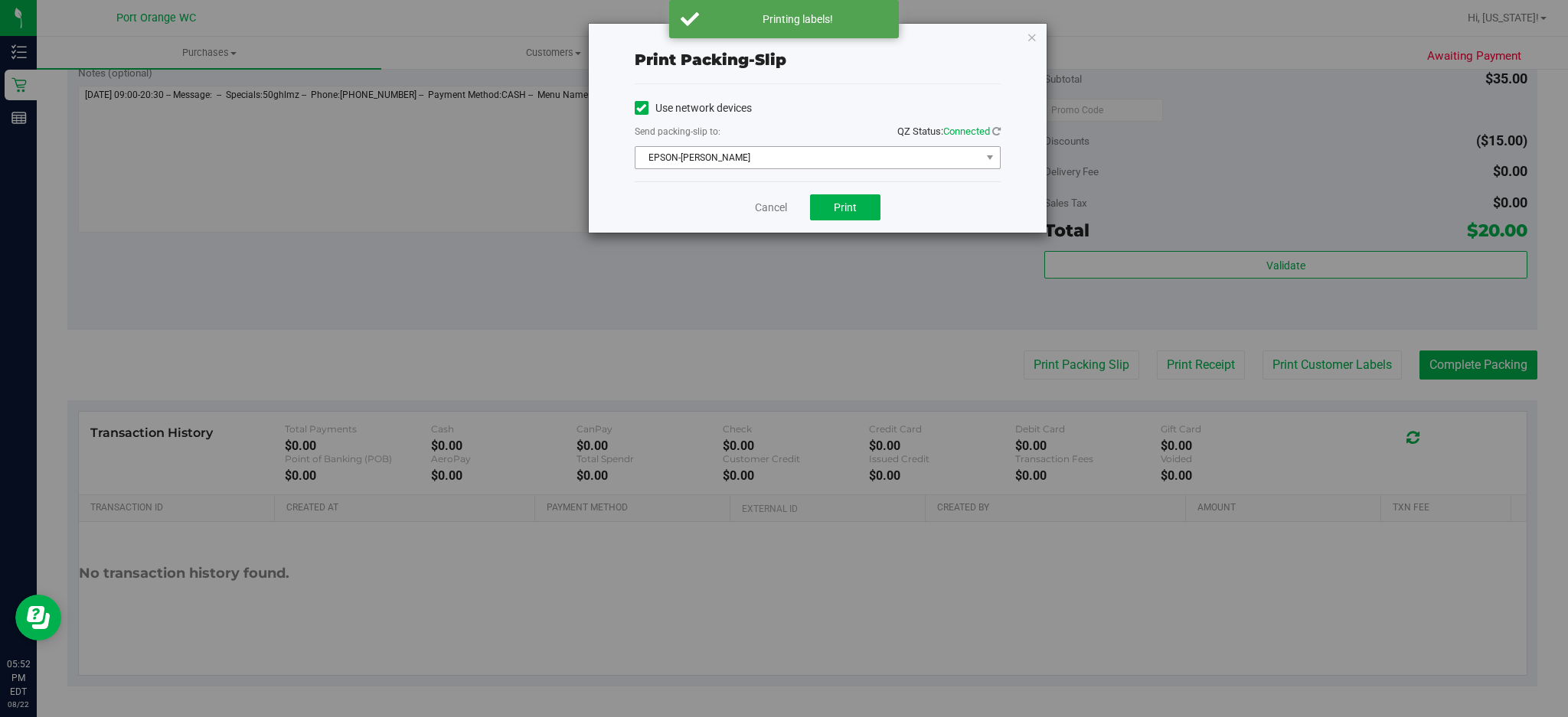
click at [849, 153] on span "EPSON-[PERSON_NAME]" at bounding box center [808, 158] width 345 height 22
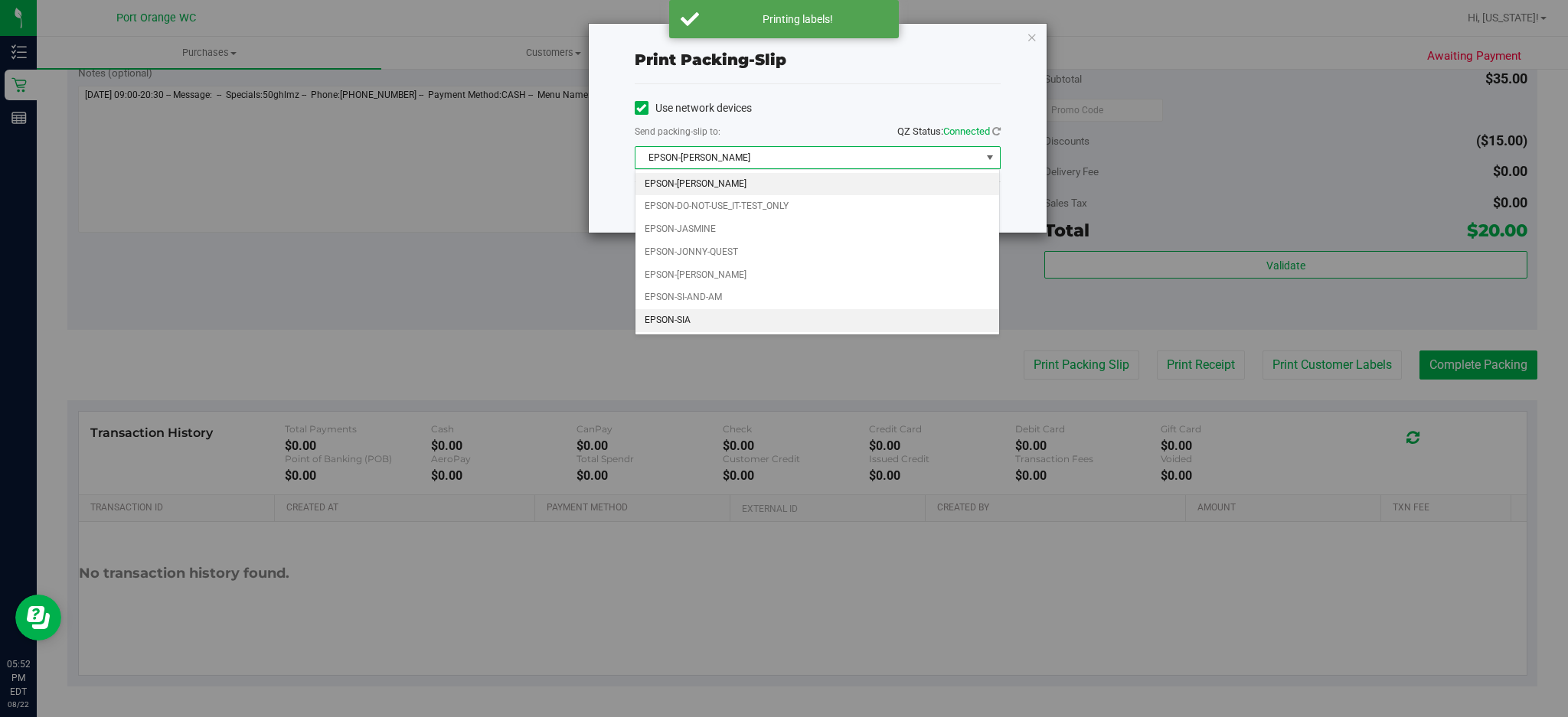
click at [709, 326] on li "EPSON-SIA" at bounding box center [817, 320] width 364 height 23
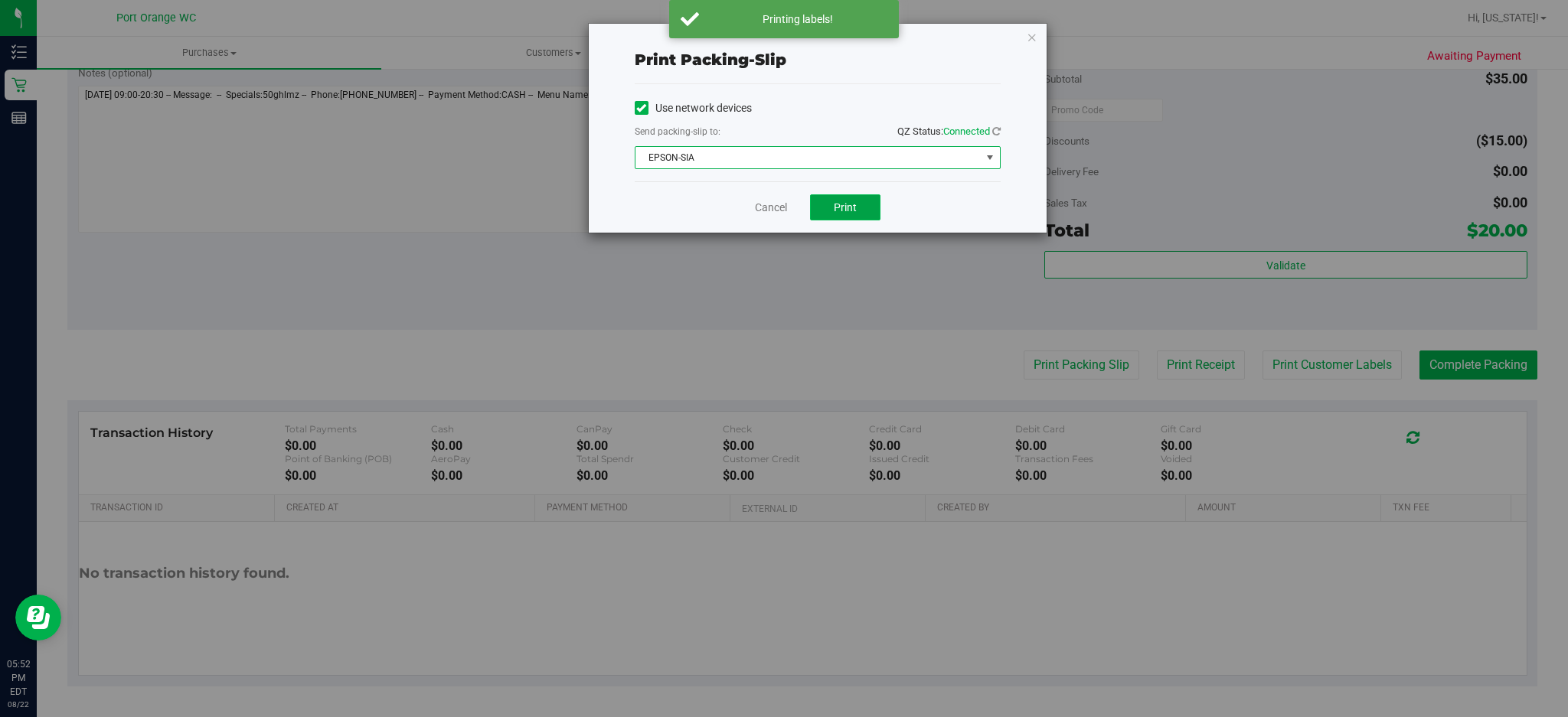
click at [861, 209] on button "Print" at bounding box center [845, 207] width 70 height 26
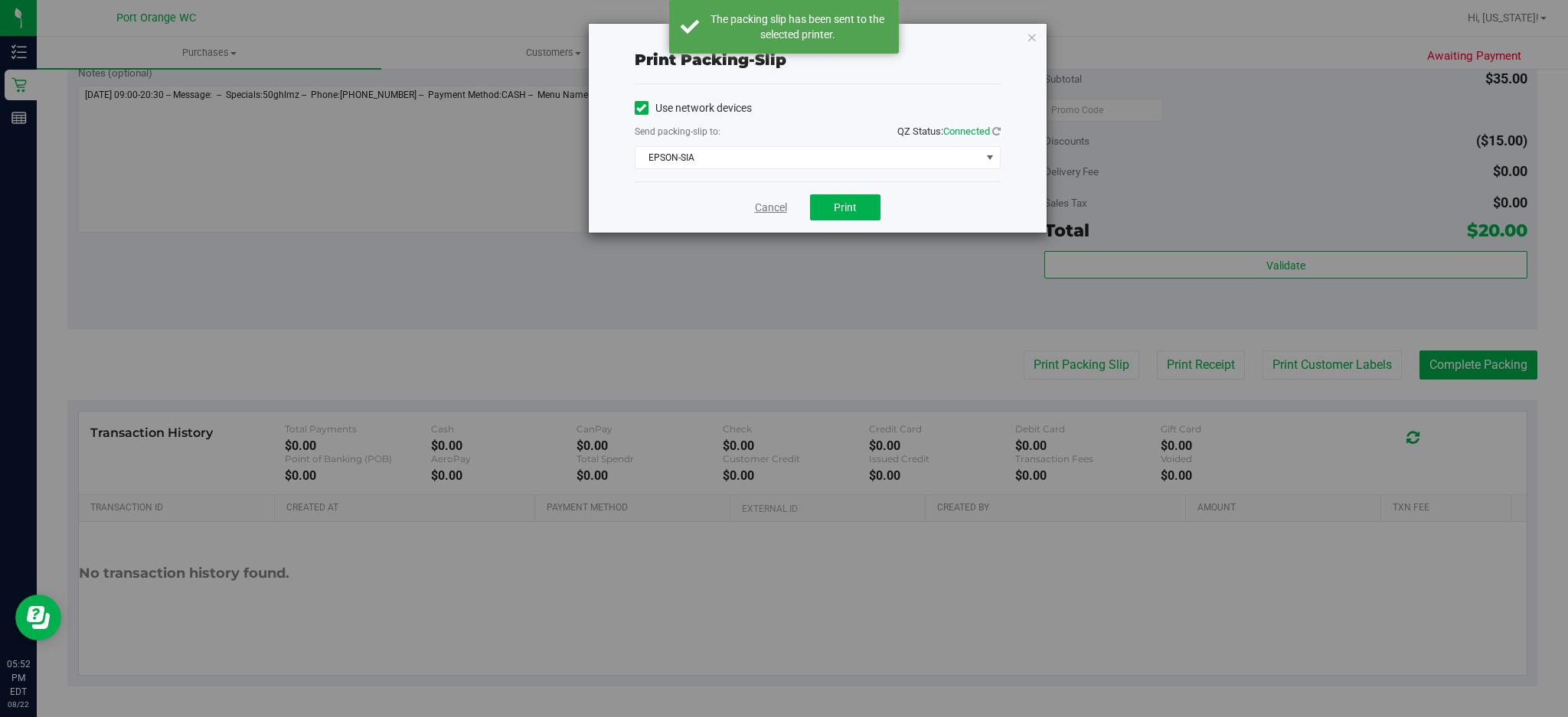
click at [780, 206] on link "Cancel" at bounding box center [771, 208] width 32 height 16
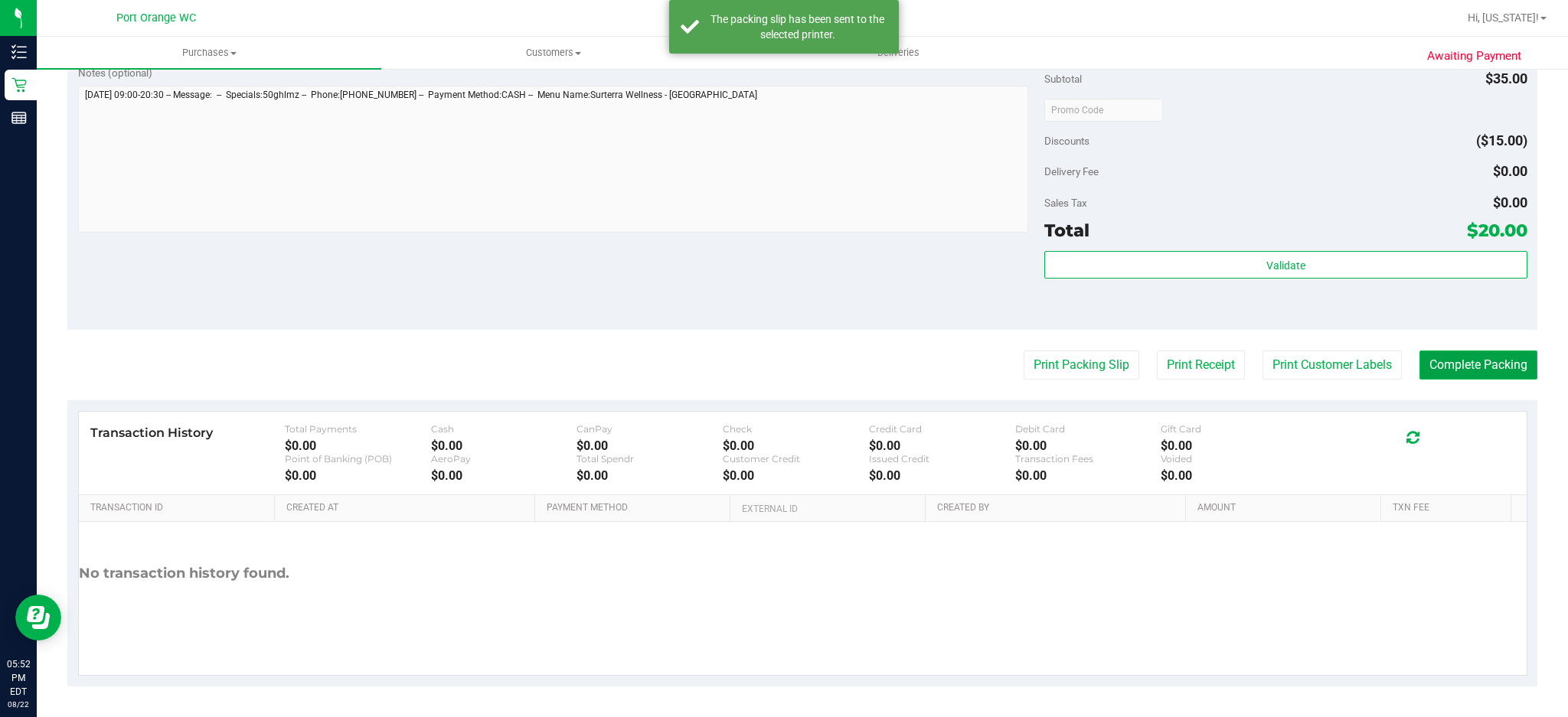
click at [1471, 361] on button "Complete Packing" at bounding box center [1478, 365] width 118 height 29
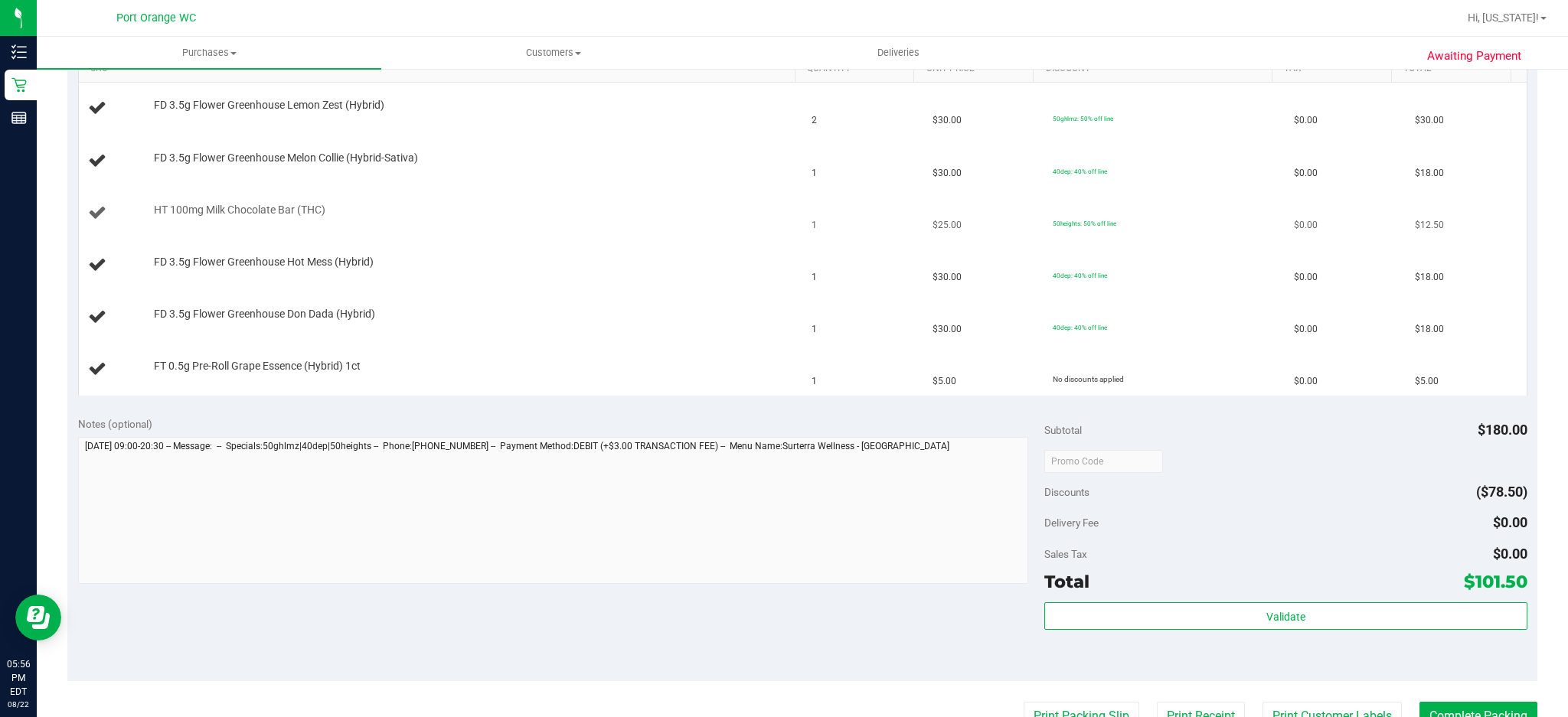
scroll to position [203, 0]
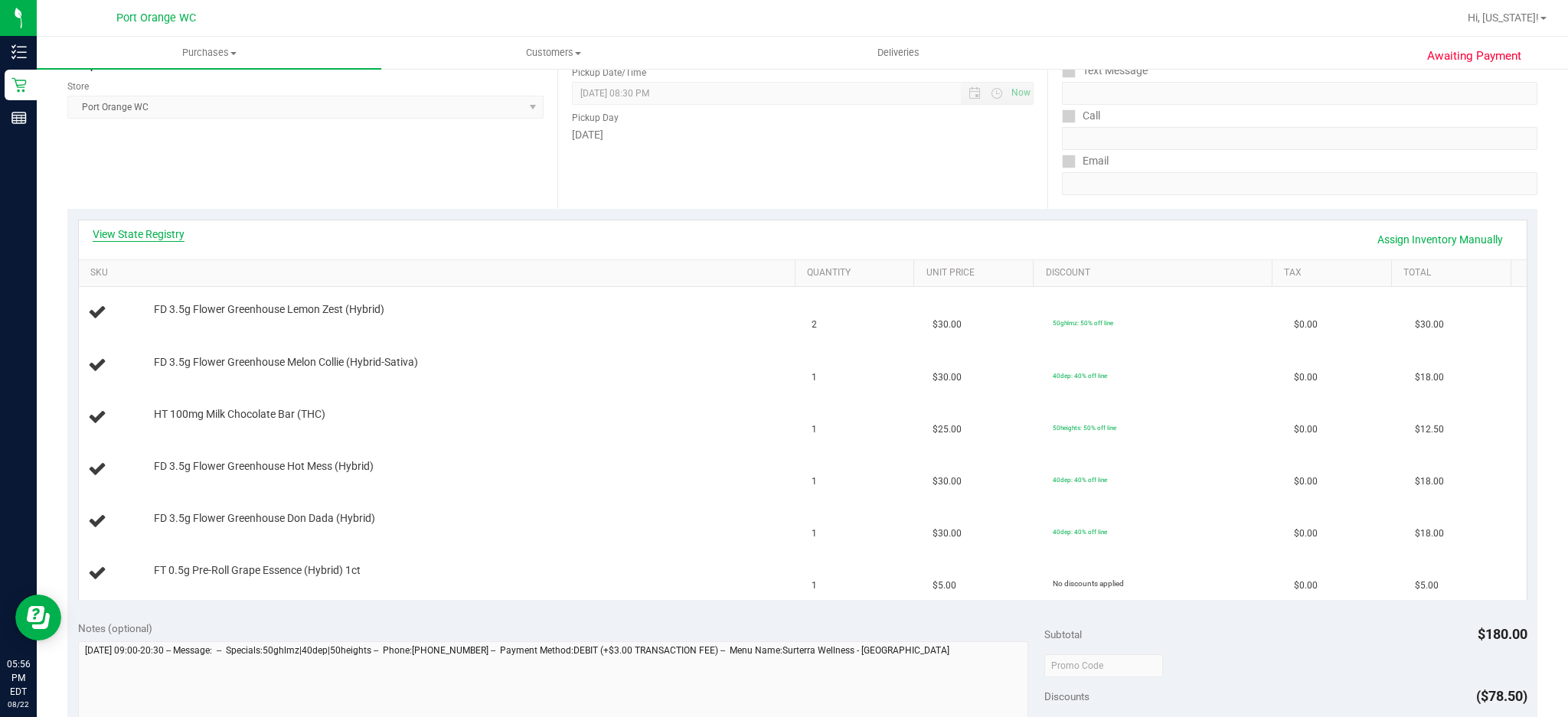
click at [160, 236] on link "View State Registry" at bounding box center [138, 234] width 92 height 15
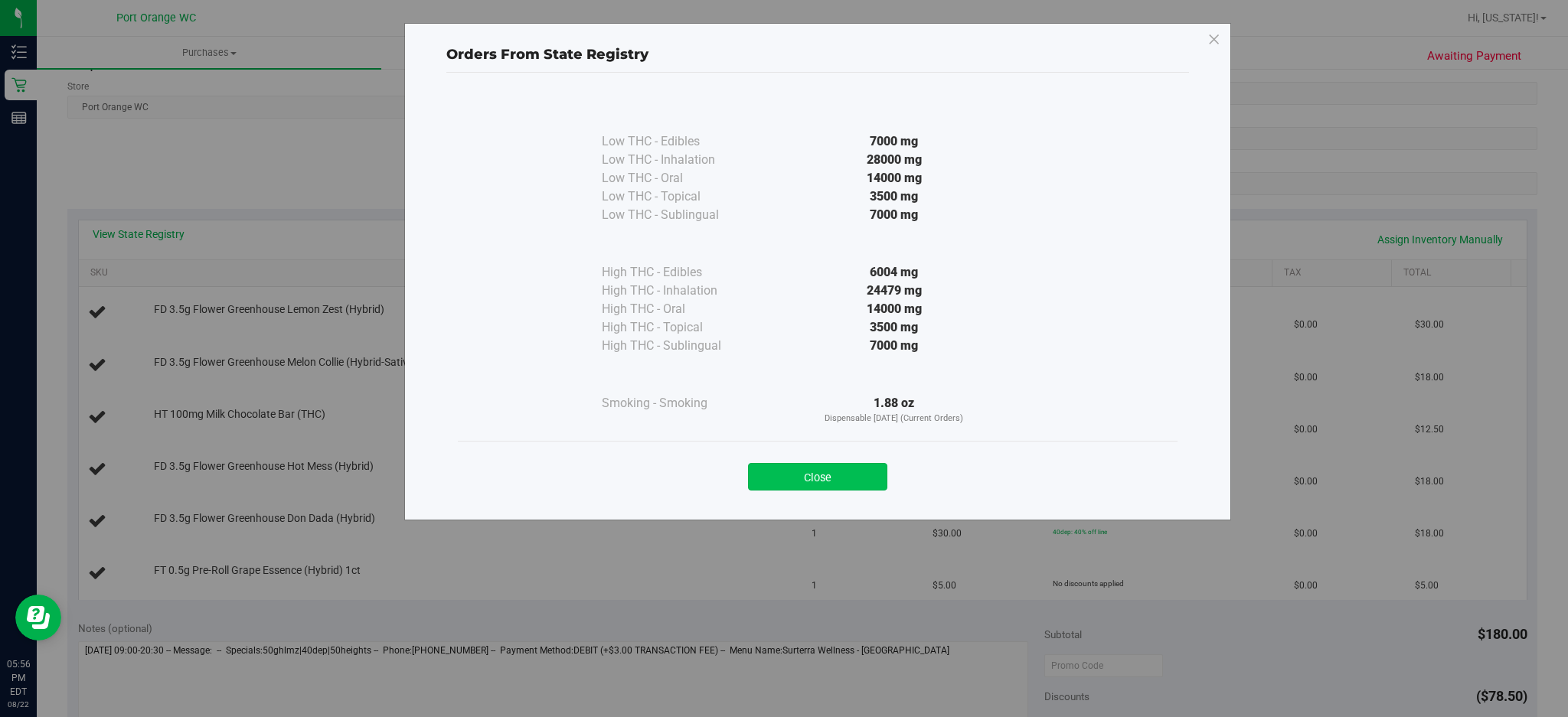
click at [818, 474] on button "Close" at bounding box center [817, 477] width 139 height 27
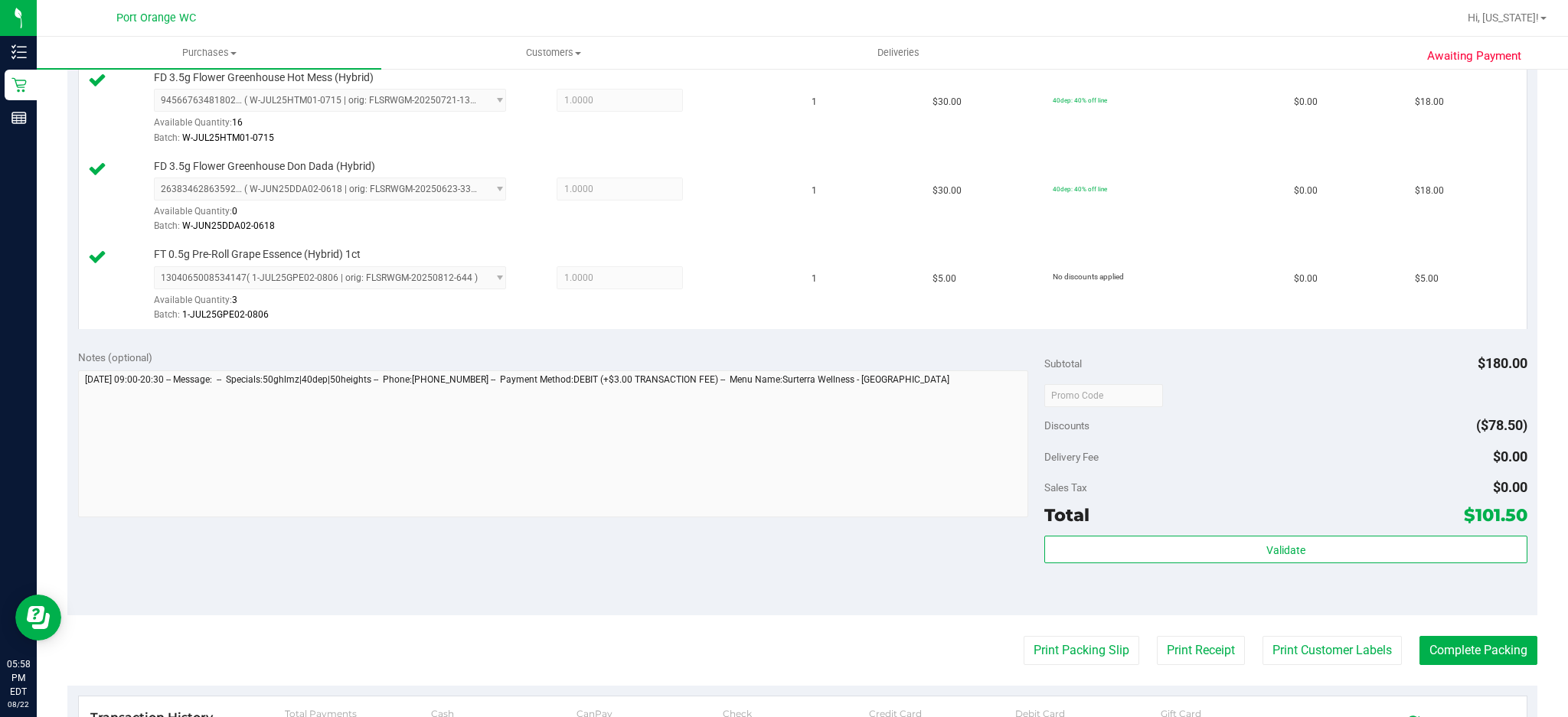
scroll to position [728, 0]
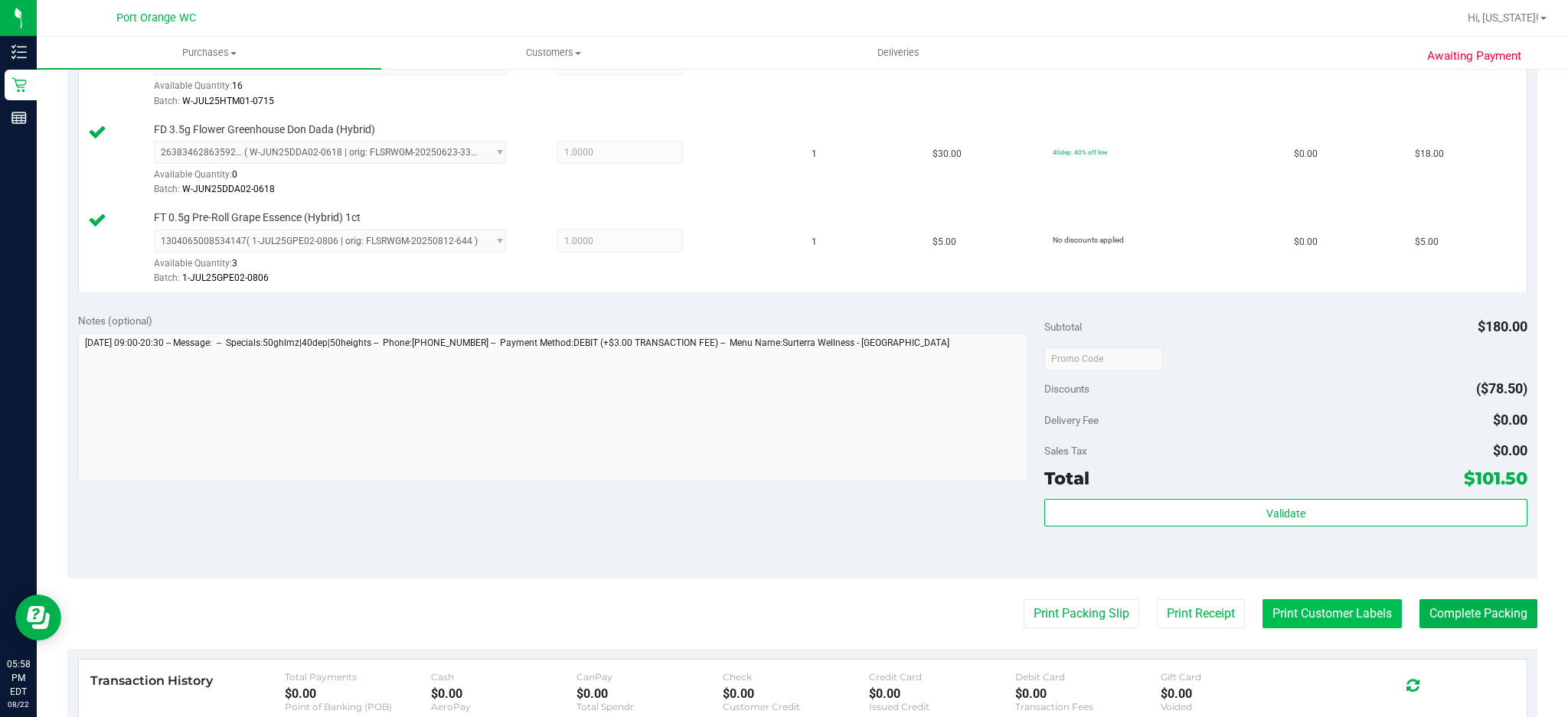
click at [1297, 614] on button "Print Customer Labels" at bounding box center [1332, 614] width 139 height 29
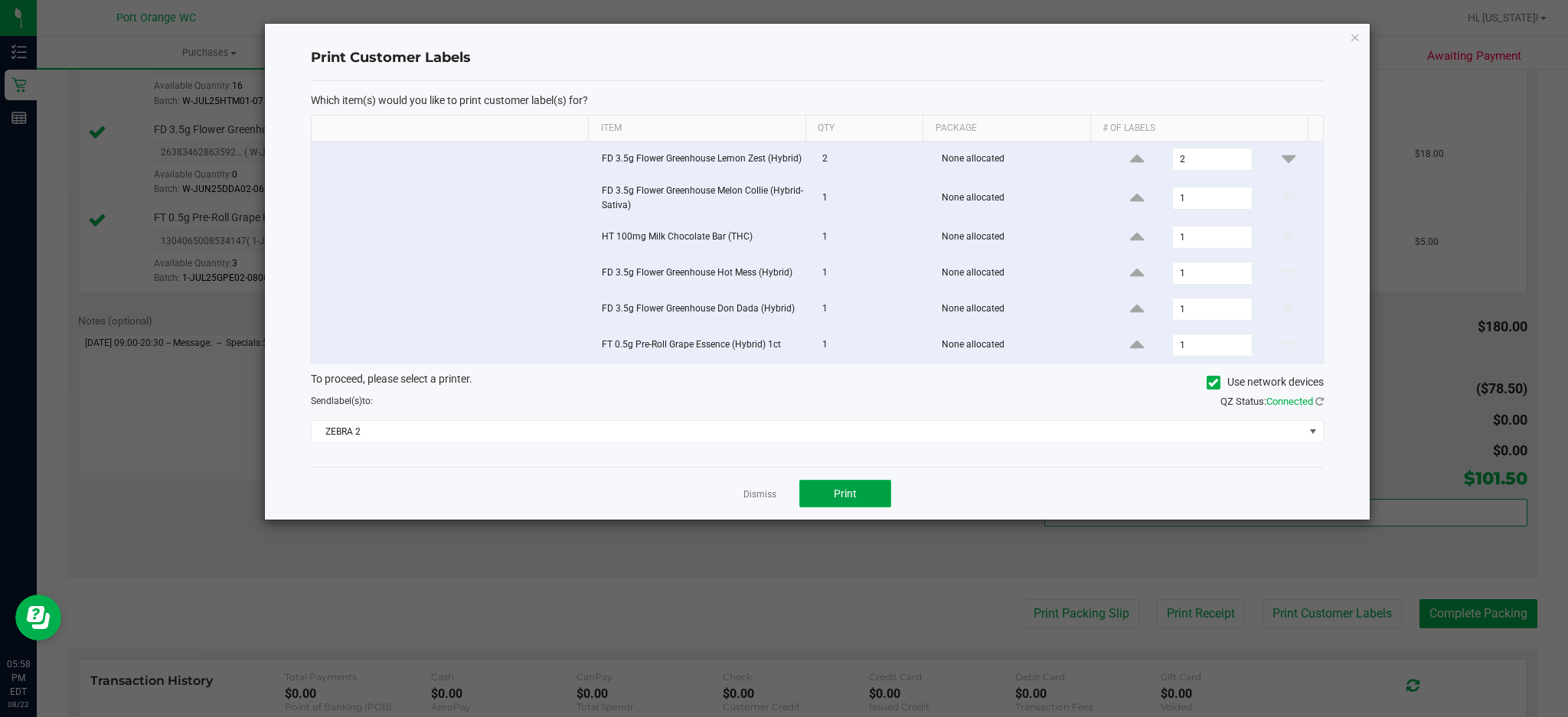
click at [843, 505] on button "Print" at bounding box center [844, 494] width 92 height 27
click at [756, 496] on link "Dismiss" at bounding box center [760, 495] width 33 height 13
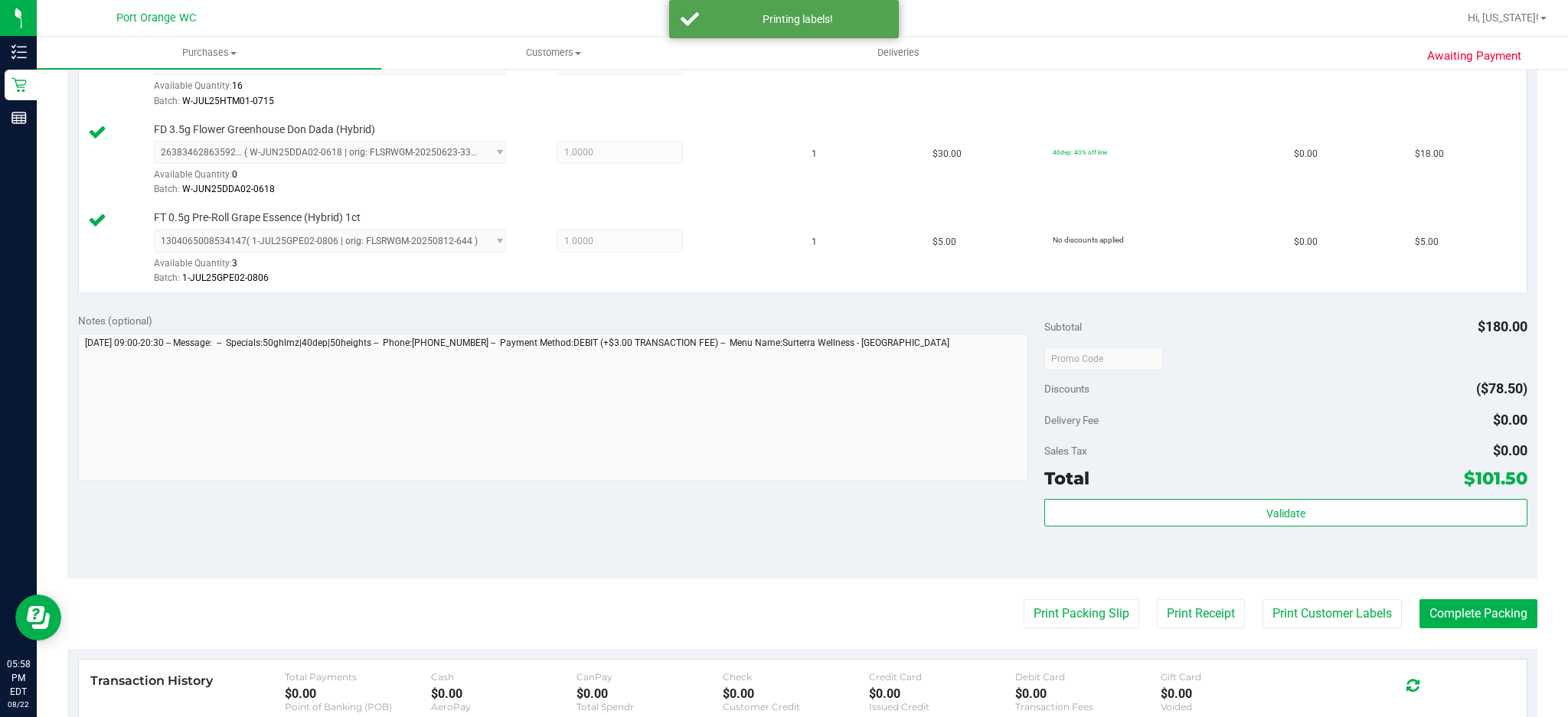
click at [1285, 478] on div "Total $101.50" at bounding box center [1285, 478] width 483 height 27
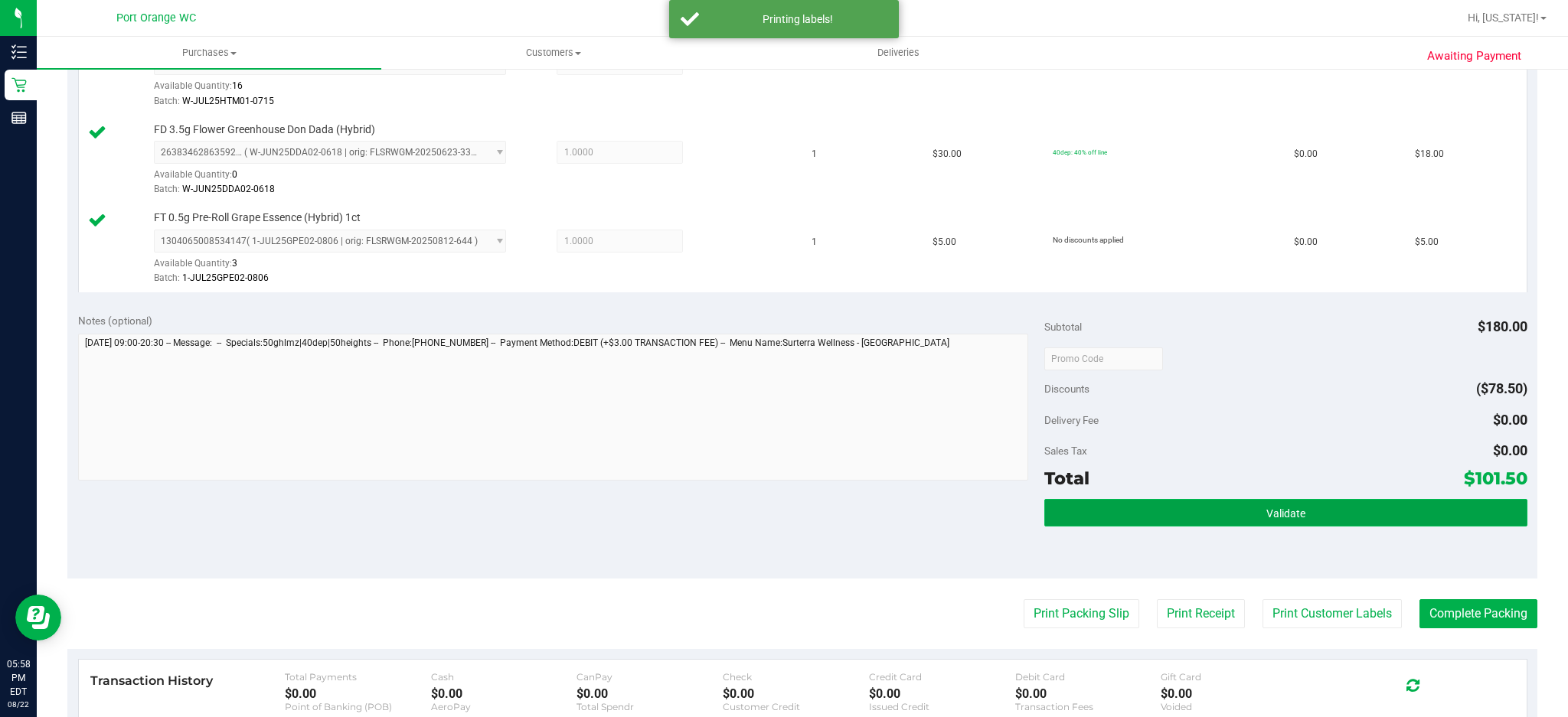
click at [1241, 519] on button "Validate" at bounding box center [1285, 513] width 483 height 27
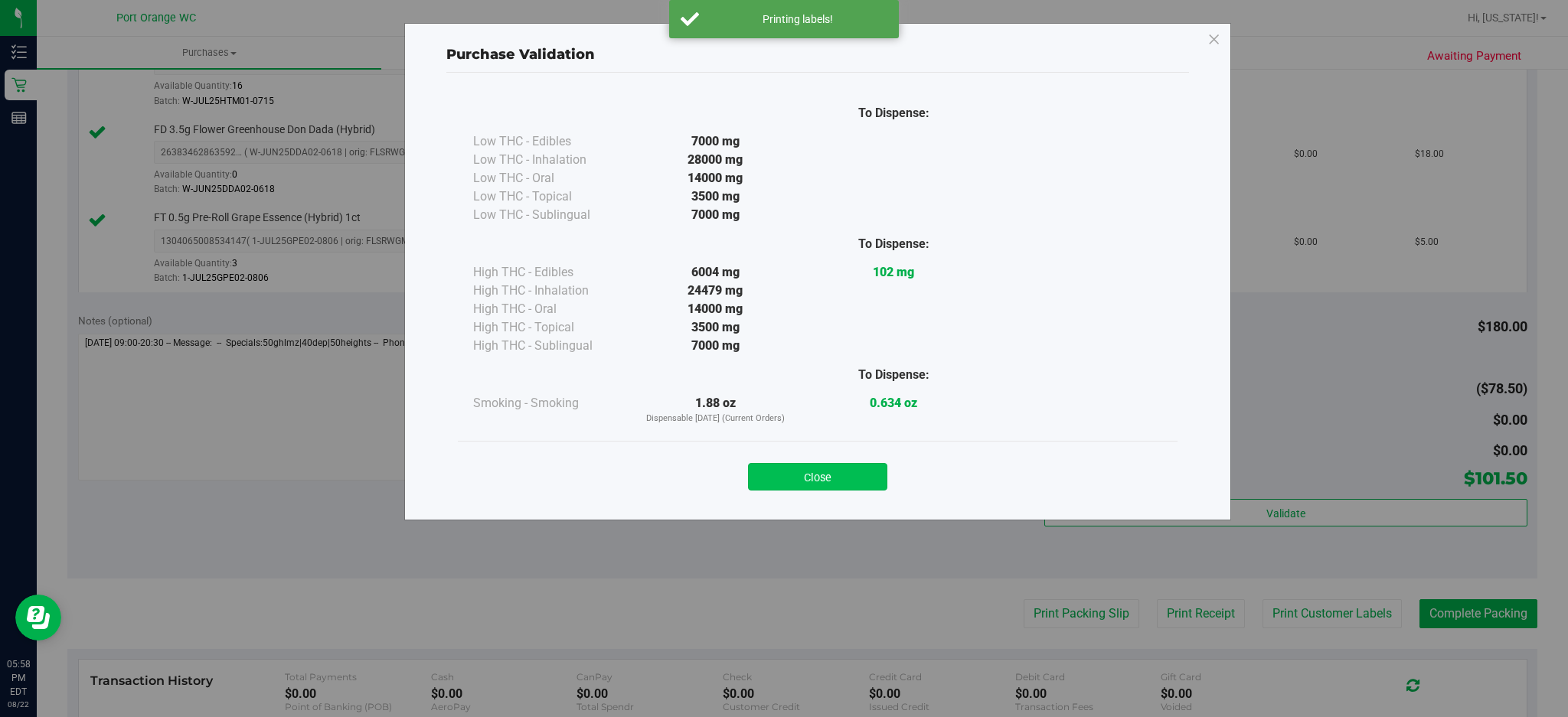
click at [846, 476] on button "Close" at bounding box center [817, 477] width 139 height 27
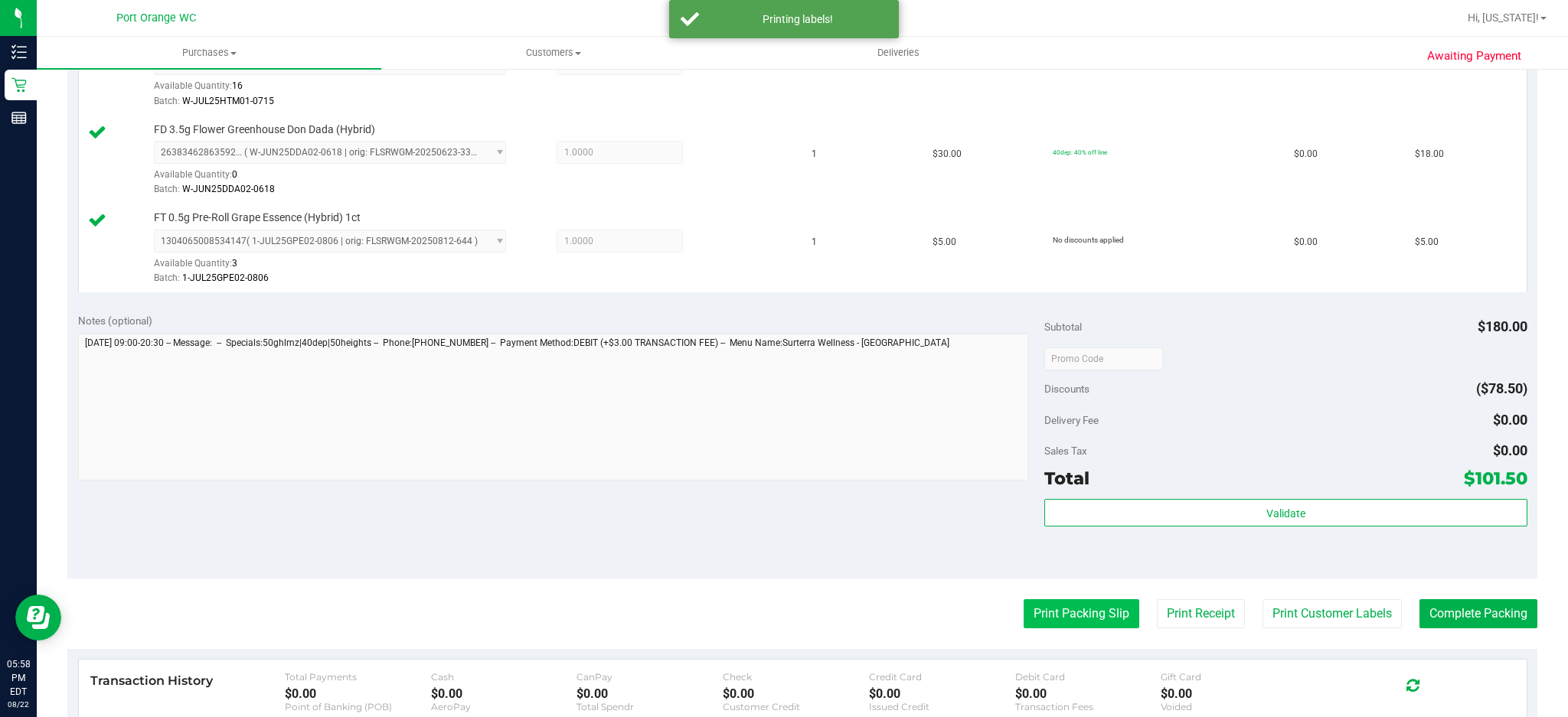
click at [1059, 600] on button "Print Packing Slip" at bounding box center [1081, 614] width 115 height 29
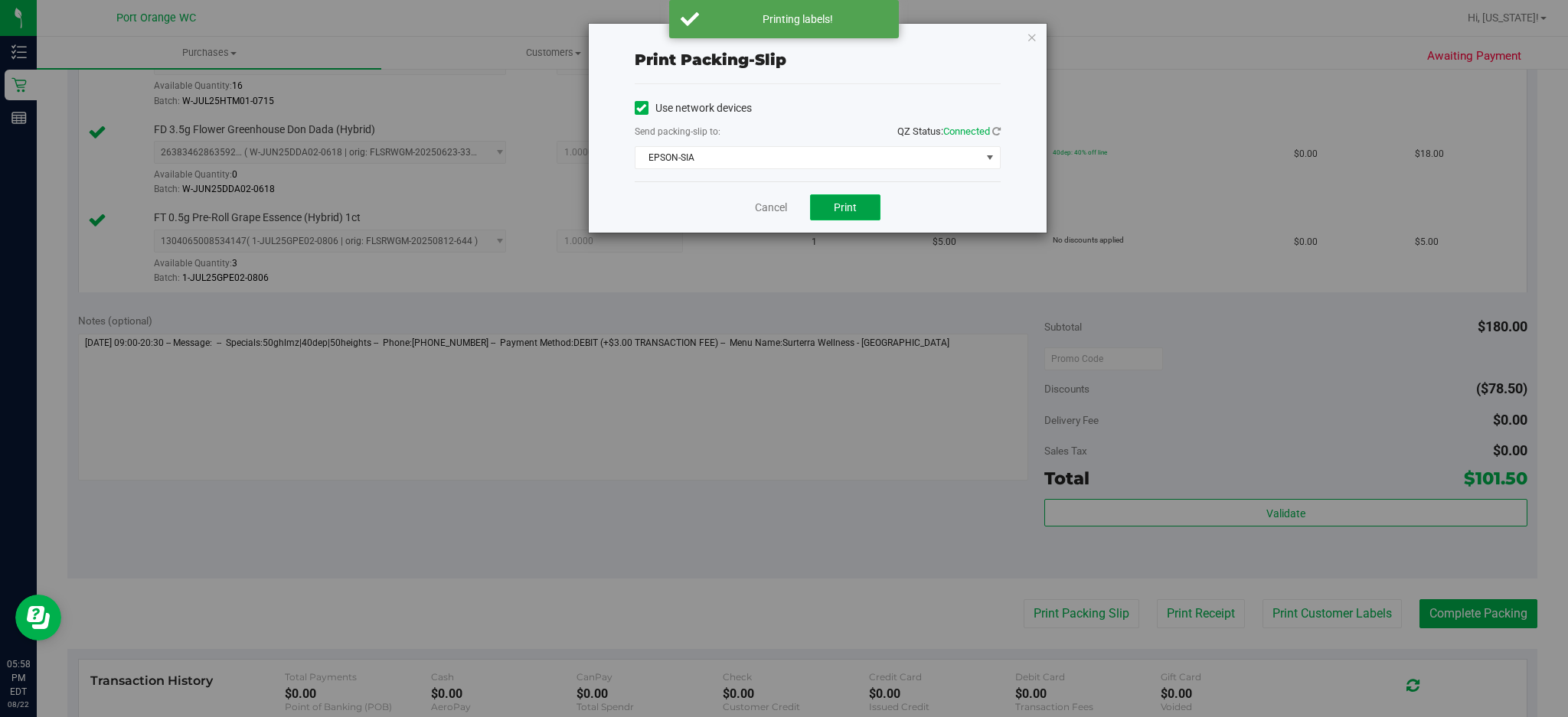
click at [838, 210] on span "Print" at bounding box center [844, 207] width 23 height 12
click at [762, 206] on link "Cancel" at bounding box center [771, 208] width 32 height 16
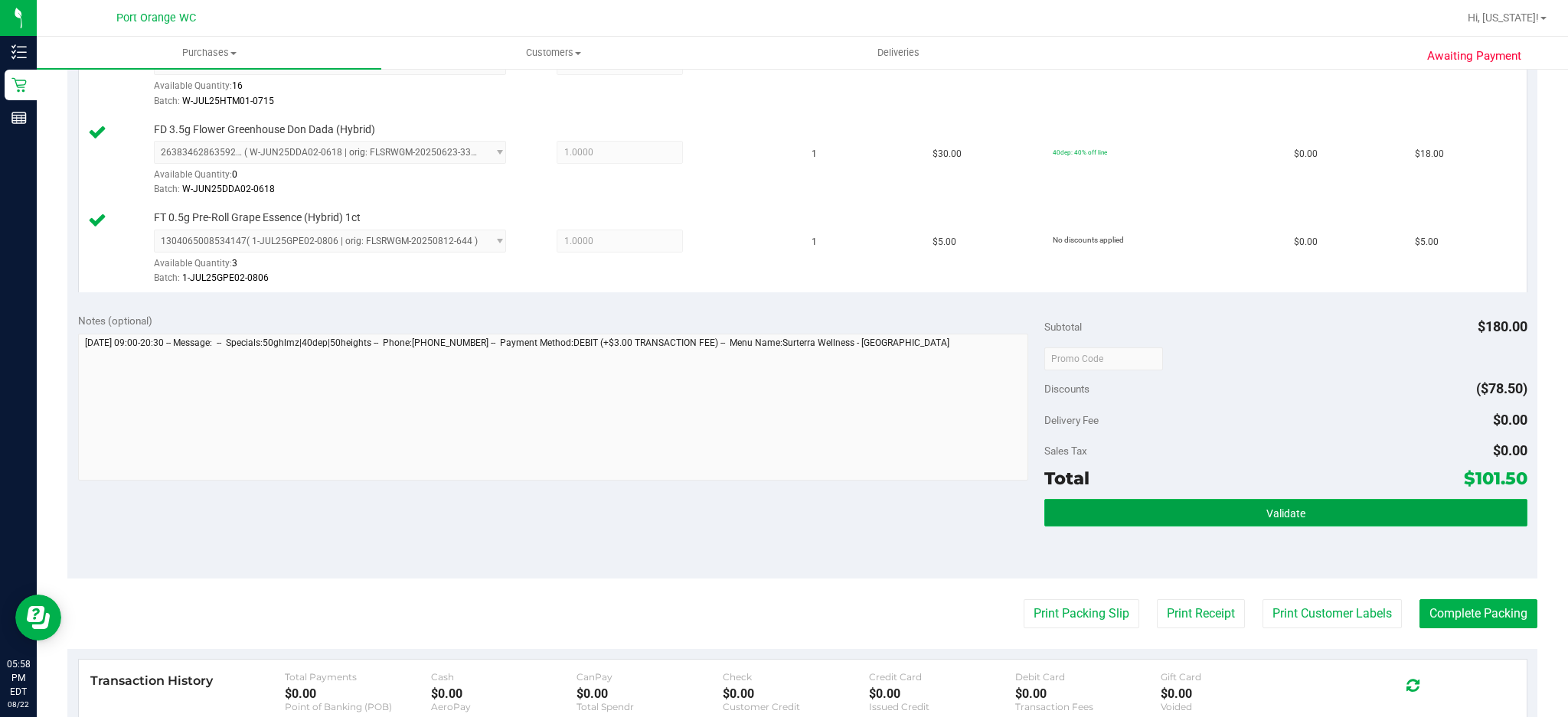
click at [1410, 505] on button "Validate" at bounding box center [1285, 513] width 483 height 27
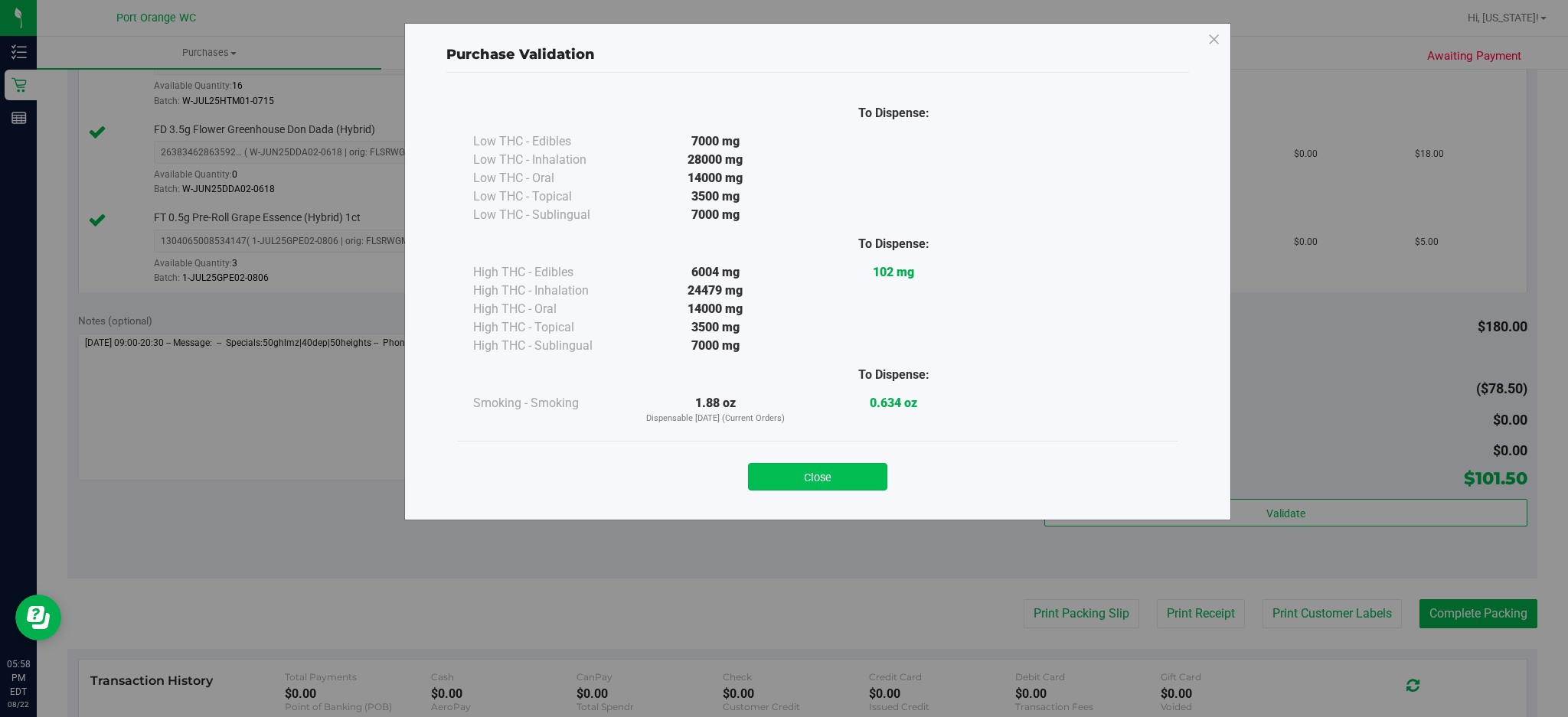
click at [857, 466] on button "Close" at bounding box center [817, 477] width 139 height 27
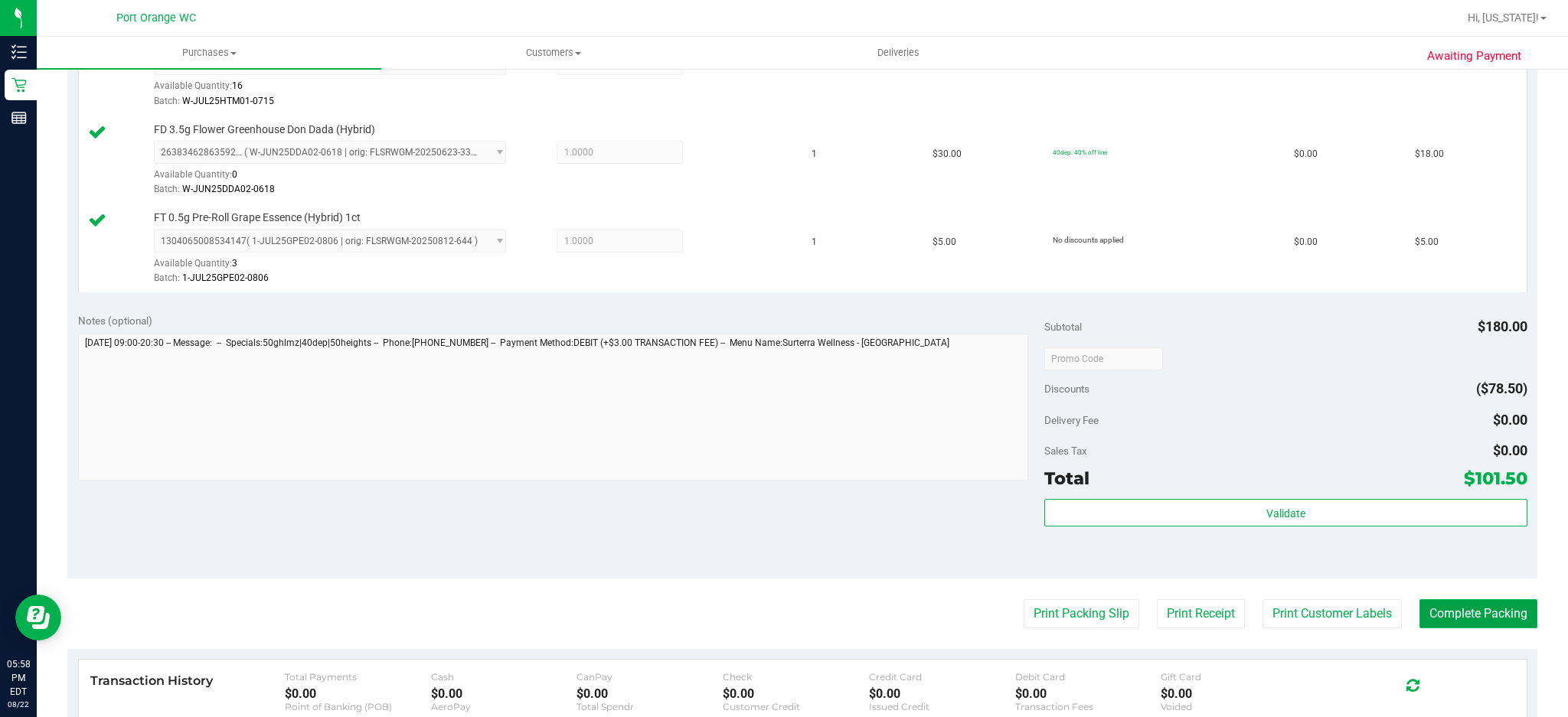
click at [1476, 615] on button "Complete Packing" at bounding box center [1478, 614] width 118 height 29
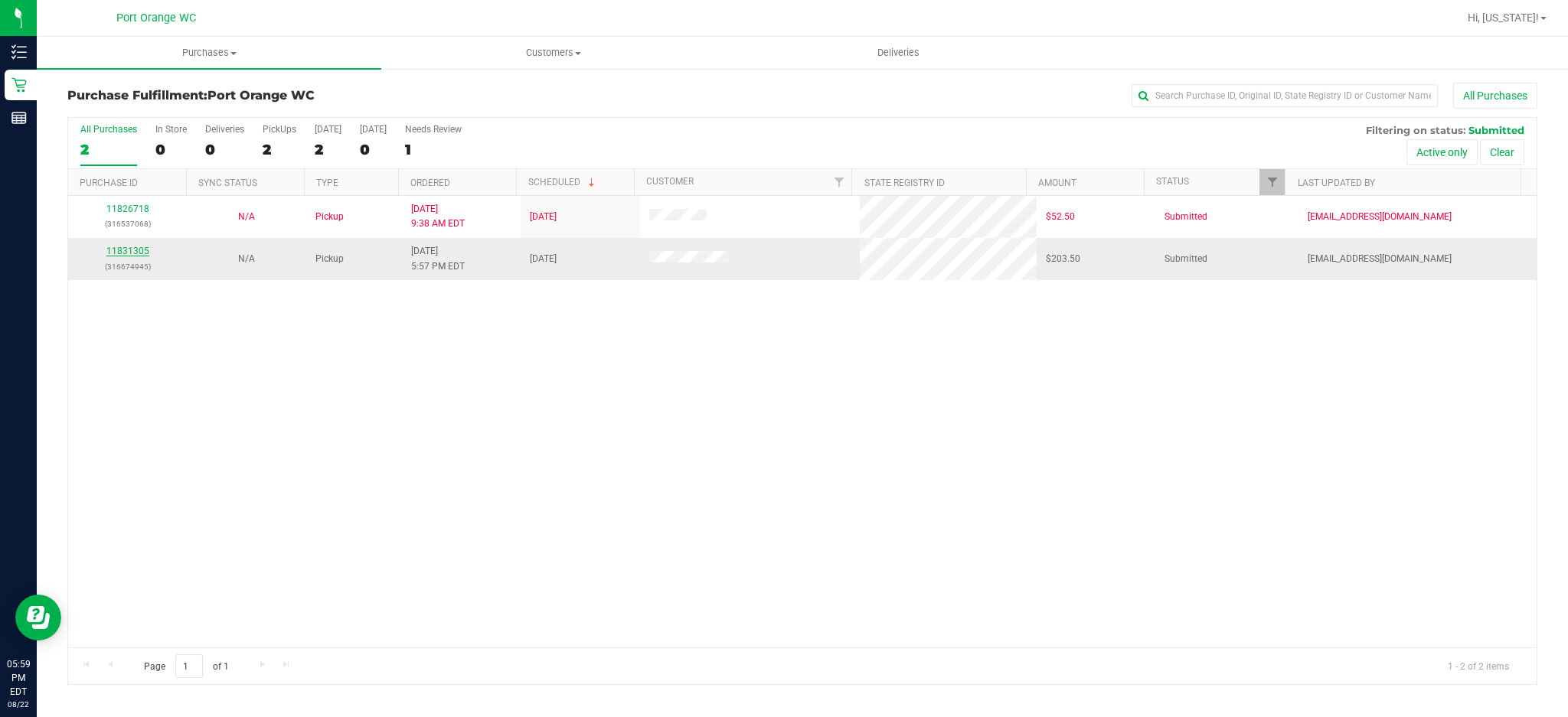
click at [135, 246] on link "11831305" at bounding box center [128, 250] width 43 height 10
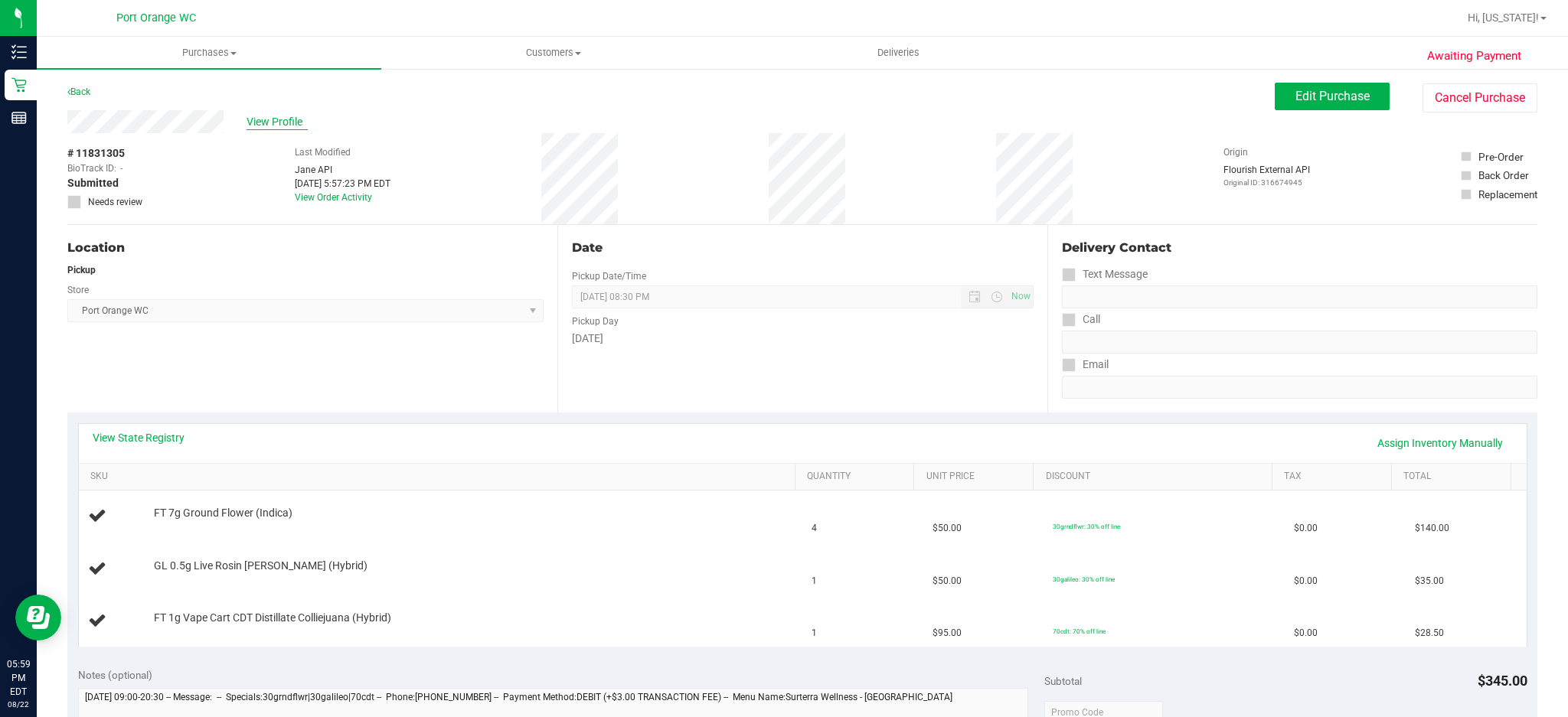
click at [271, 126] on span "View Profile" at bounding box center [277, 122] width 62 height 16
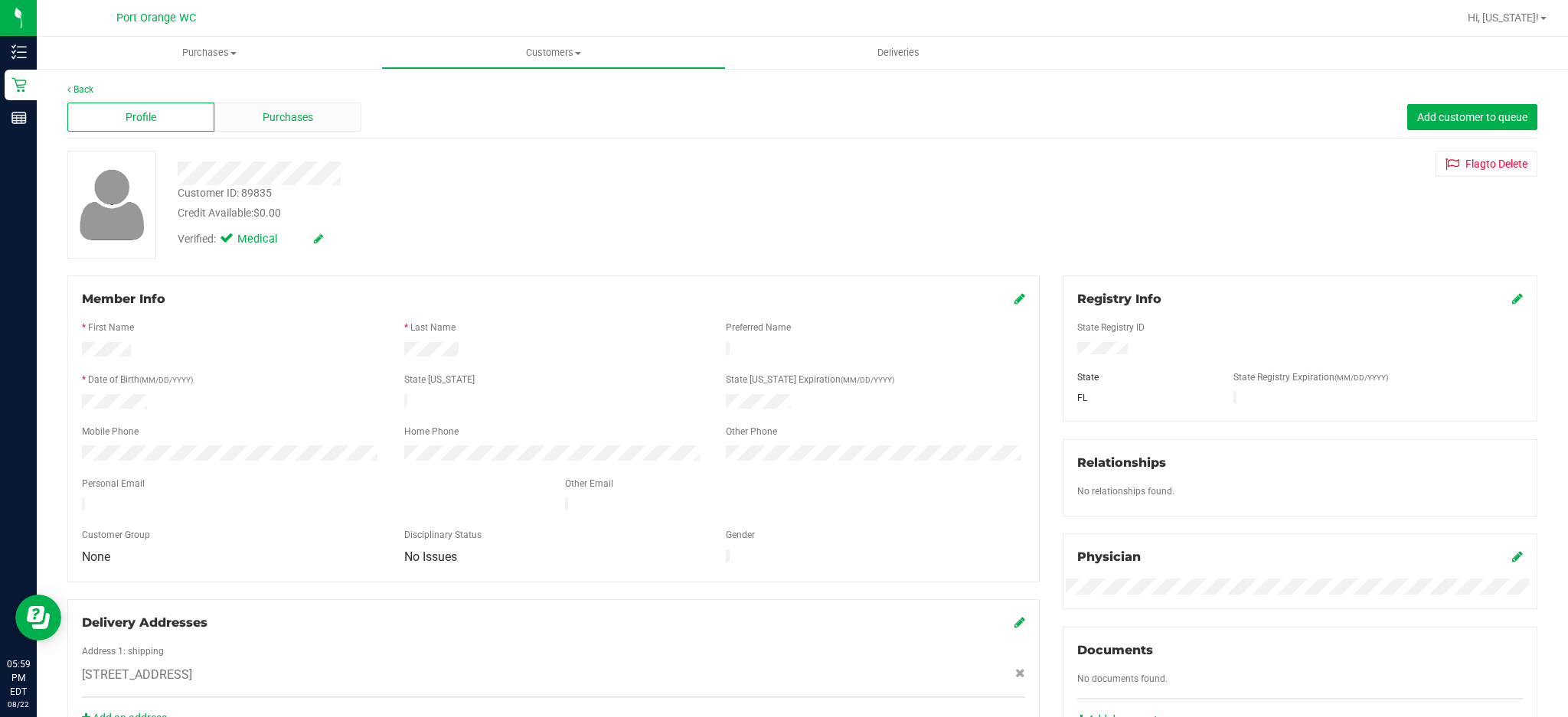
click at [274, 120] on span "Purchases" at bounding box center [287, 118] width 50 height 16
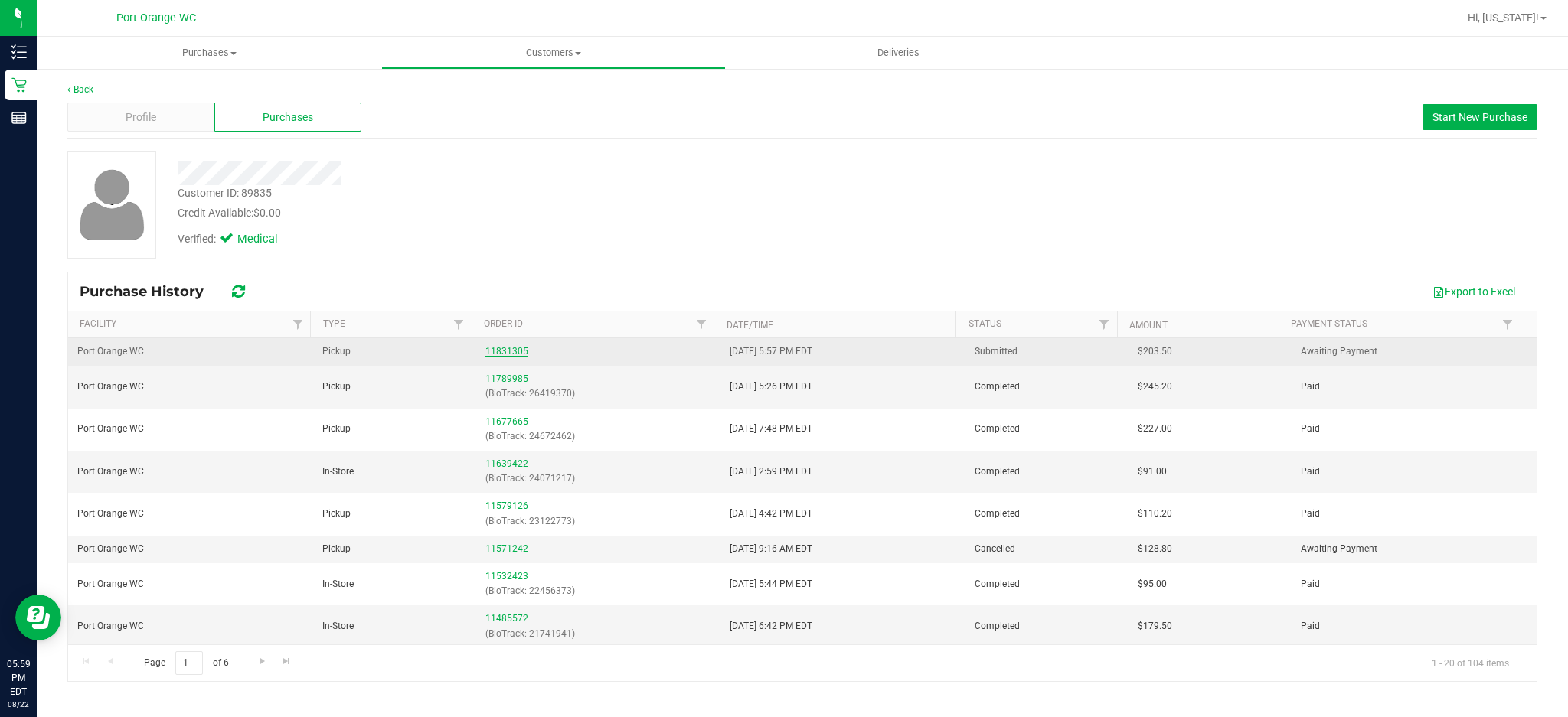
click at [488, 346] on link "11831305" at bounding box center [507, 350] width 43 height 10
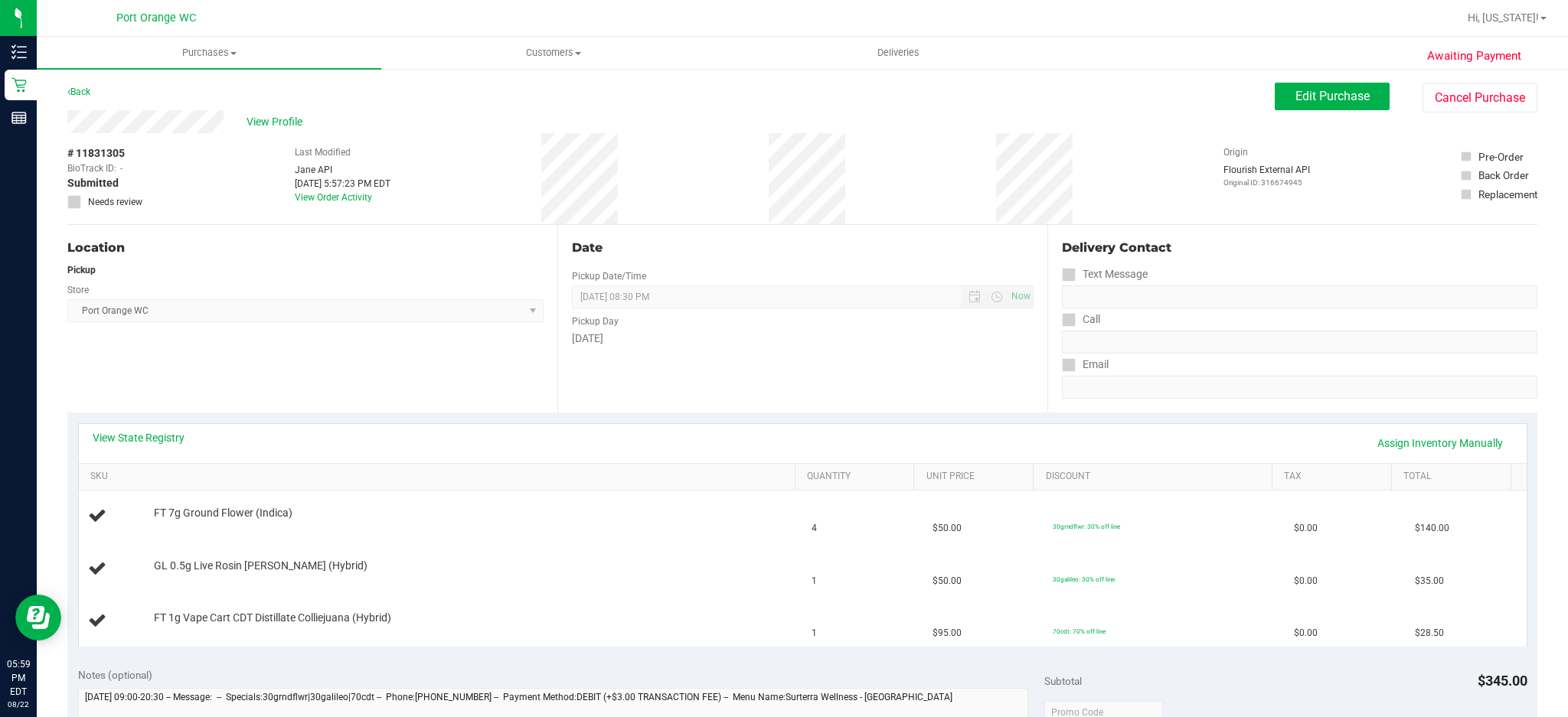
scroll to position [102, 0]
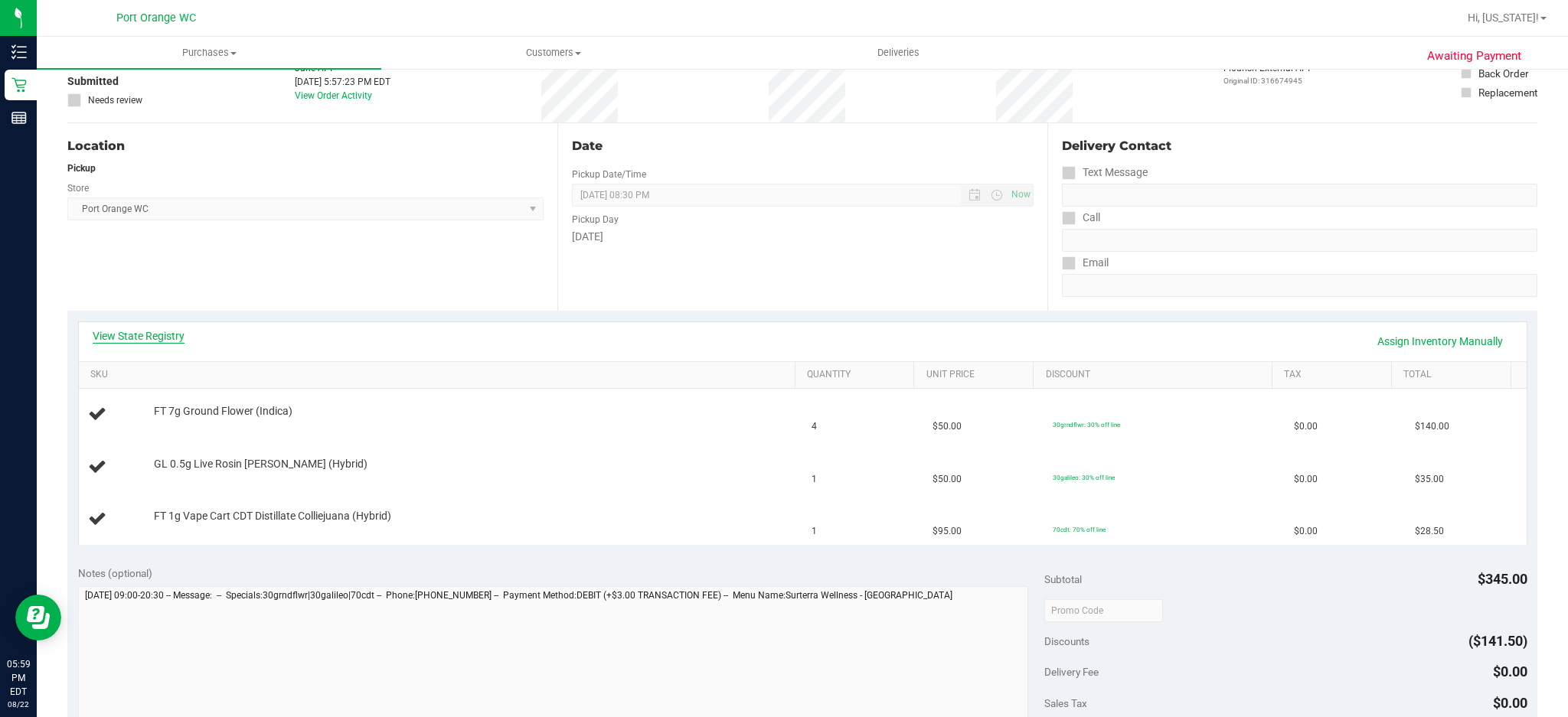
click at [108, 340] on link "View State Registry" at bounding box center [138, 335] width 92 height 15
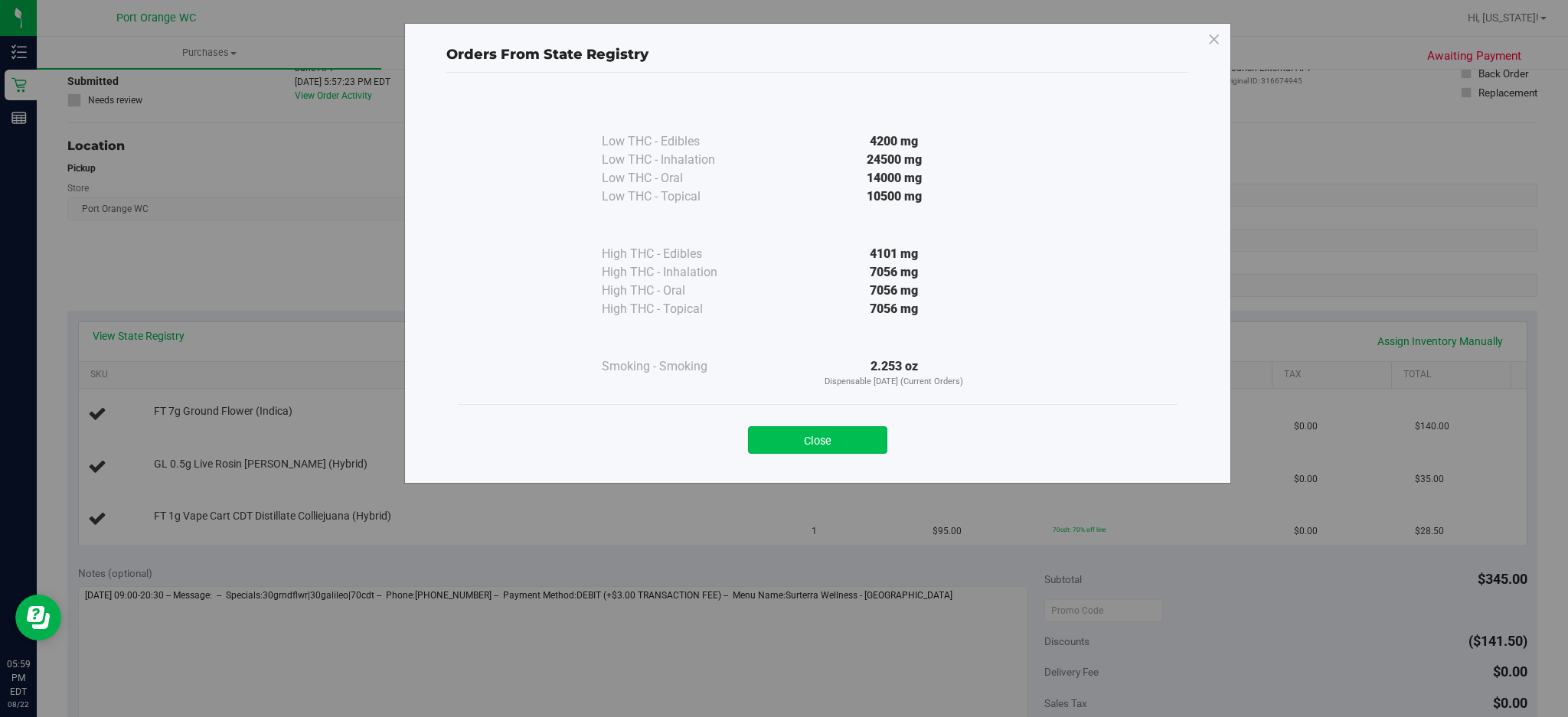
click at [788, 447] on button "Close" at bounding box center [817, 440] width 139 height 27
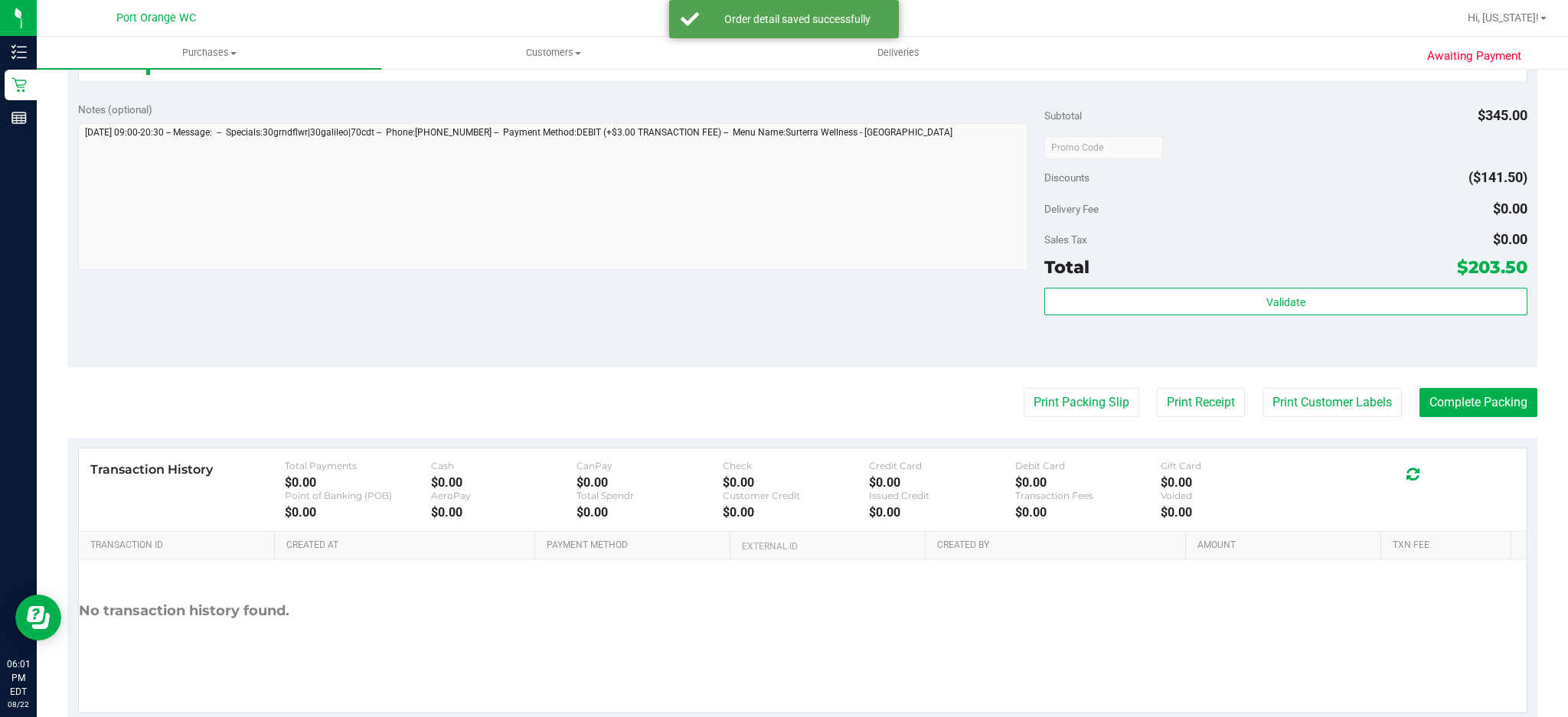
scroll to position [711, 0]
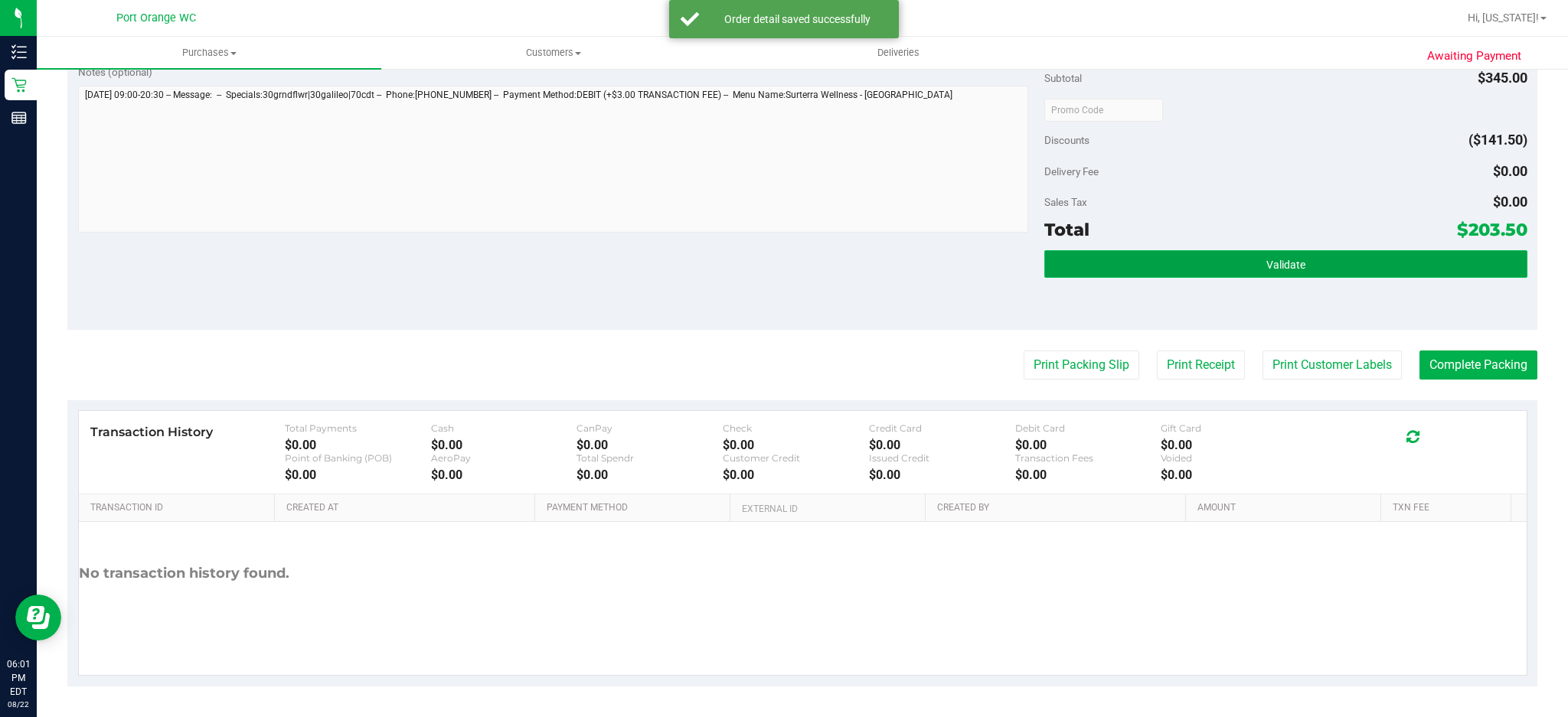
click at [1341, 264] on button "Validate" at bounding box center [1285, 264] width 483 height 27
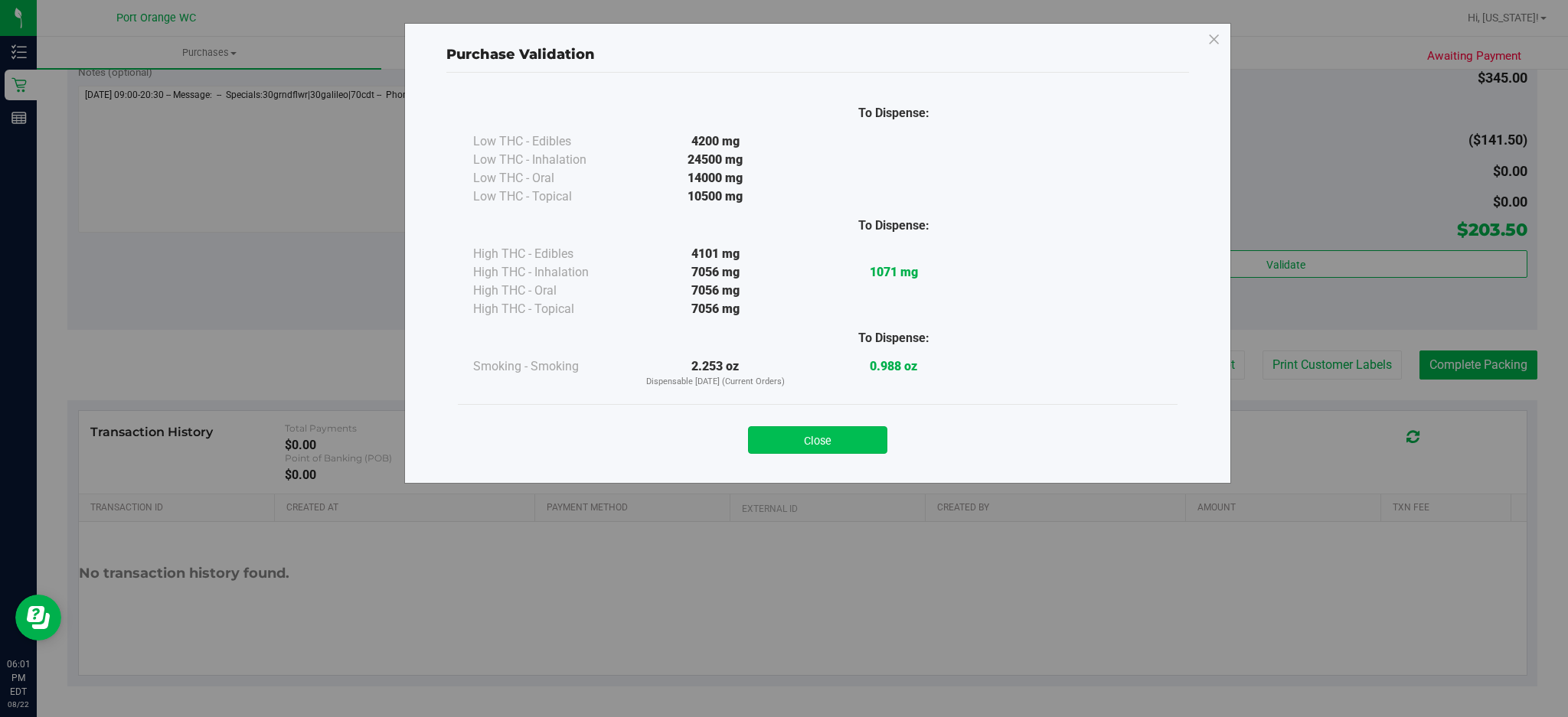
click at [868, 427] on button "Close" at bounding box center [817, 440] width 139 height 27
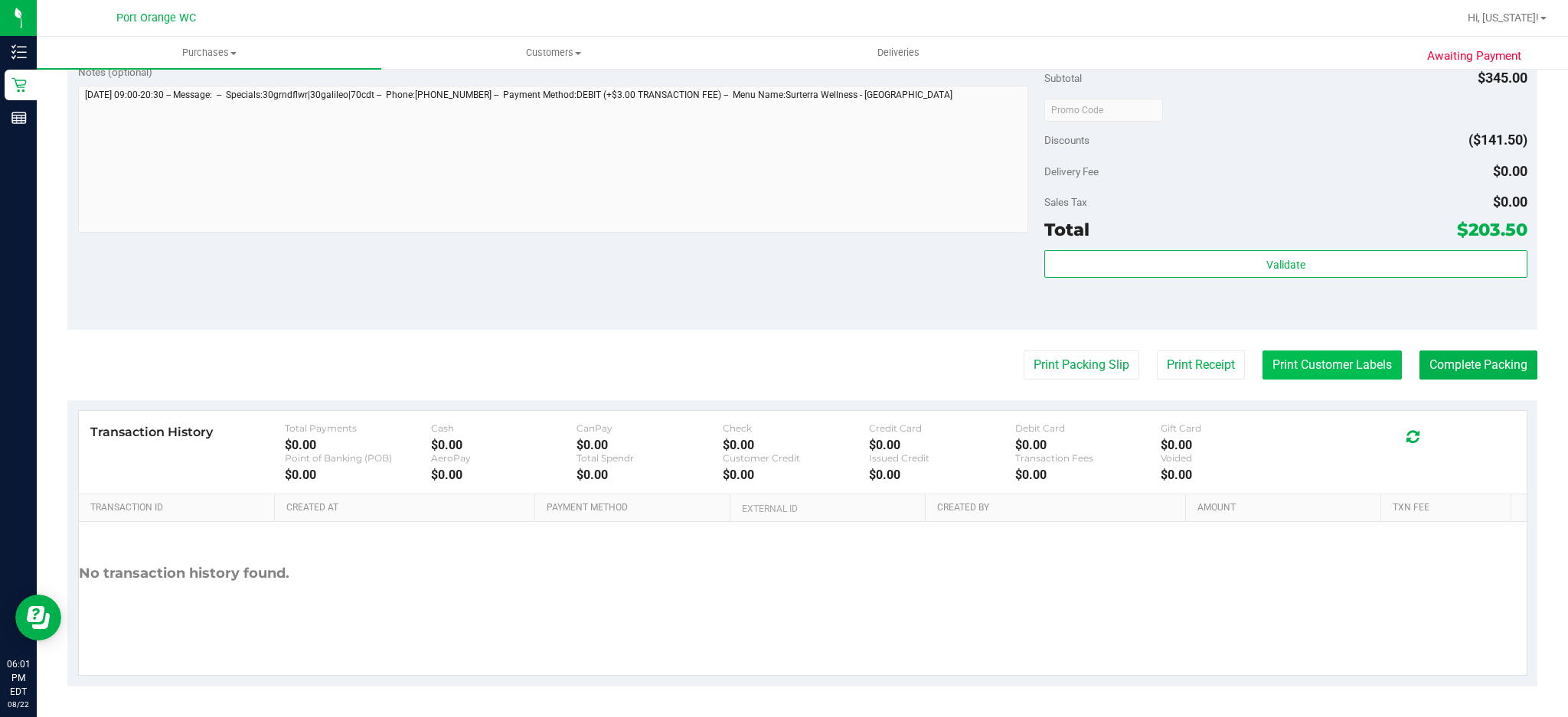
click at [1315, 371] on button "Print Customer Labels" at bounding box center [1332, 365] width 139 height 29
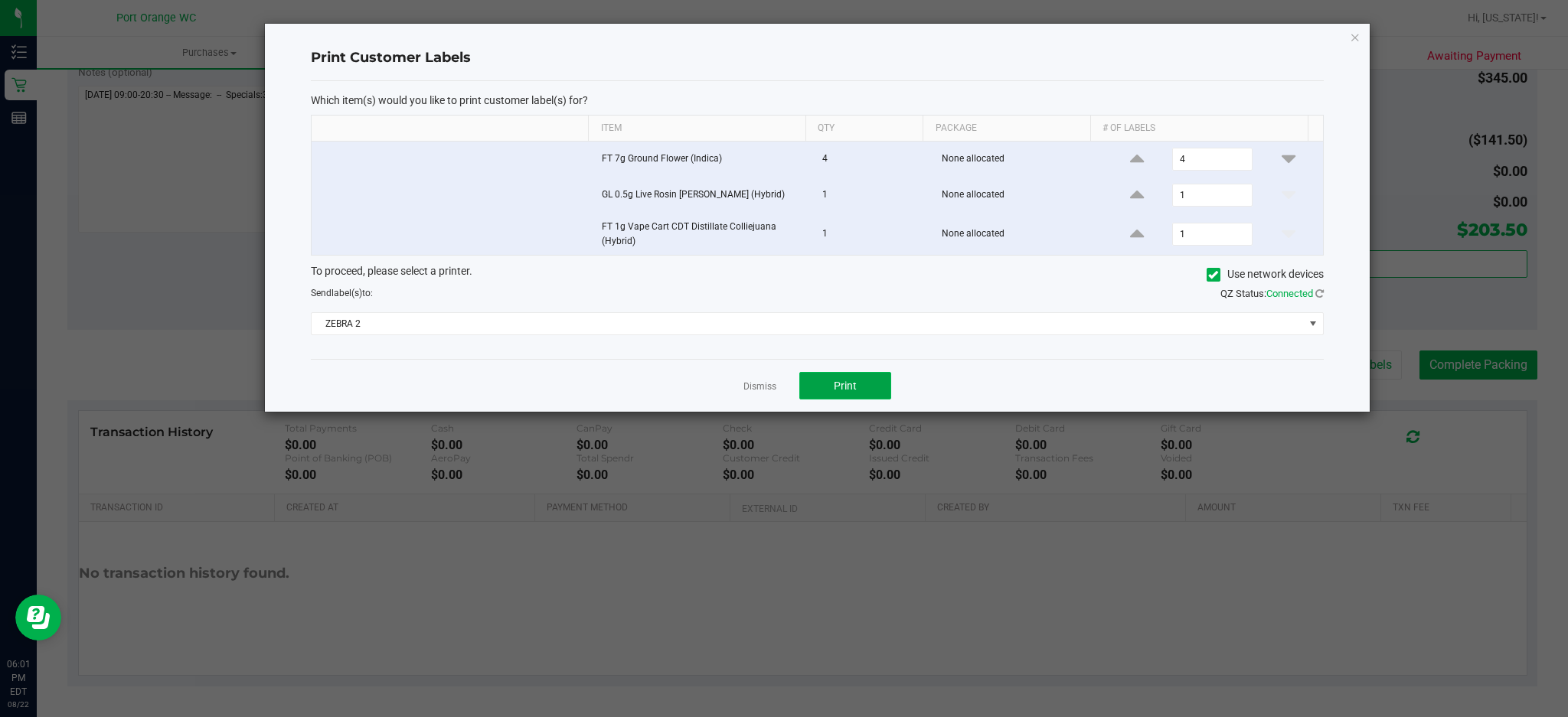
click at [846, 382] on span "Print" at bounding box center [844, 385] width 23 height 12
click at [760, 387] on link "Dismiss" at bounding box center [760, 387] width 33 height 13
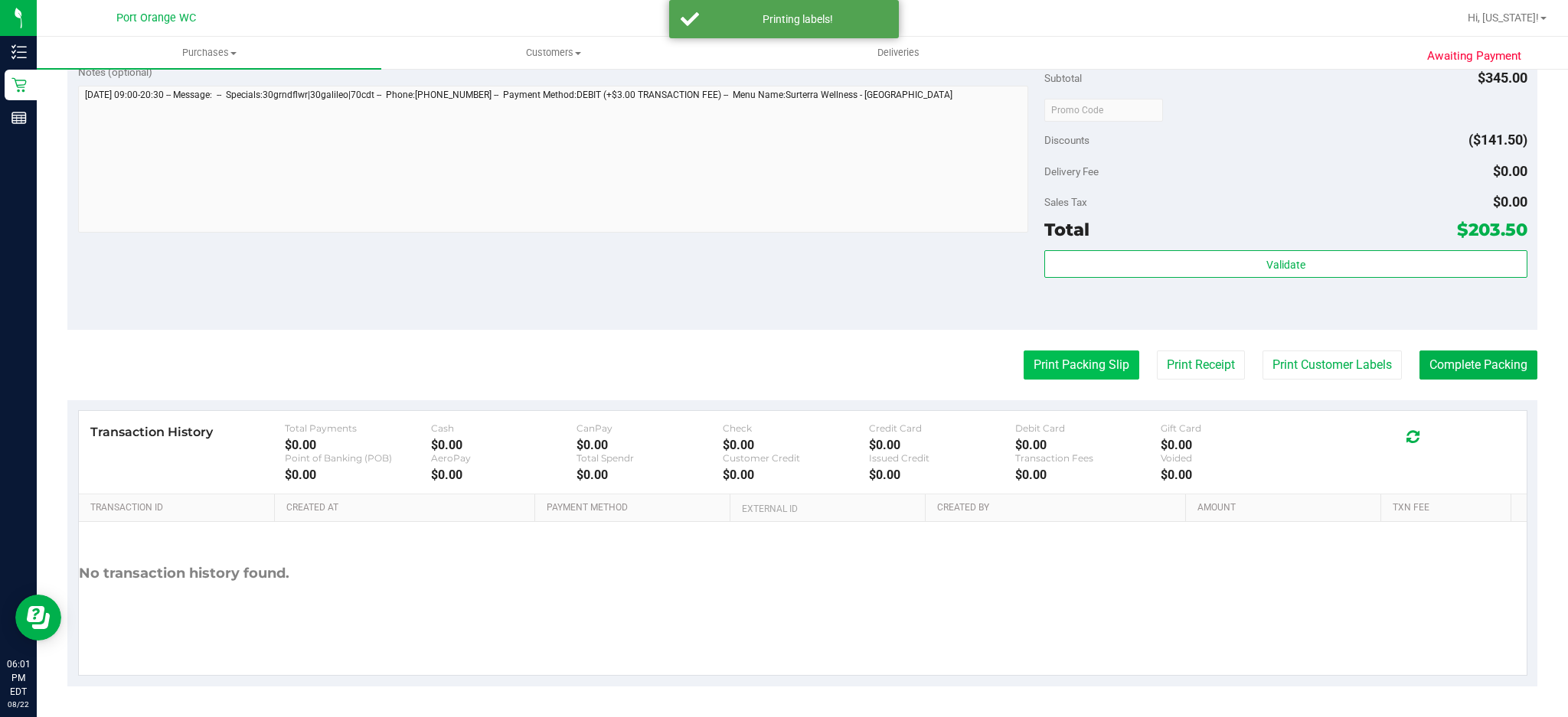
click at [1061, 367] on button "Print Packing Slip" at bounding box center [1081, 365] width 115 height 29
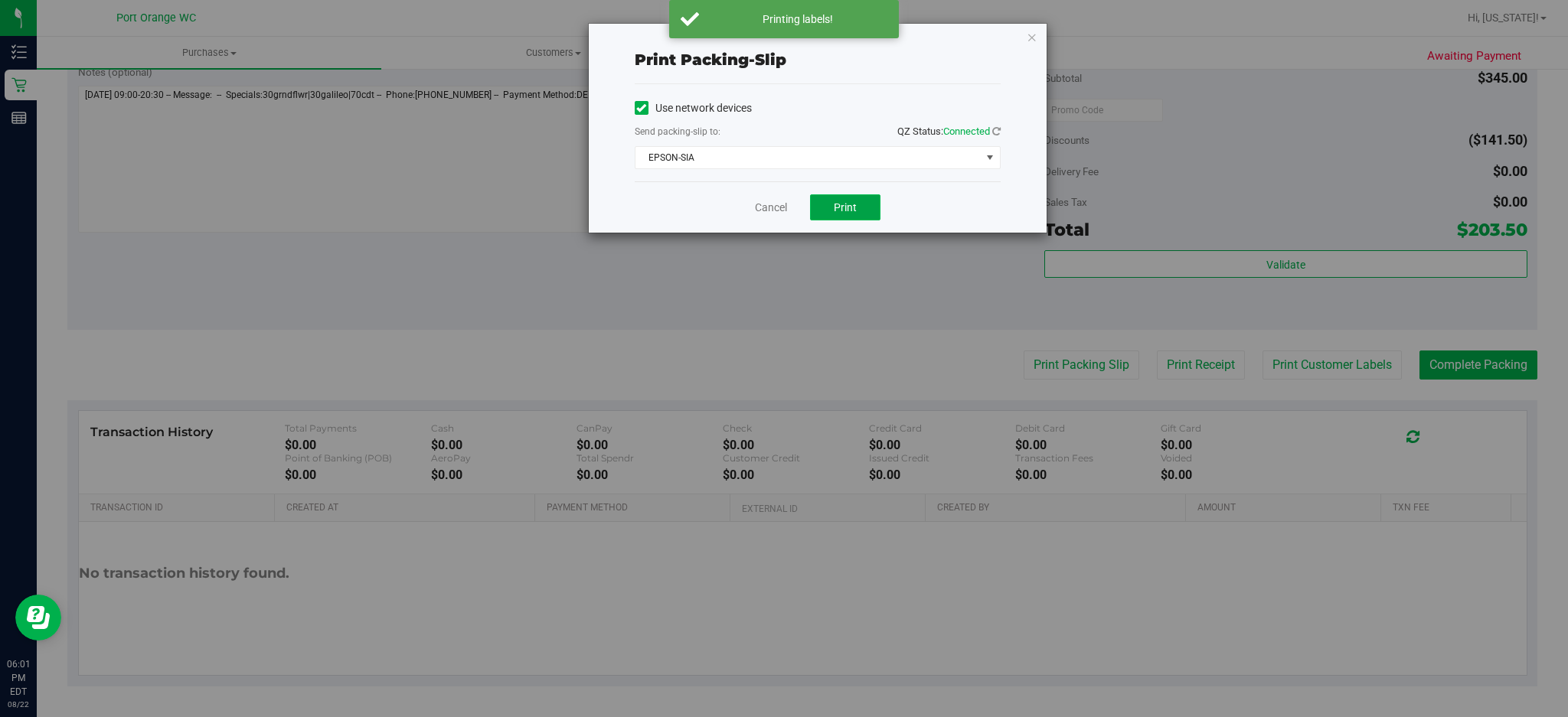
click at [841, 213] on span "Print" at bounding box center [844, 207] width 23 height 12
click at [768, 211] on link "Cancel" at bounding box center [771, 208] width 32 height 16
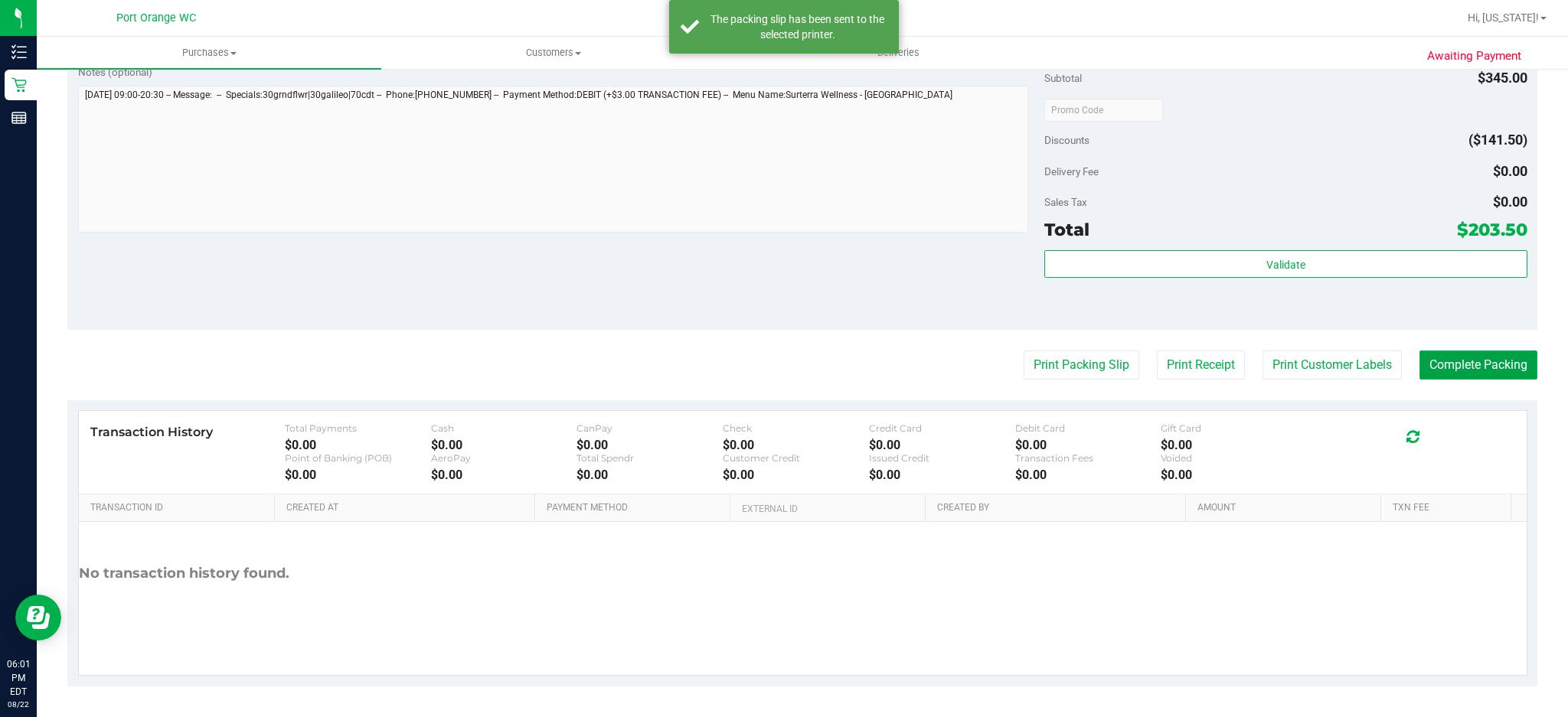
click at [1455, 365] on button "Complete Packing" at bounding box center [1478, 365] width 118 height 29
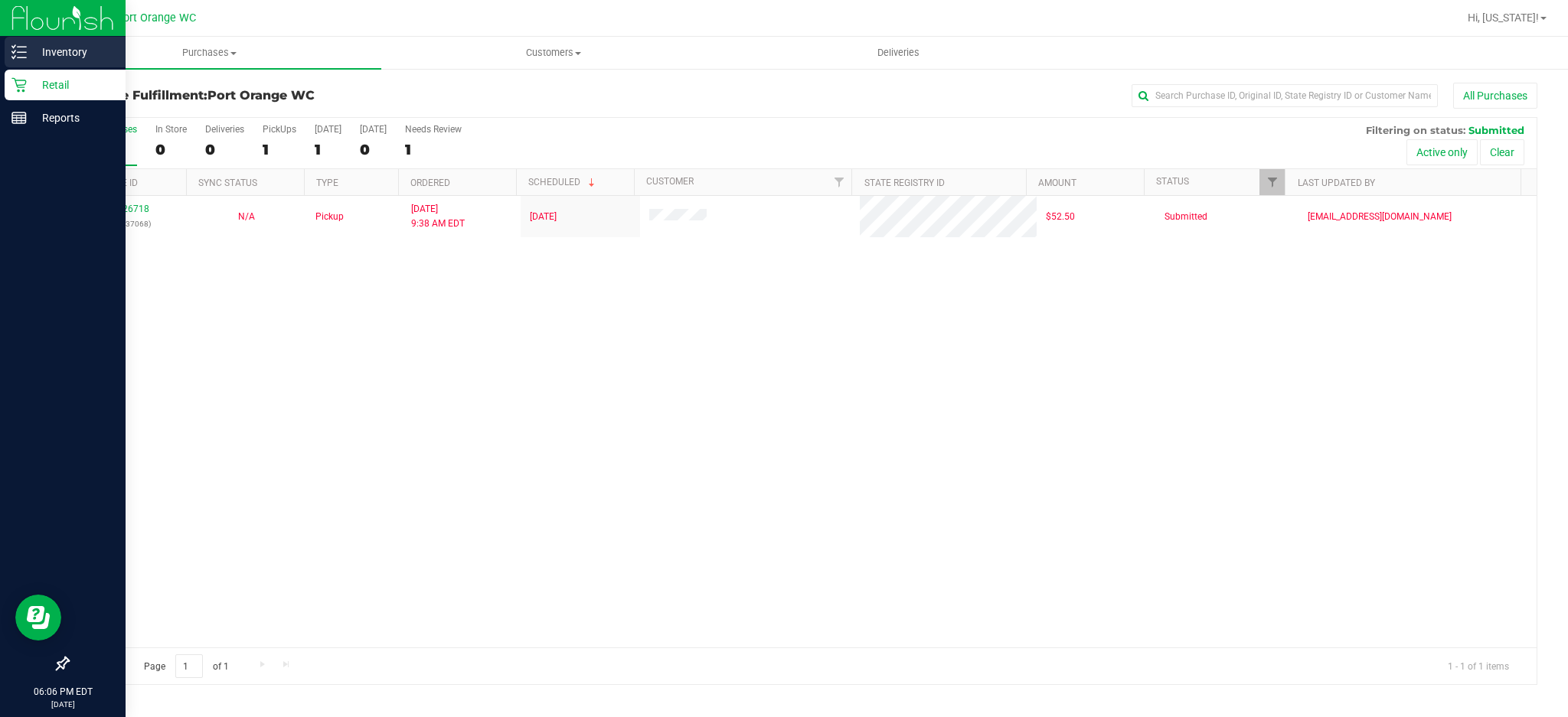
click at [7, 61] on div "Inventory" at bounding box center [65, 52] width 121 height 30
